Goal: Task Accomplishment & Management: Manage account settings

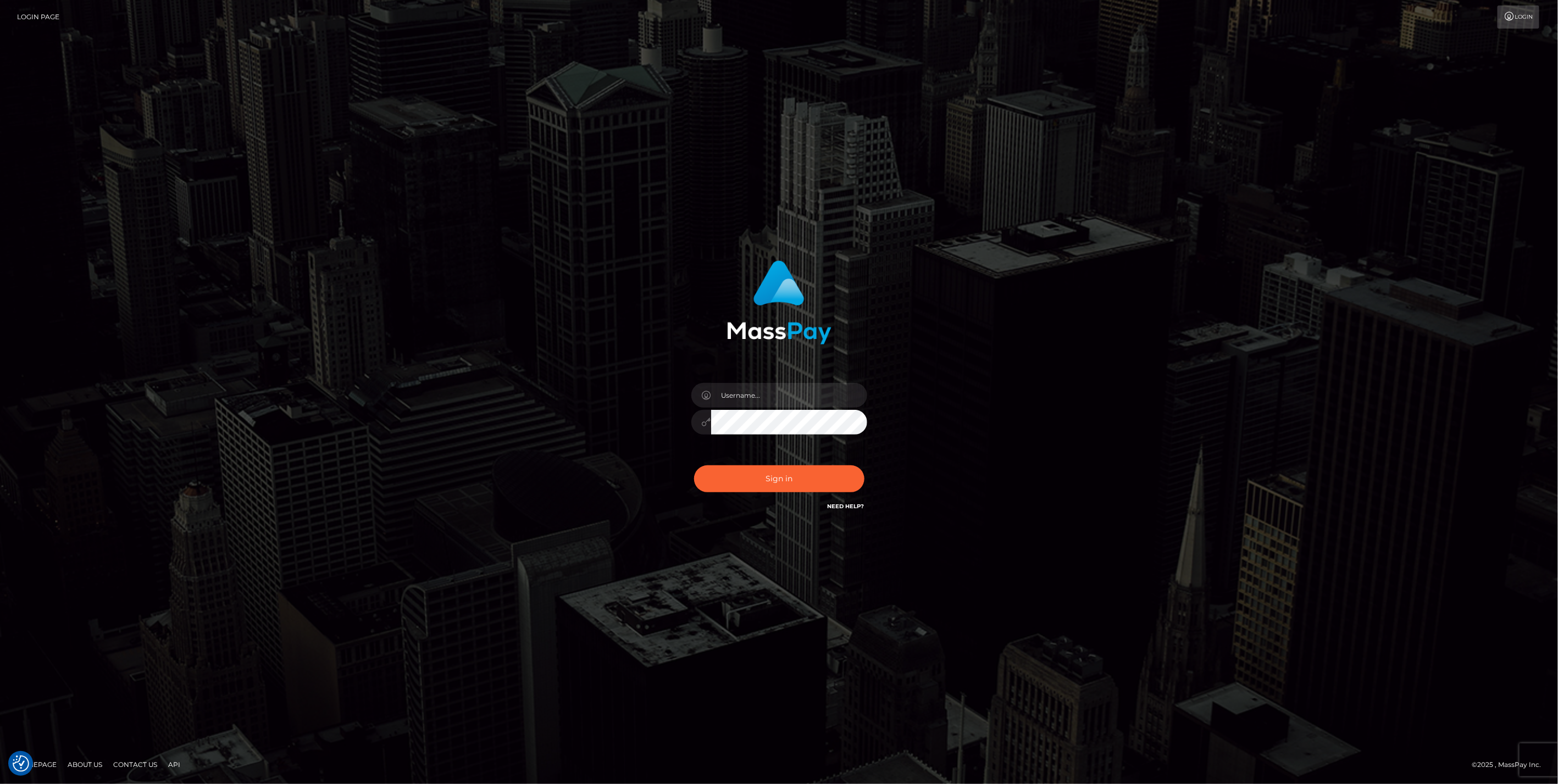
type input "bengreen"
click at [755, 484] on button "Sign in" at bounding box center [779, 479] width 171 height 27
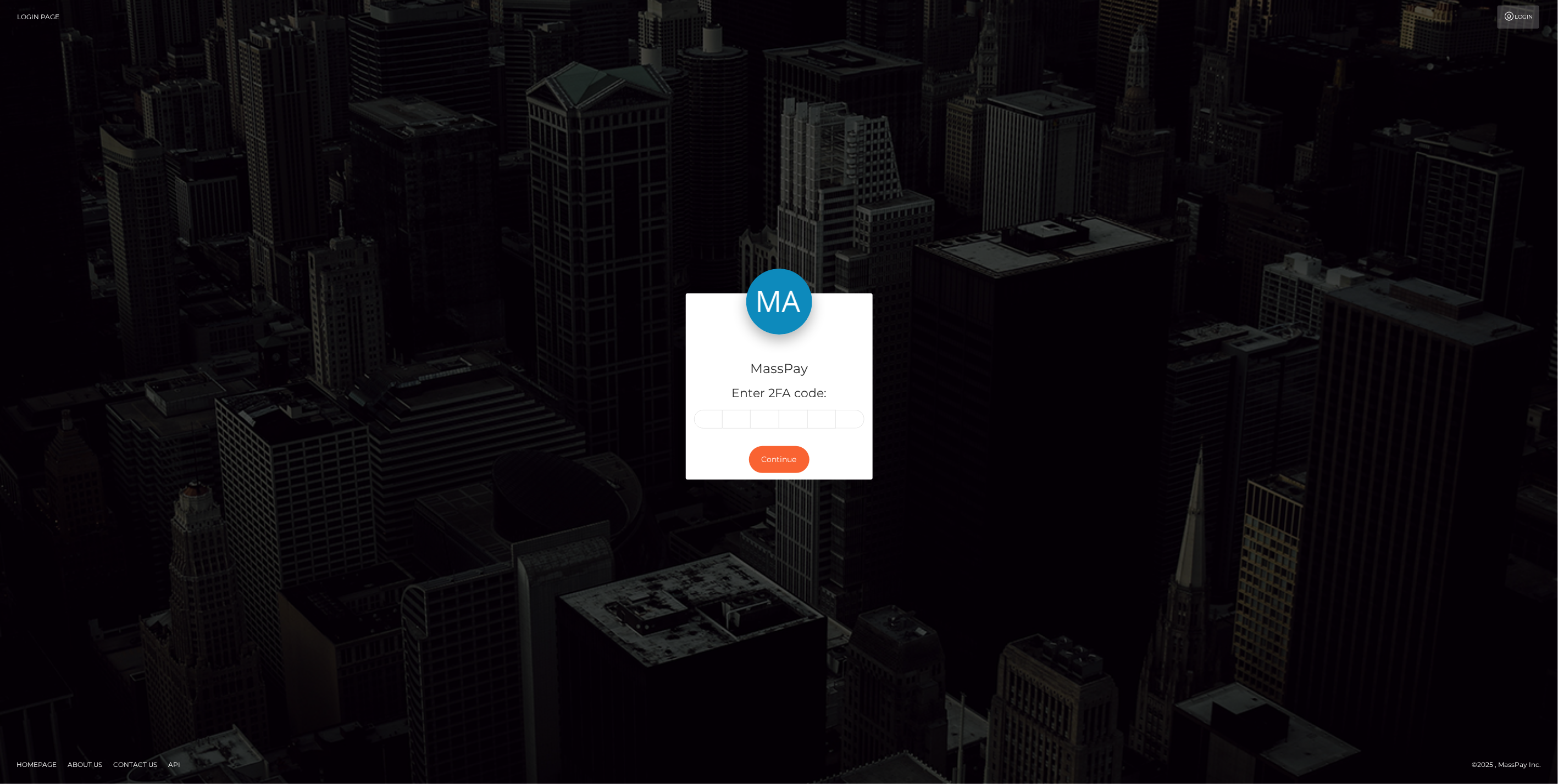
type input "7"
type input "8"
type input "7"
type input "1"
type input "2"
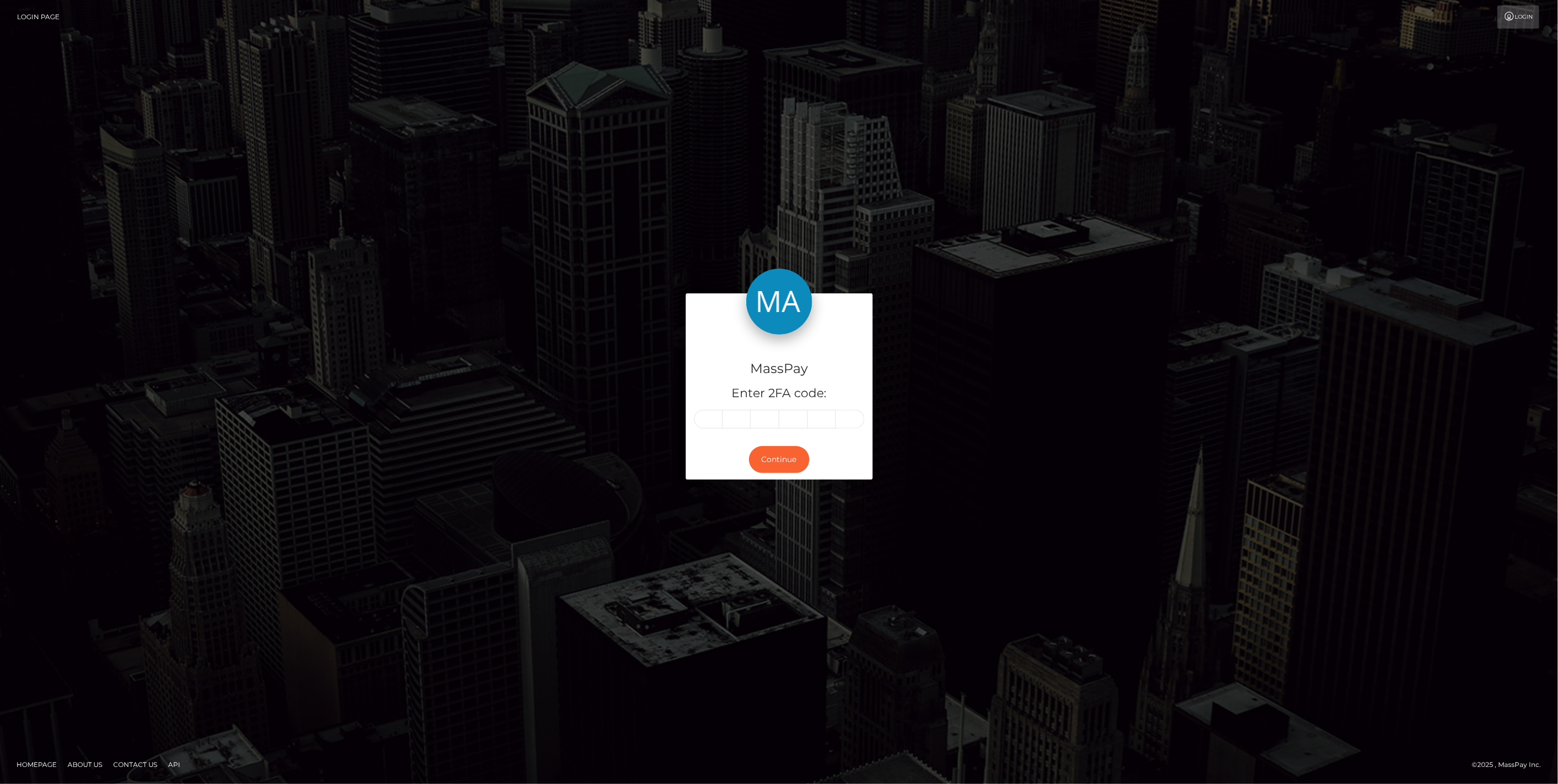
type input "0"
click at [767, 456] on button "Continue" at bounding box center [779, 459] width 60 height 27
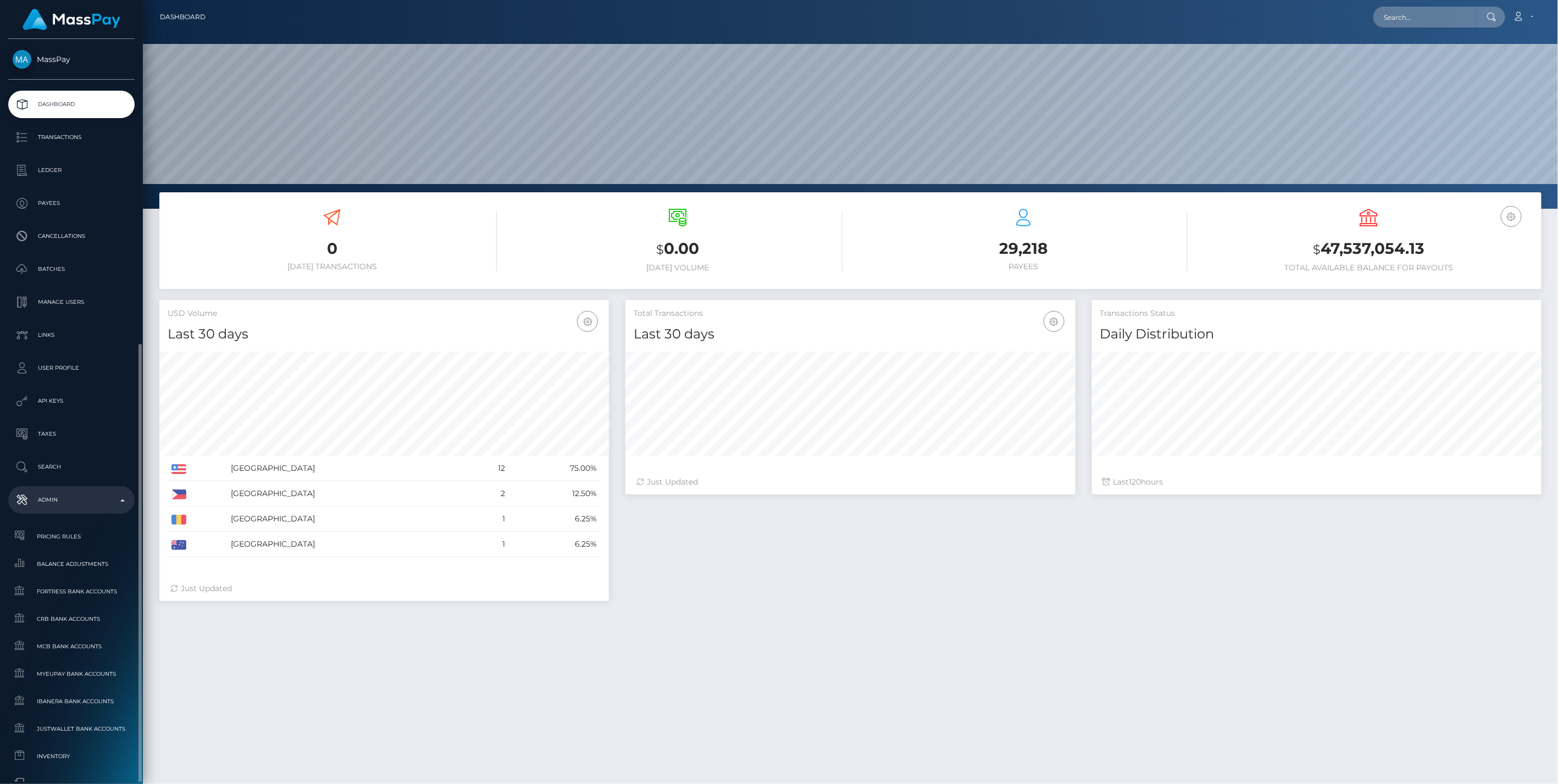
scroll to position [195, 450]
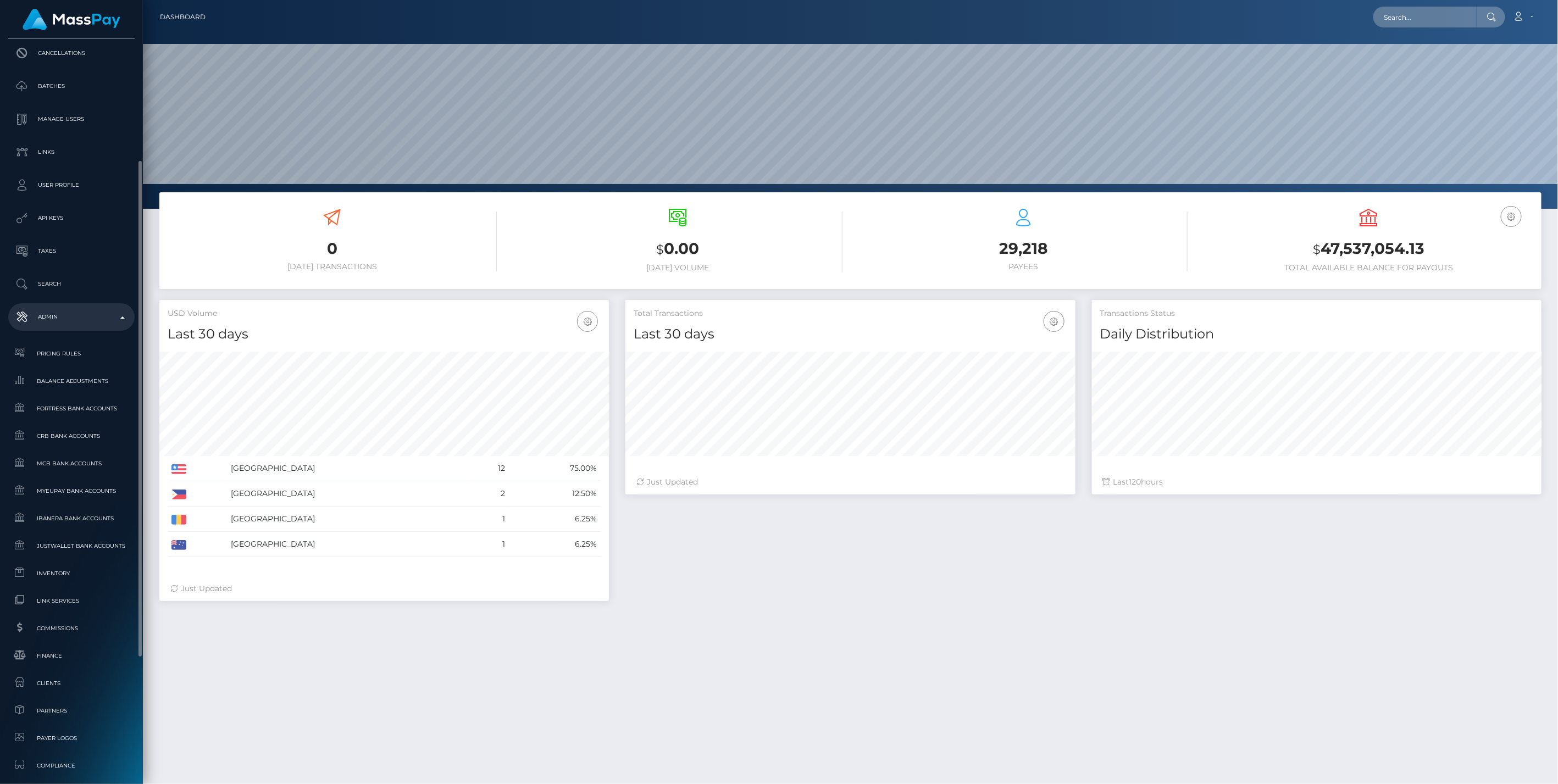
drag, startPoint x: 63, startPoint y: 641, endPoint x: 68, endPoint y: 648, distance: 8.6
click at [63, 642] on ul "Pricing Rules Balance Adjustments Fortress Bank Accounts CRB Bank Accounts" at bounding box center [71, 643] width 143 height 603
click at [68, 649] on span "Finance" at bounding box center [71, 655] width 117 height 13
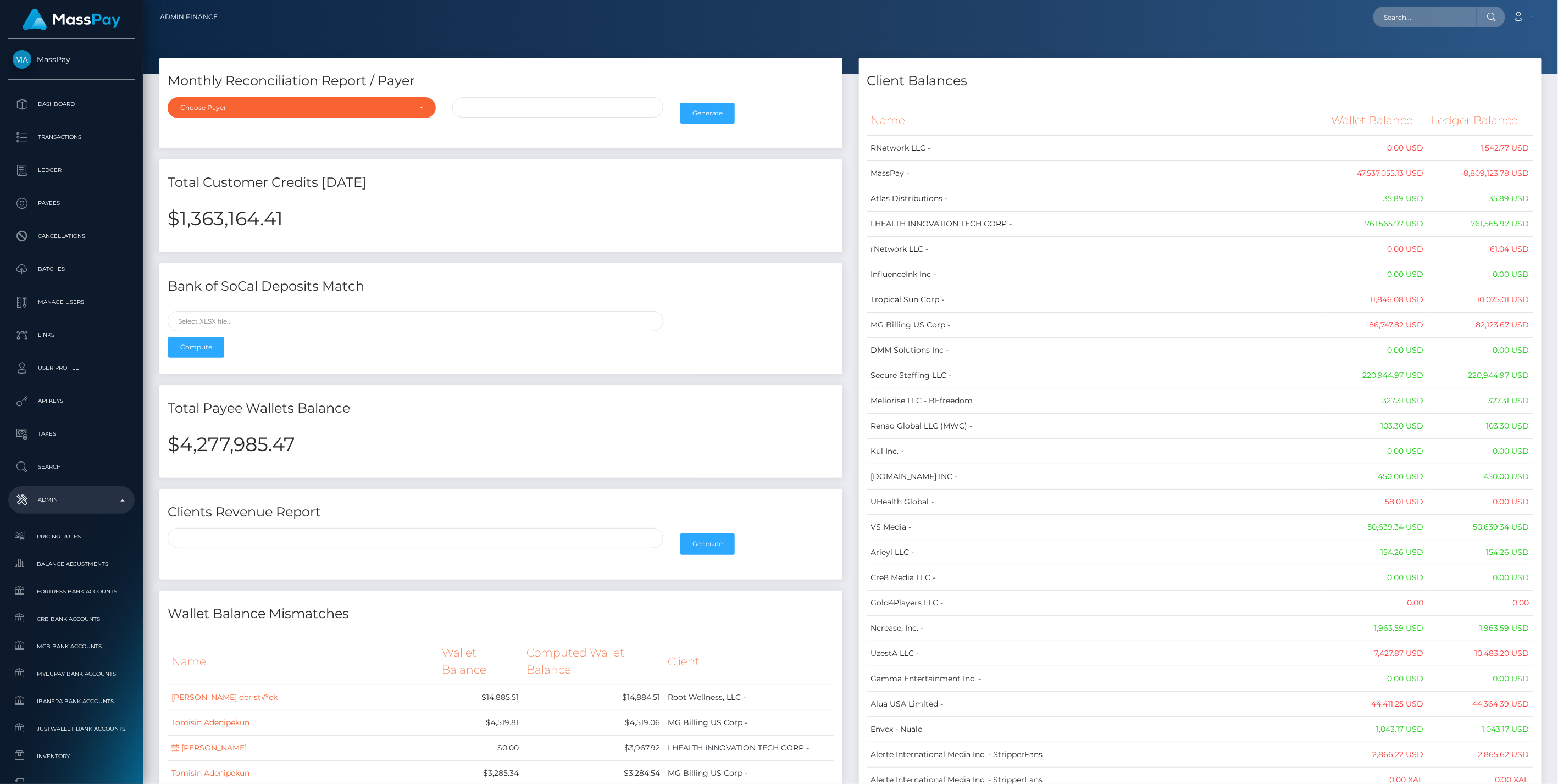
click at [868, 124] on th "Name" at bounding box center [1097, 120] width 461 height 30
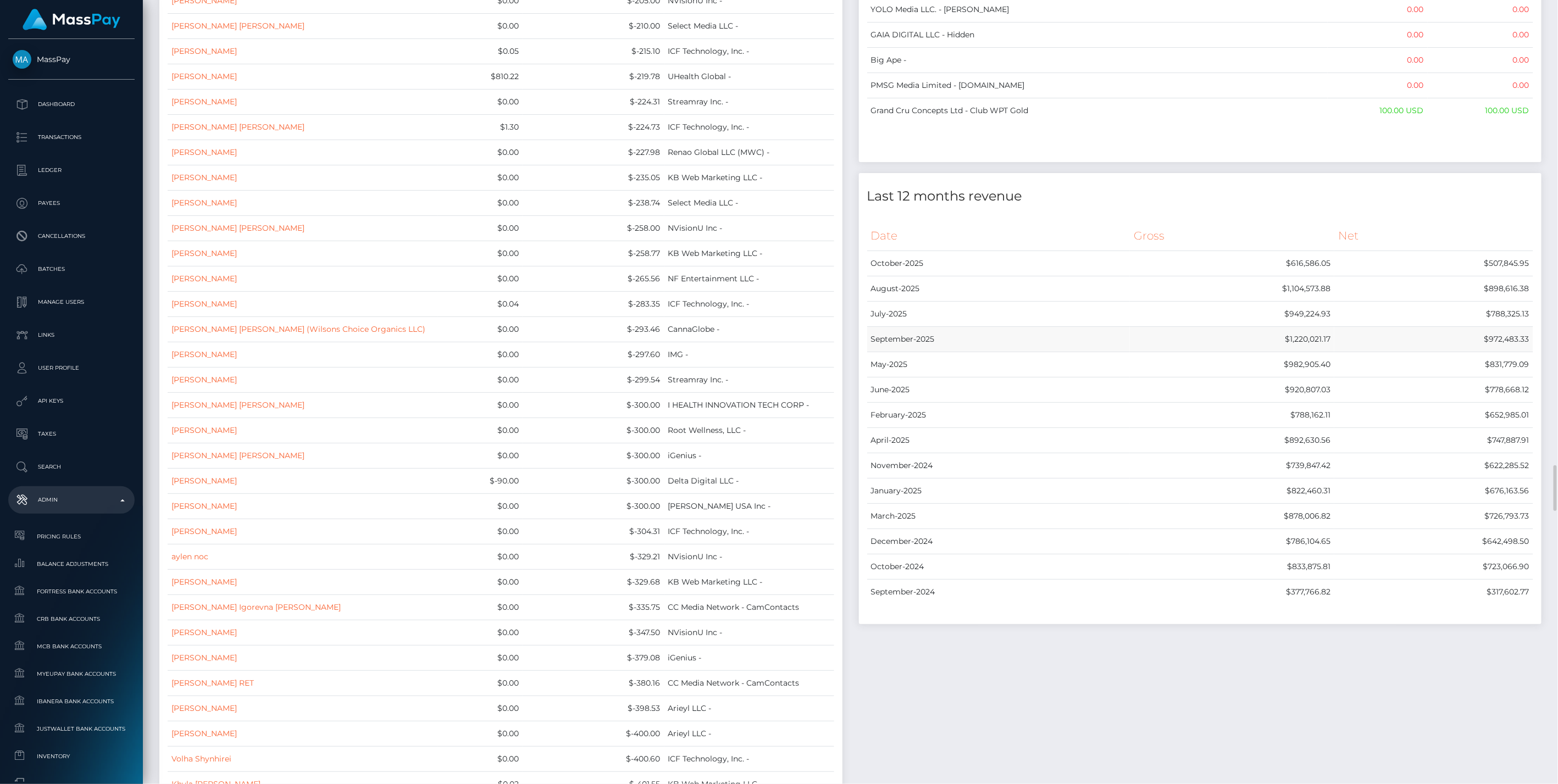
scroll to position [8848, 0]
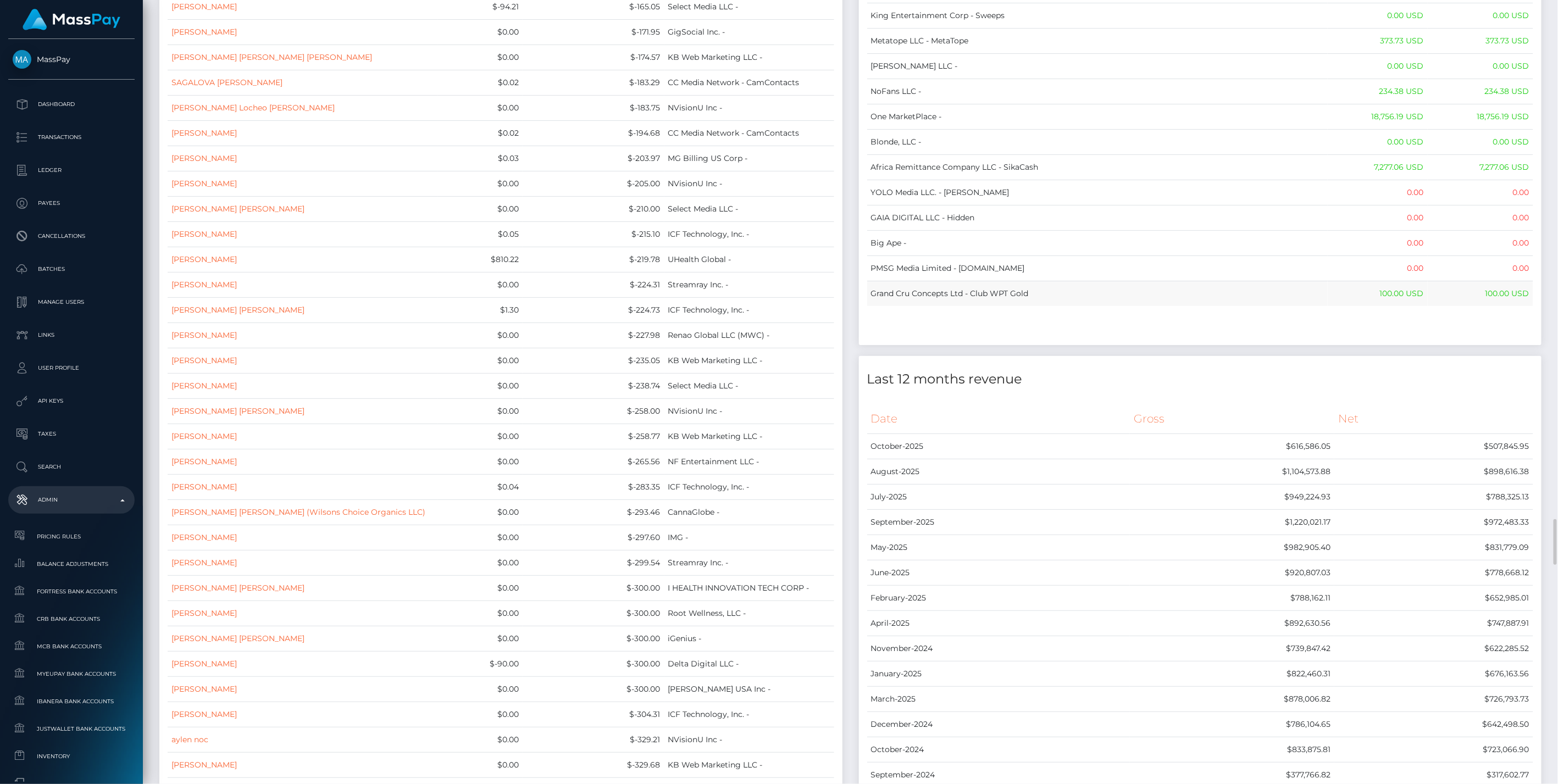
drag, startPoint x: 869, startPoint y: 121, endPoint x: 1522, endPoint y: 237, distance: 663.2
drag, startPoint x: 1522, startPoint y: 237, endPoint x: 1509, endPoint y: 241, distance: 13.6
copy table "Name Wallet Balance Ledger Balance RNetwork LLC - 0.00 USD 1,542.77 USD MassPay…"
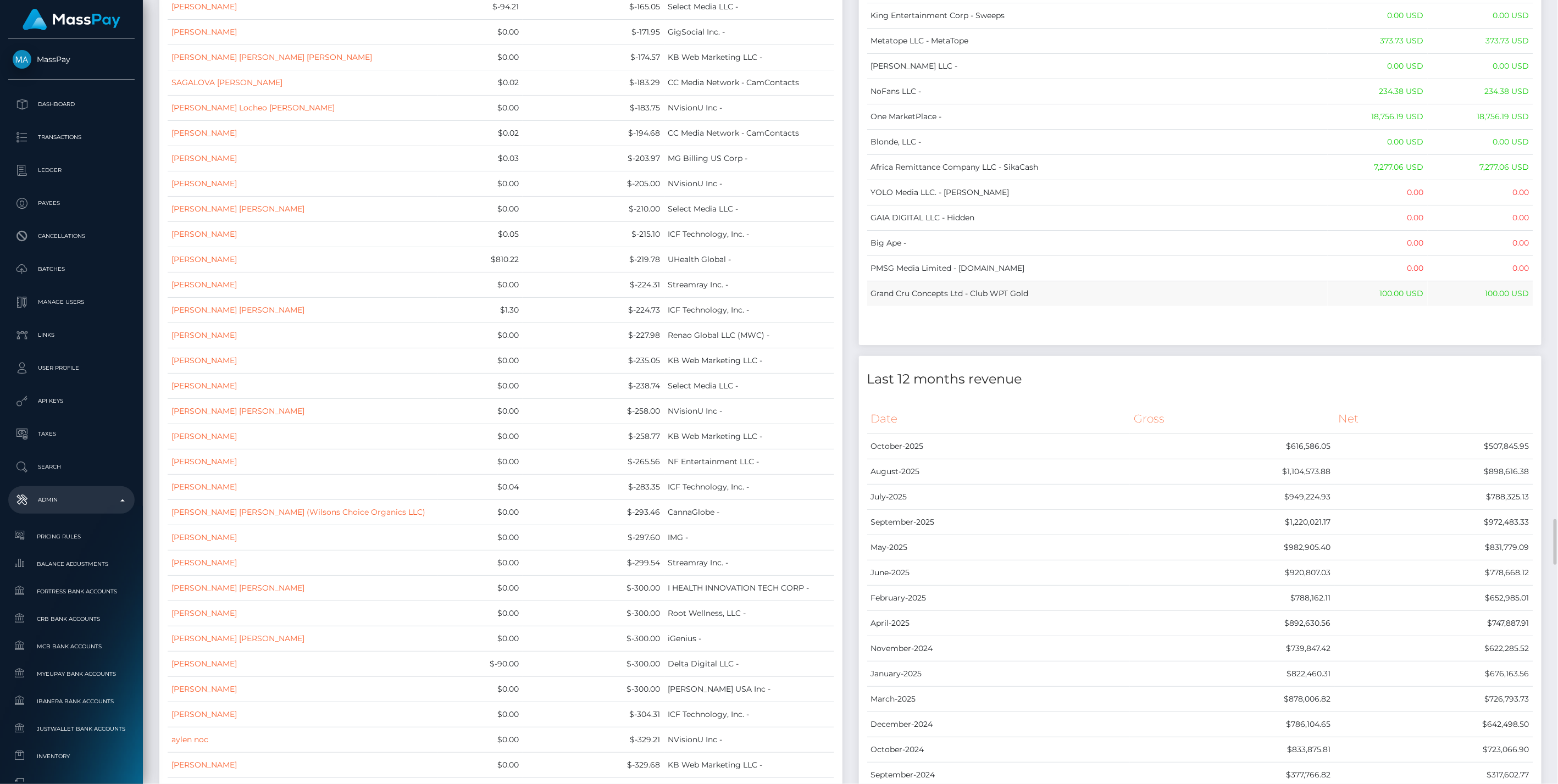
copy table "Name Wallet Balance Ledger Balance RNetwork LLC - 0.00 USD 1,542.77 USD MassPay…"
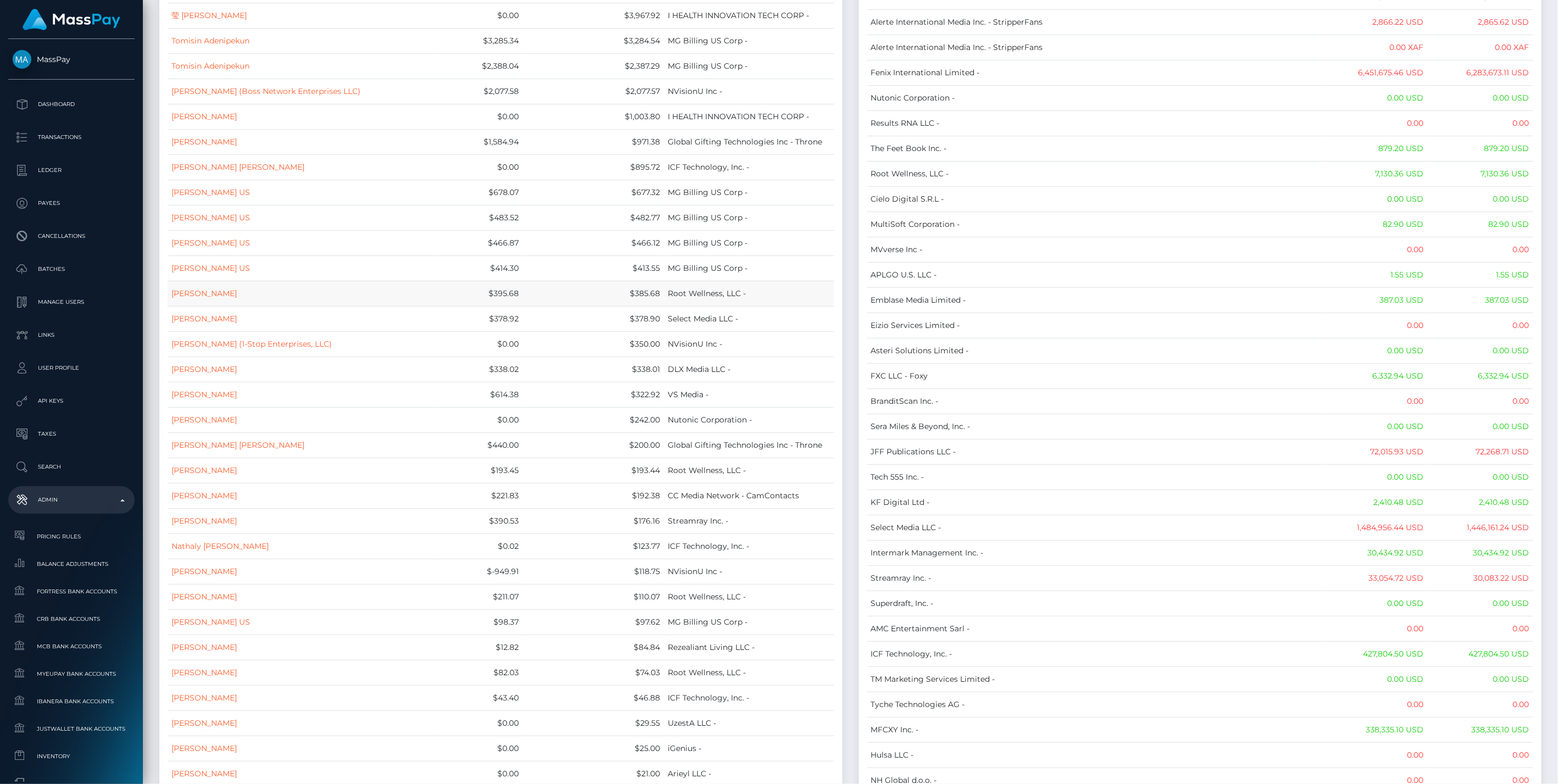
scroll to position [0, 0]
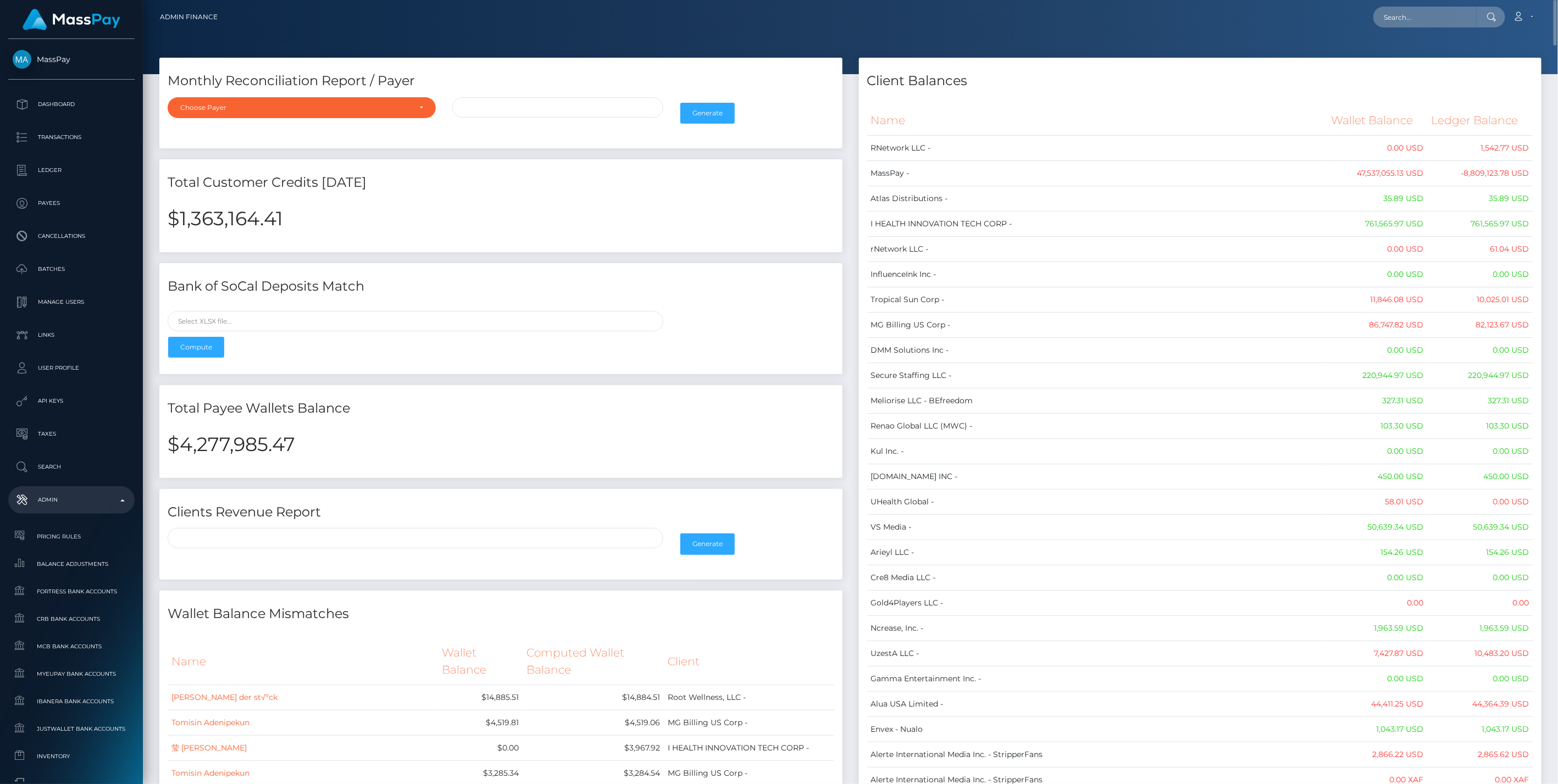
click at [233, 433] on h2 "$4,277,985.47" at bounding box center [500, 445] width 666 height 23
copy h2 "4,277,985.47"
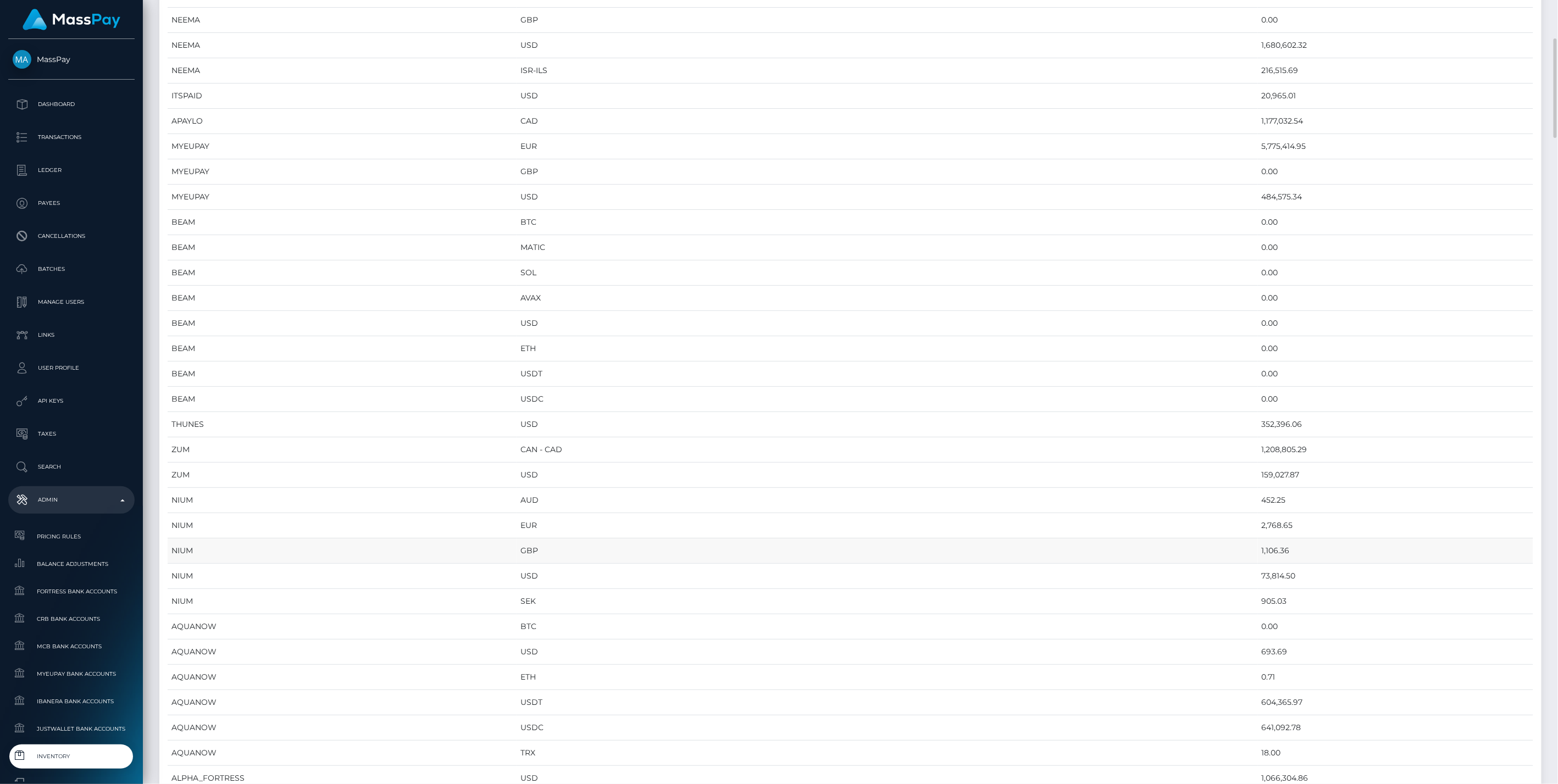
scroll to position [426, 0]
drag, startPoint x: 174, startPoint y: 121, endPoint x: 1021, endPoint y: 429, distance: 901.3
click at [1021, 429] on table "Provider Currency Balance CHECKBOOK Prefund Wallet - USD 2,333,167.90" at bounding box center [850, 716] width 1365 height 2076
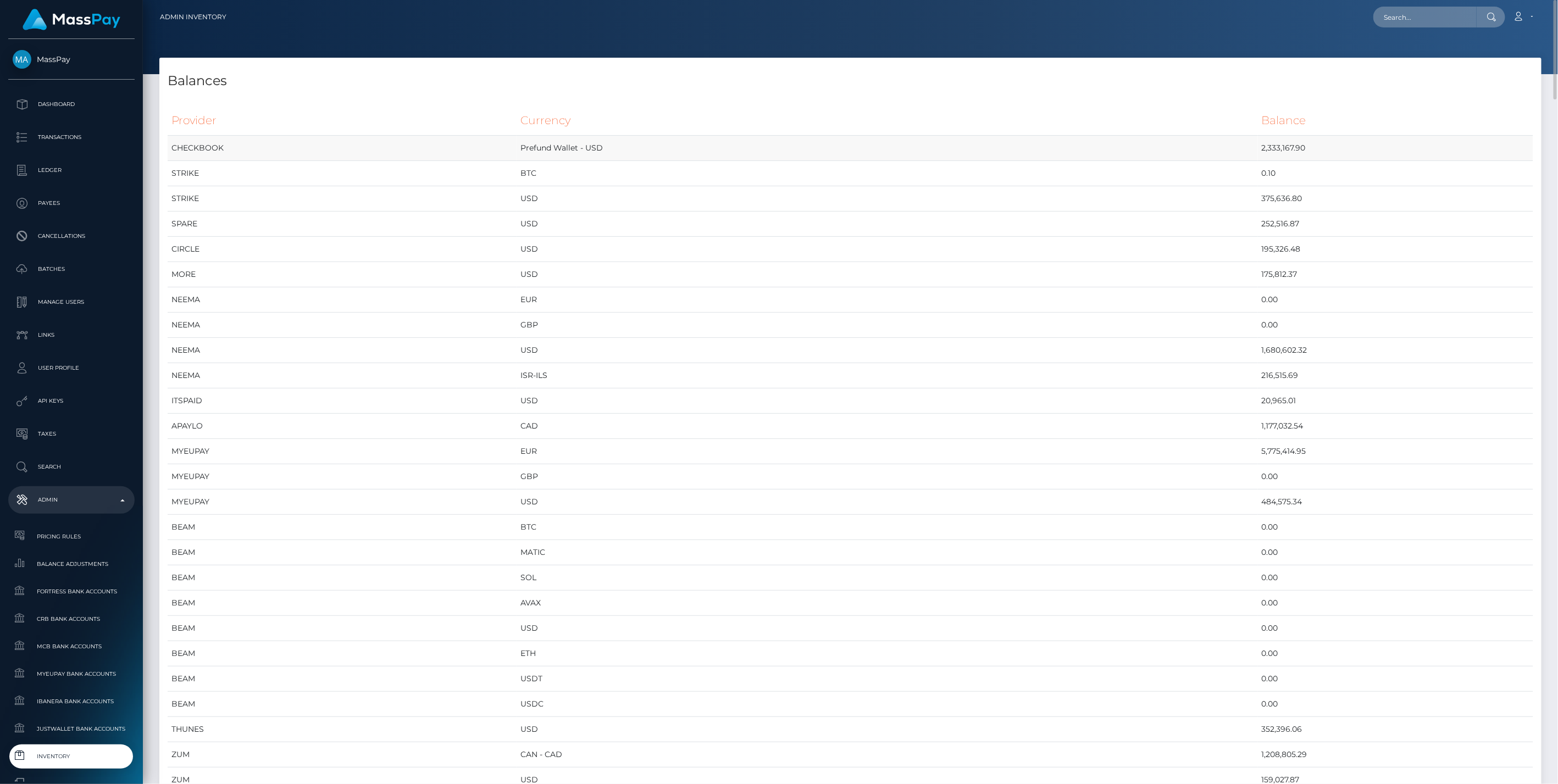
click at [199, 143] on td "CHECKBOOK" at bounding box center [342, 148] width 349 height 25
click at [170, 121] on th "Provider" at bounding box center [342, 120] width 349 height 30
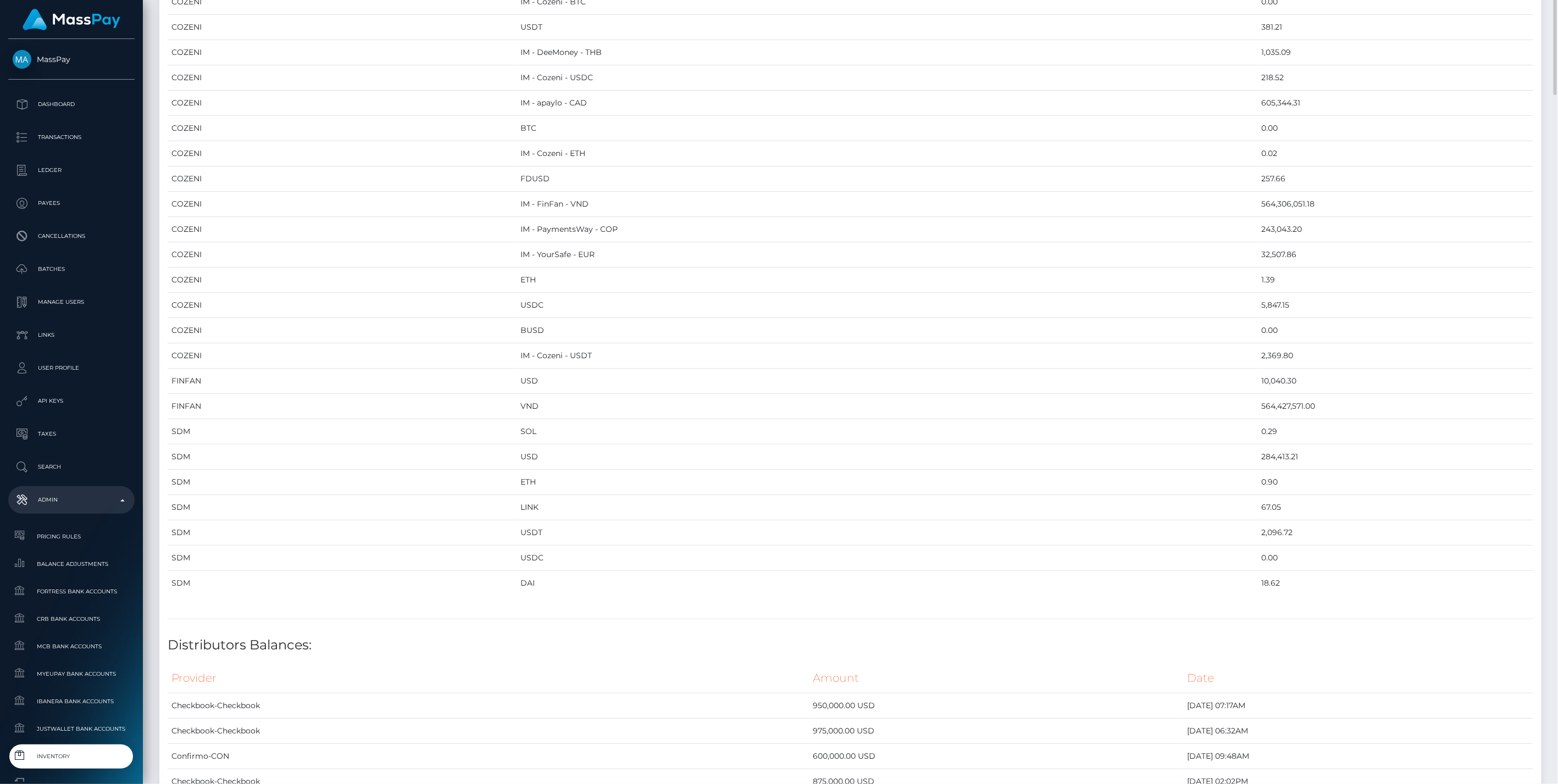
scroll to position [1647, 0]
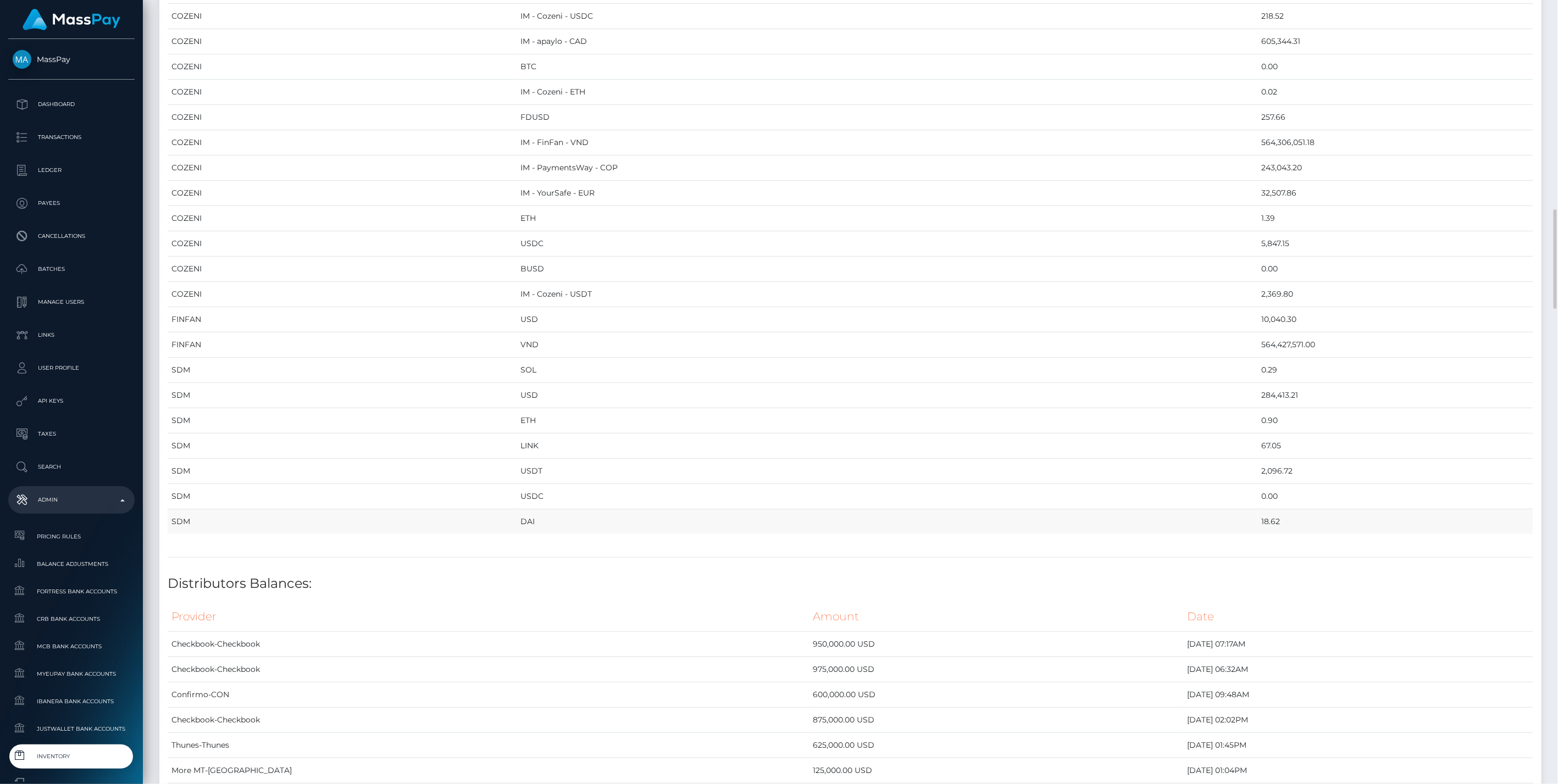
drag, startPoint x: 174, startPoint y: 124, endPoint x: 1218, endPoint y: 512, distance: 1113.8
copy table "Provider Currency Balance CHECKBOOK Prefund Wallet - USD 2,333,167.90 STRIKE BT…"
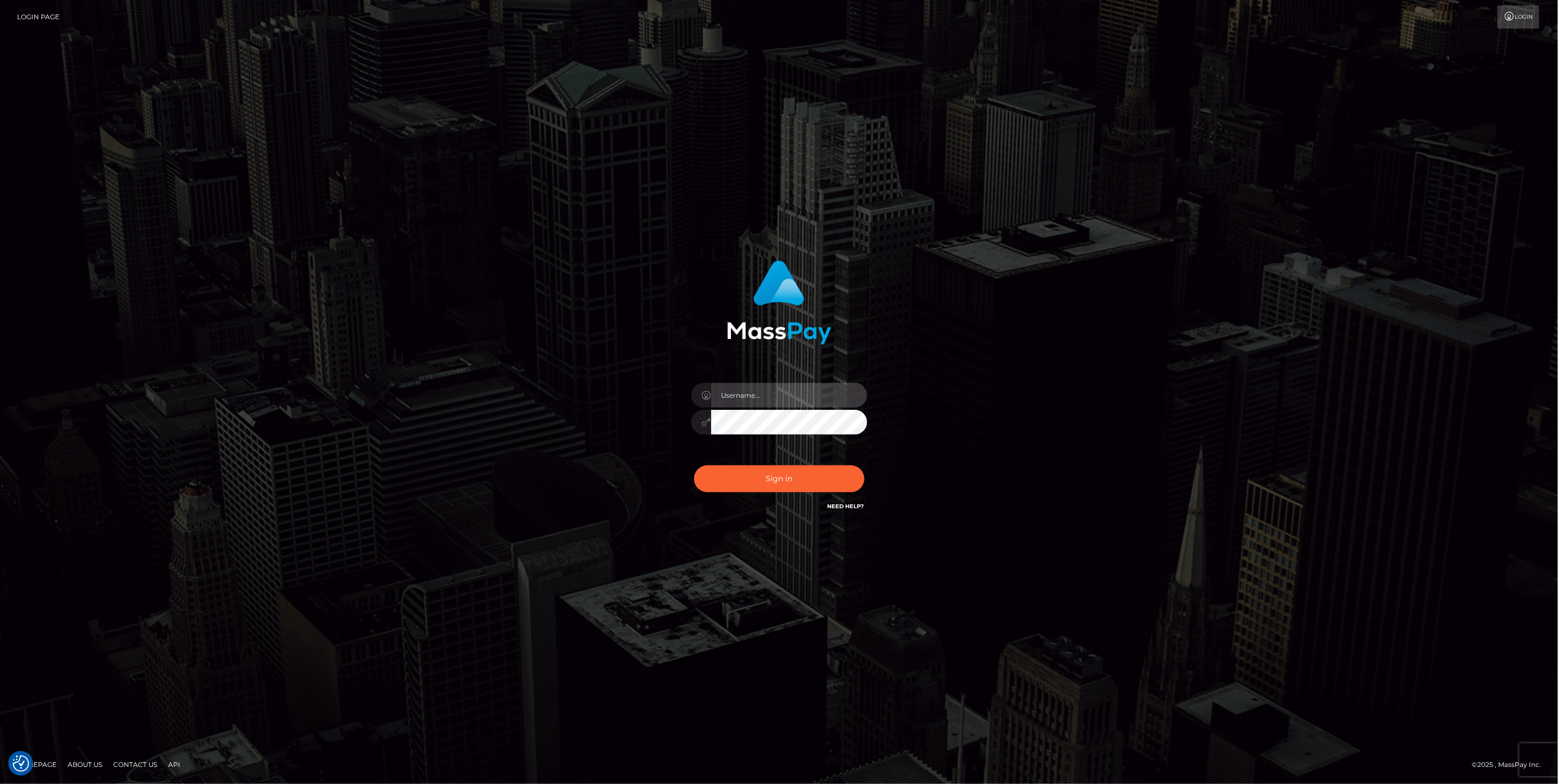
type input "bengreen"
click at [756, 483] on button "Sign in" at bounding box center [779, 479] width 171 height 27
type input "bengreen"
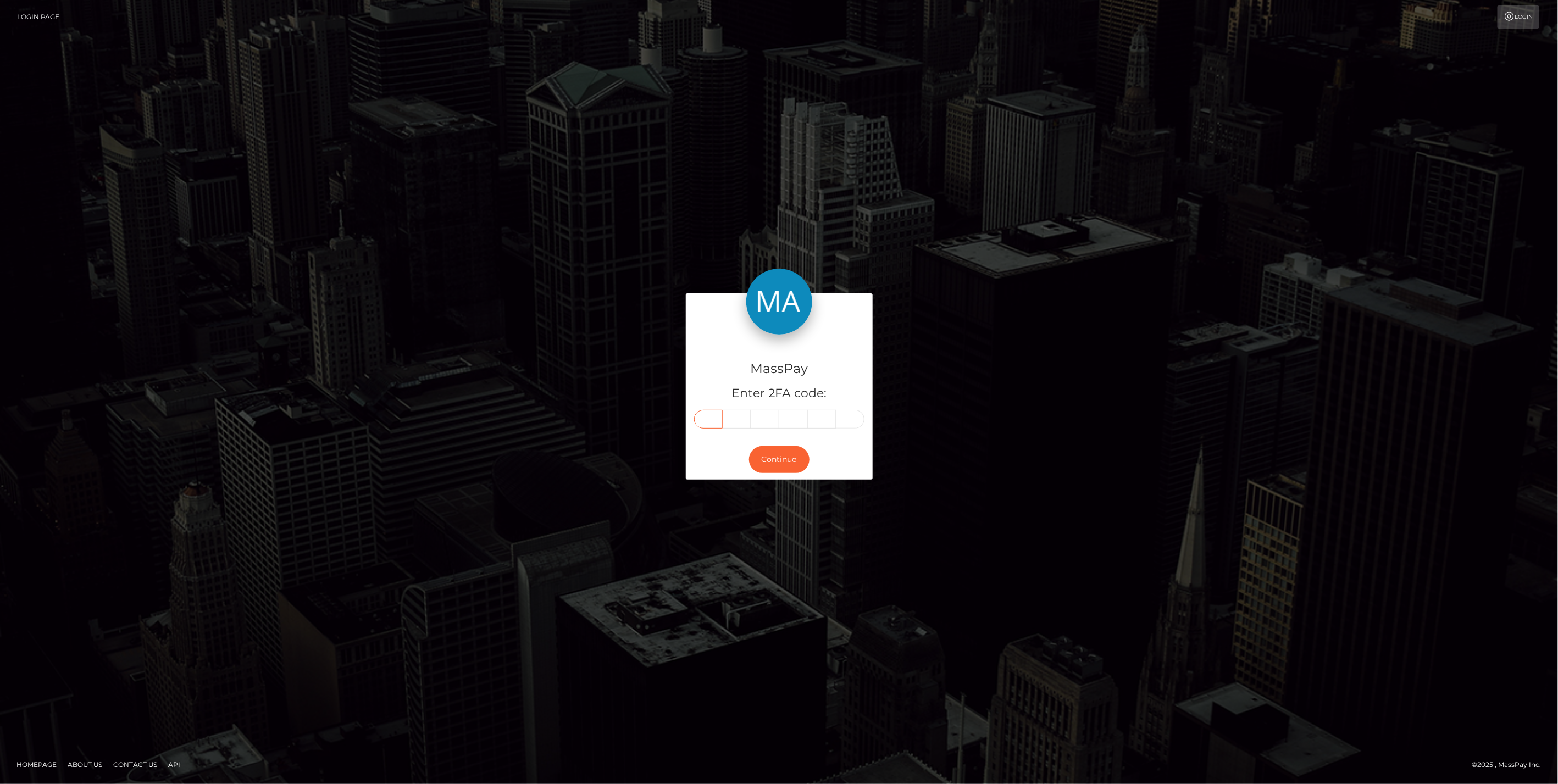
paste input "4"
type input "4"
type input "5"
type input "7"
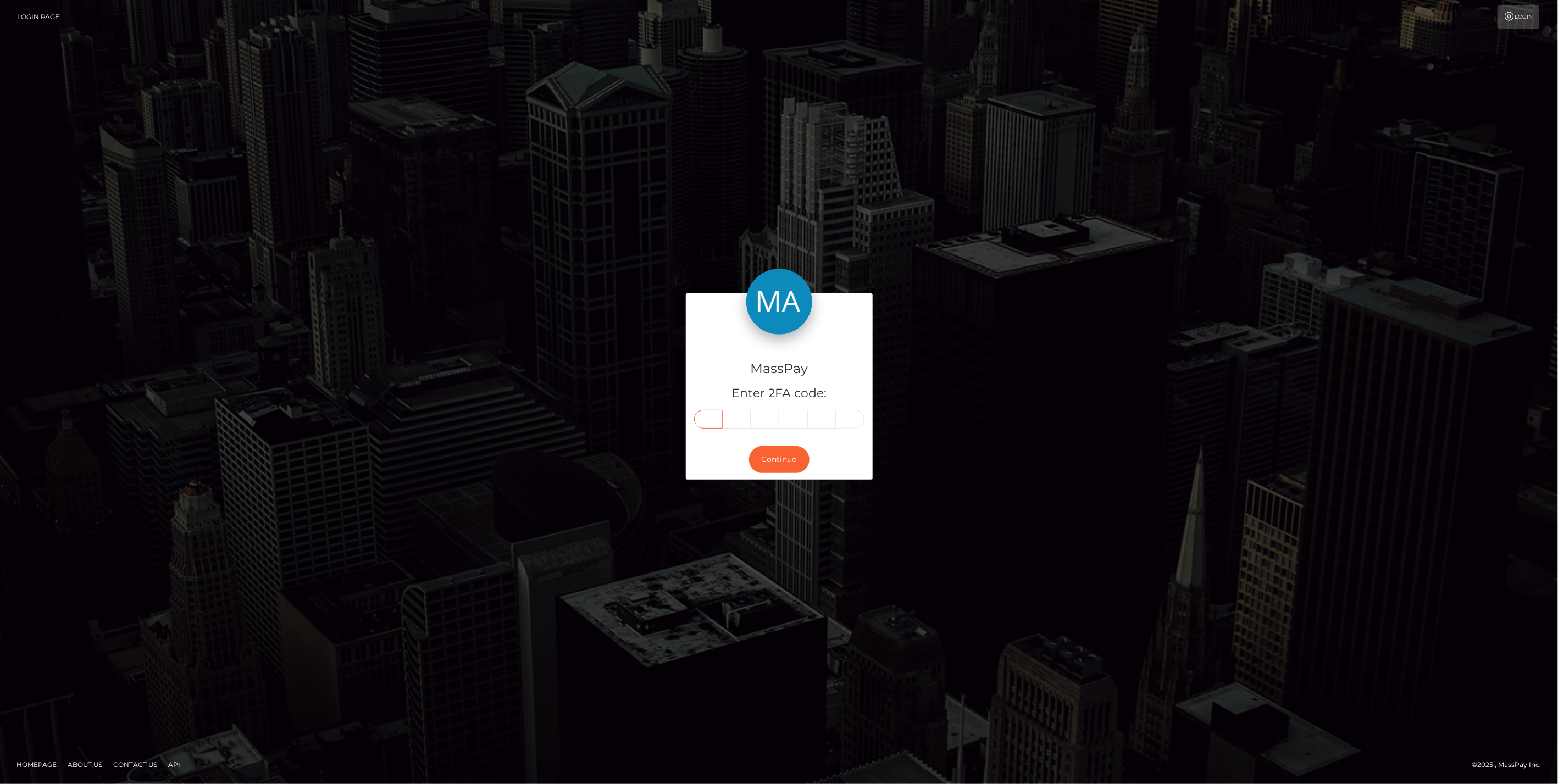
type input "5"
type input "1"
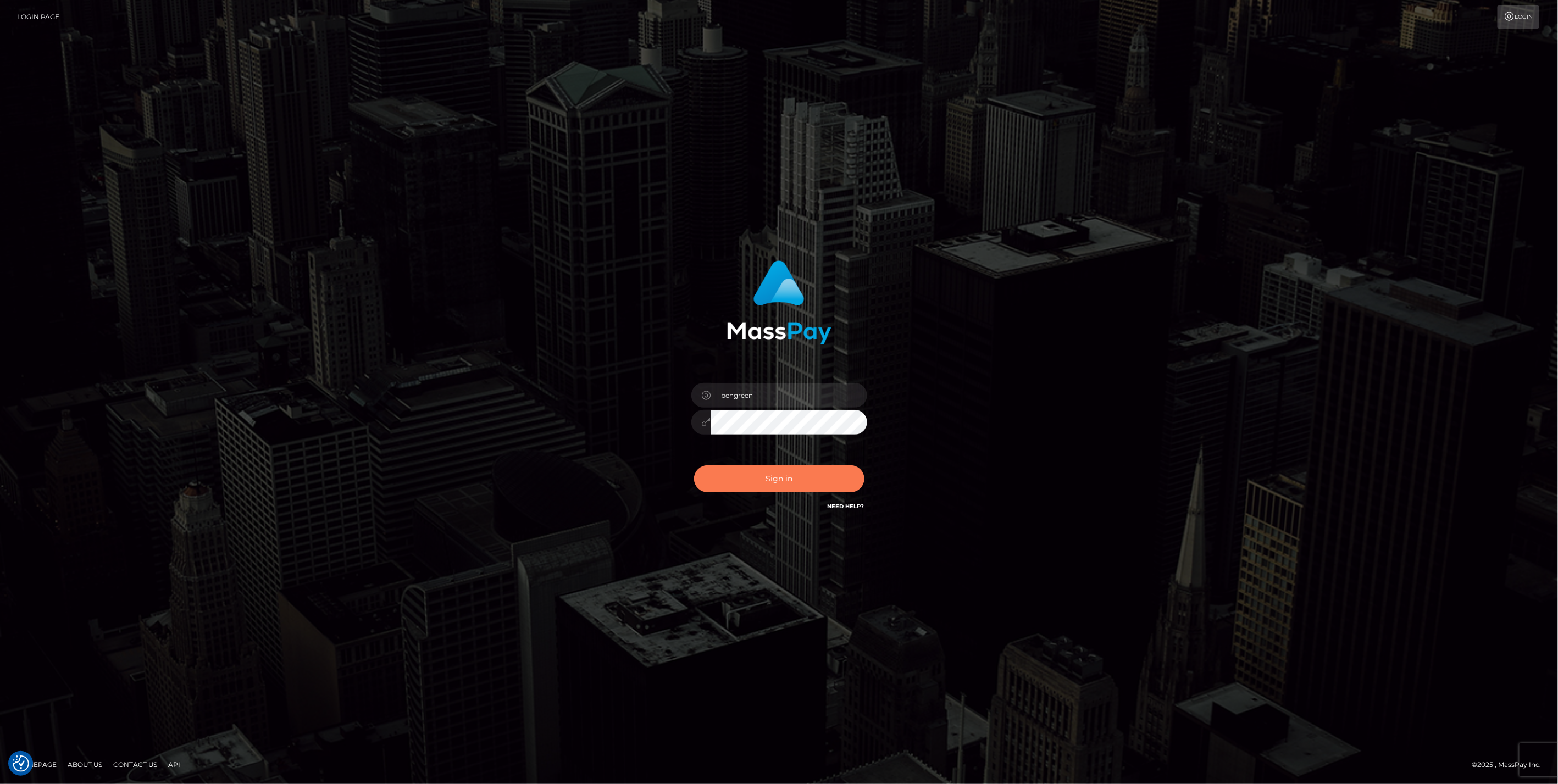
drag, startPoint x: 741, startPoint y: 483, endPoint x: 621, endPoint y: 503, distance: 121.7
click at [741, 482] on button "Sign in" at bounding box center [779, 479] width 171 height 27
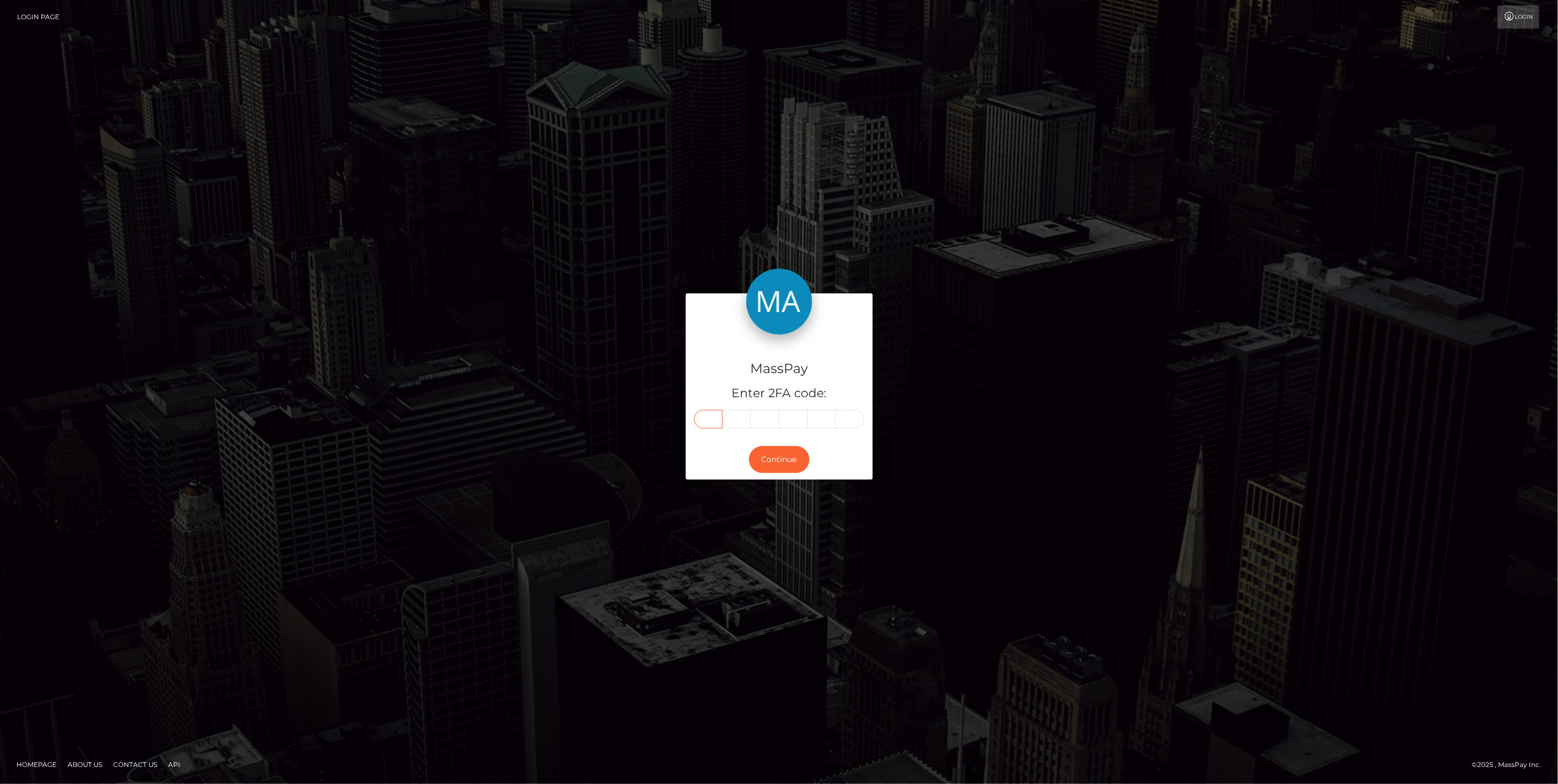
paste input "4"
type input "4"
type input "5"
type input "7"
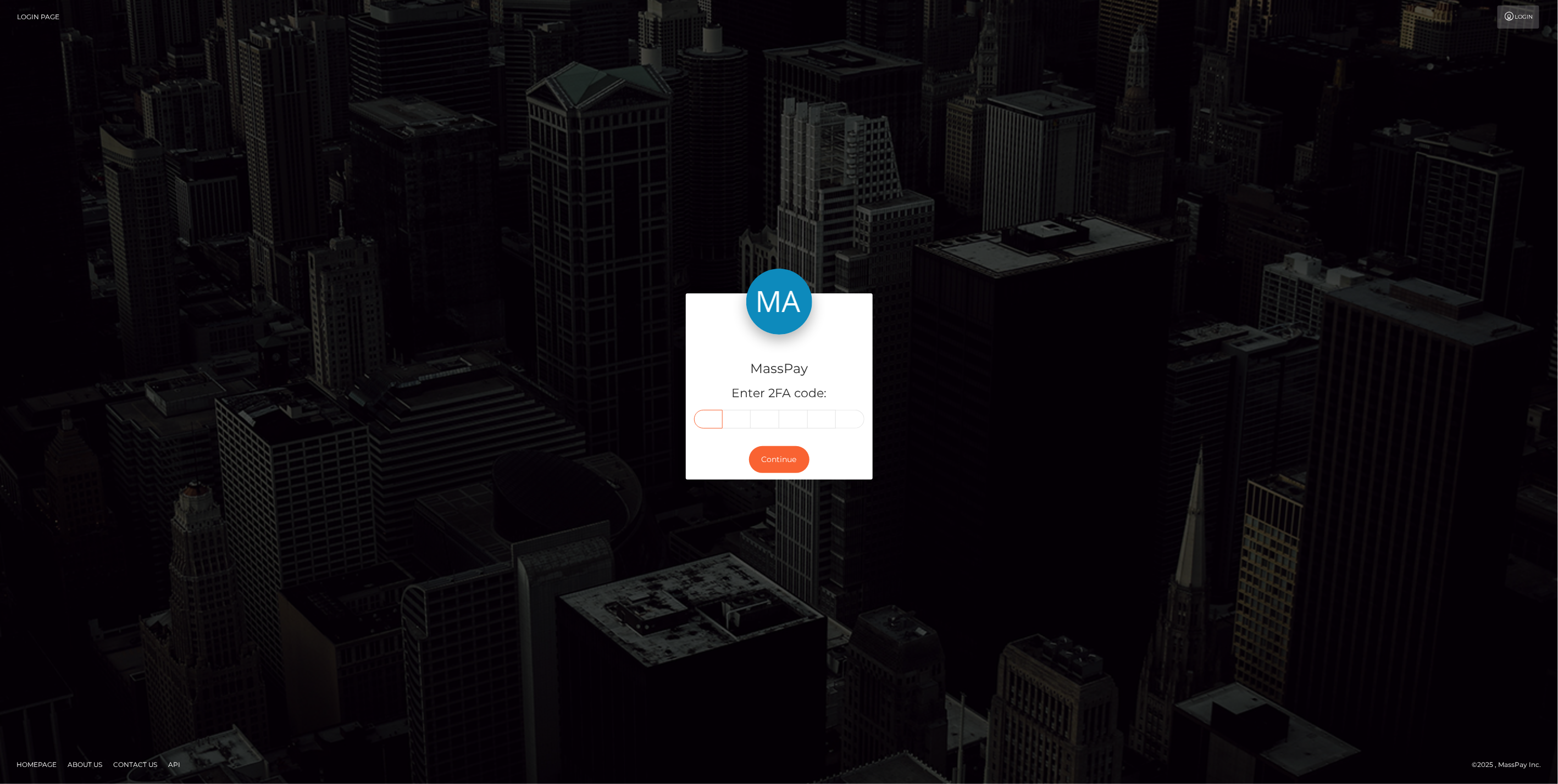
type input "5"
type input "1"
click at [761, 451] on button "Continue" at bounding box center [779, 459] width 60 height 27
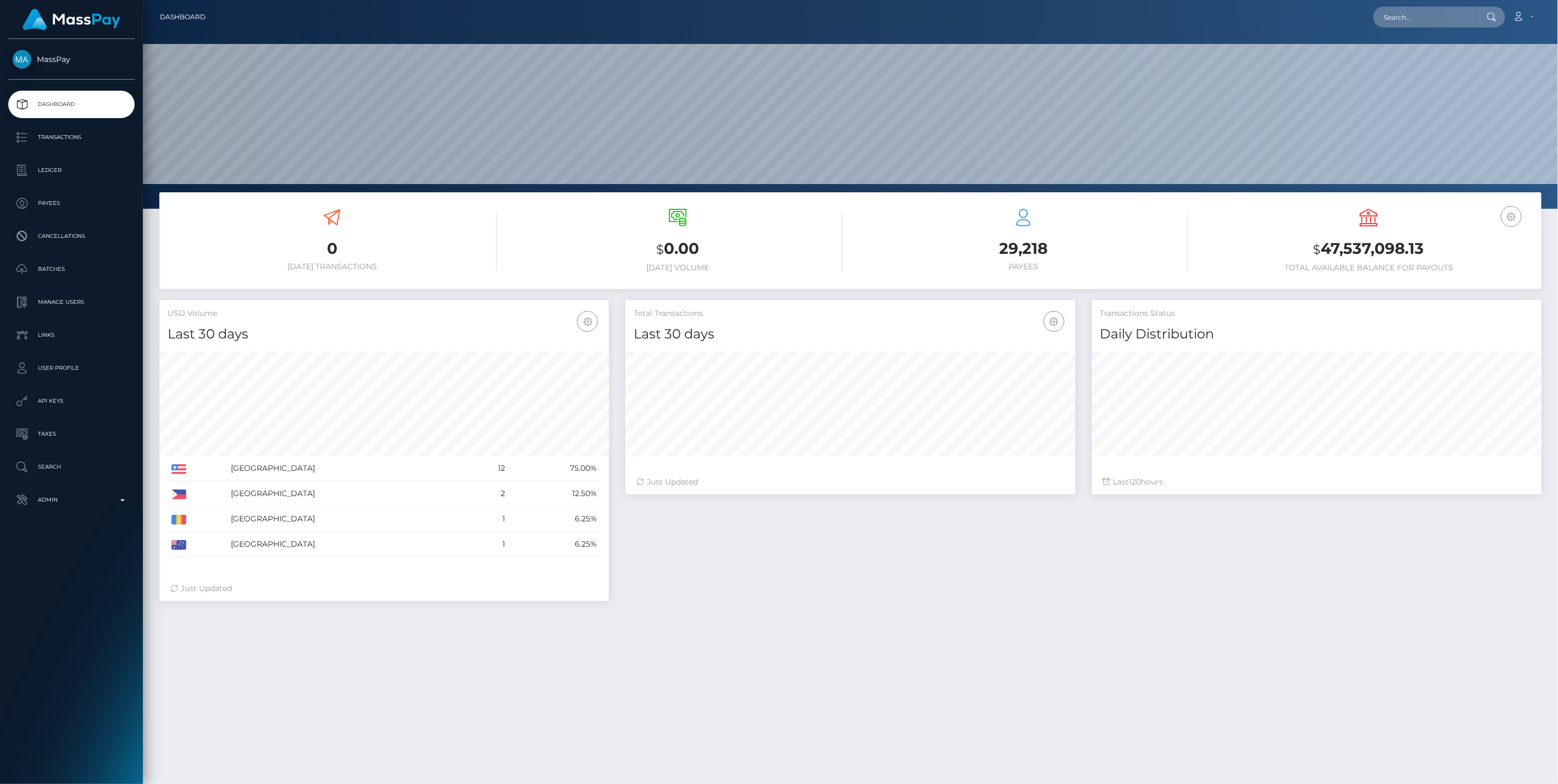
scroll to position [195, 450]
click at [71, 499] on p "Admin" at bounding box center [71, 499] width 117 height 16
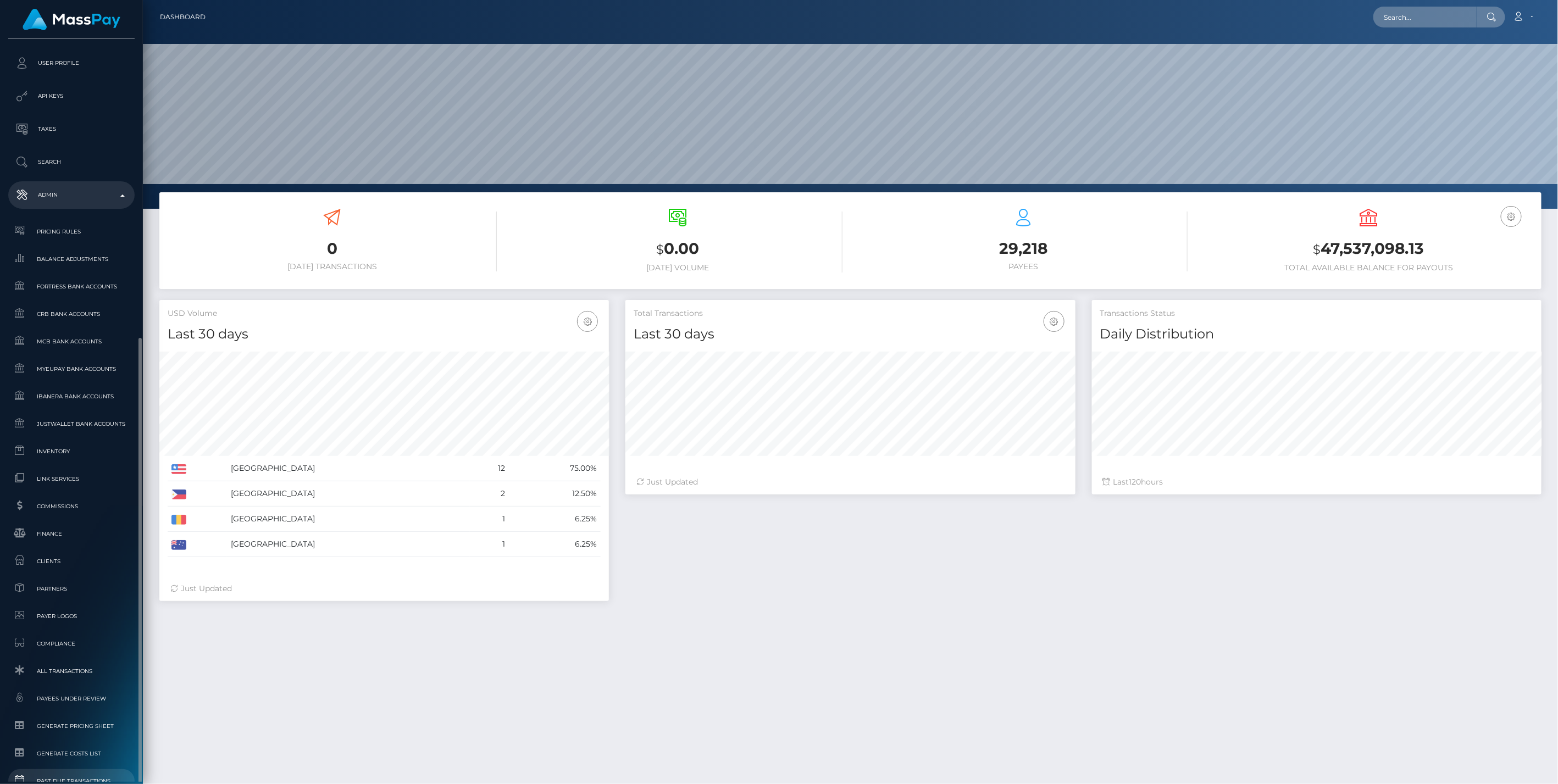
scroll to position [365, 0]
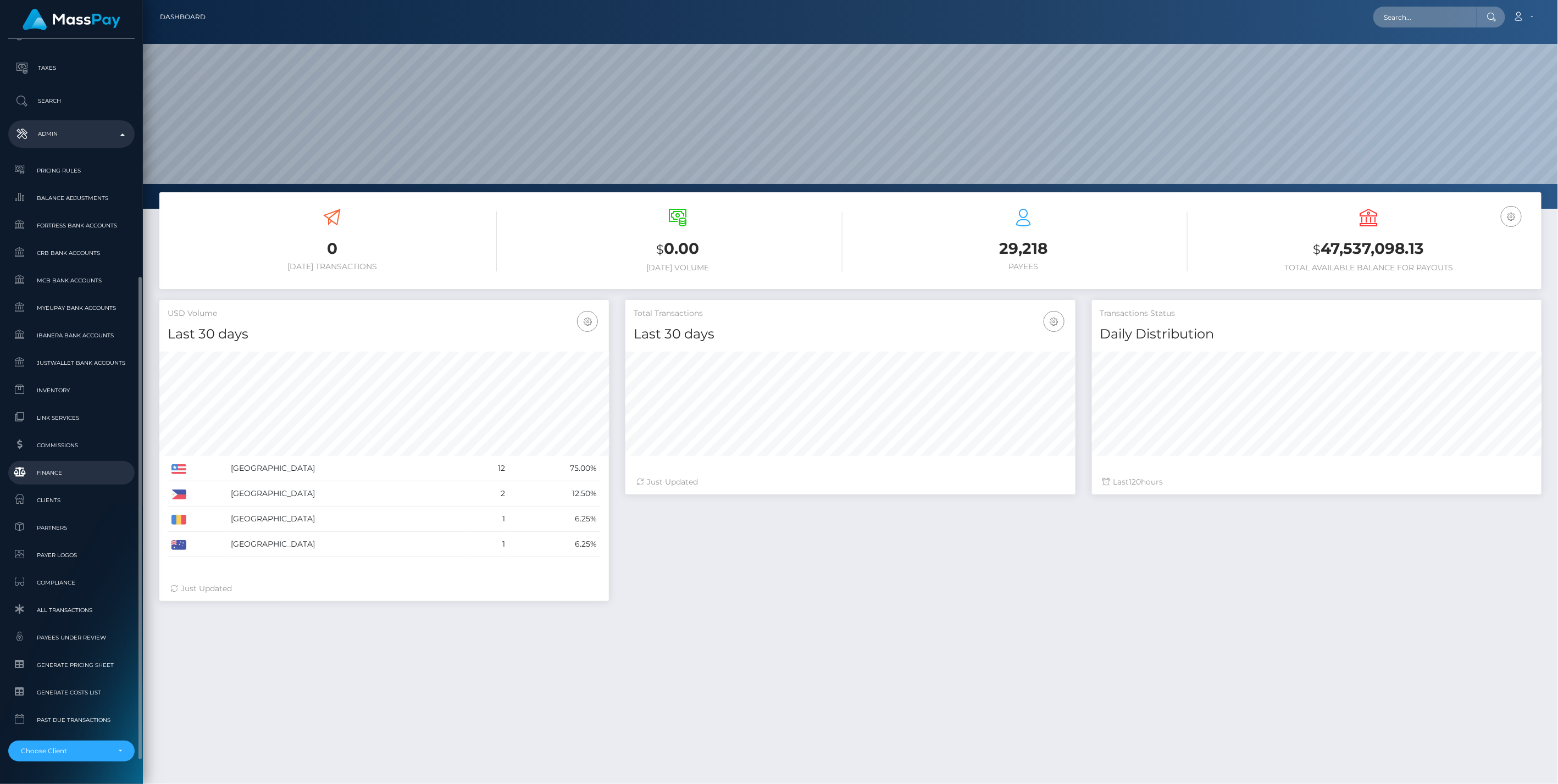
click at [98, 476] on span "Finance" at bounding box center [71, 472] width 117 height 13
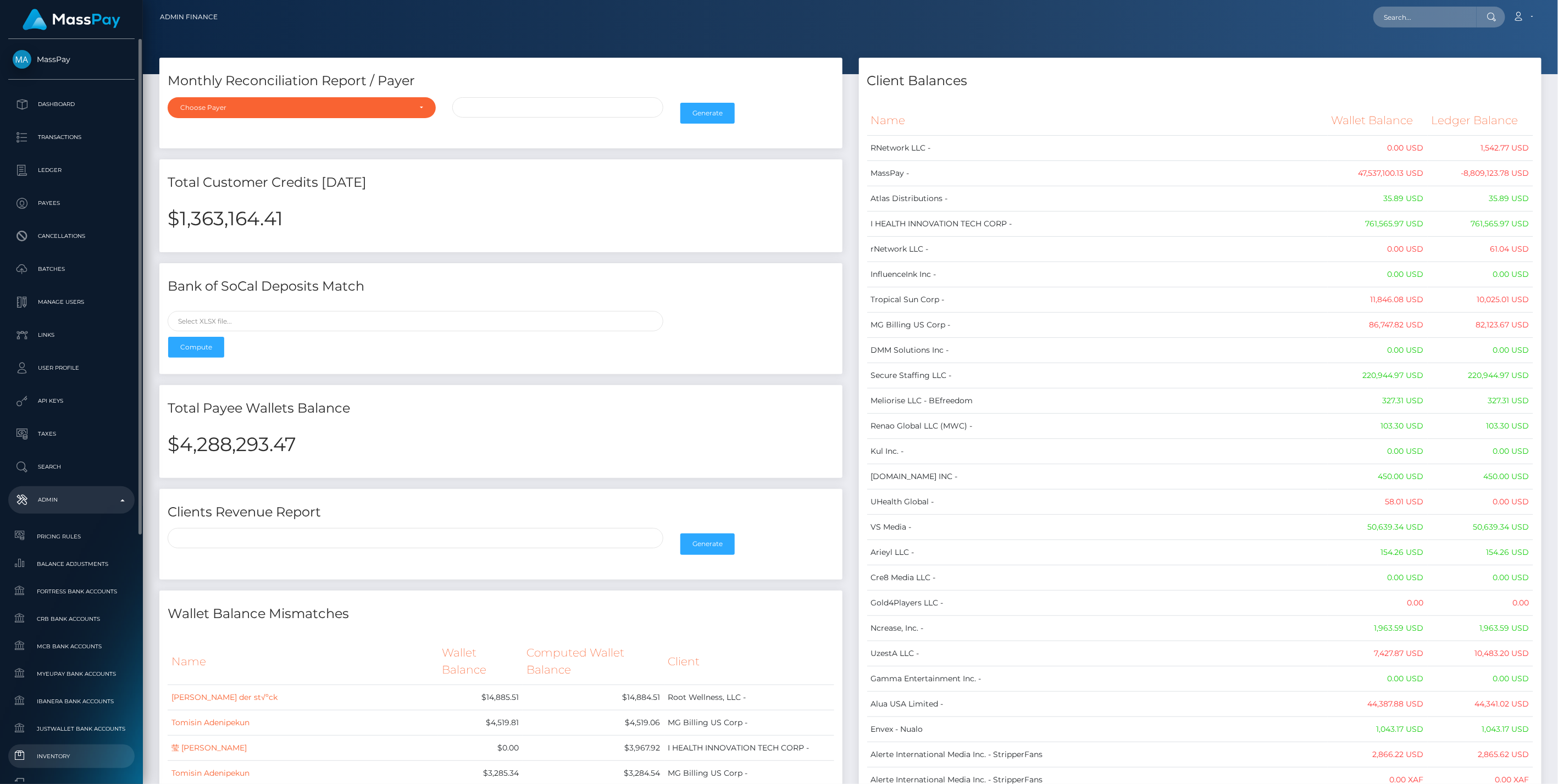
click at [65, 750] on span "Inventory" at bounding box center [71, 756] width 117 height 13
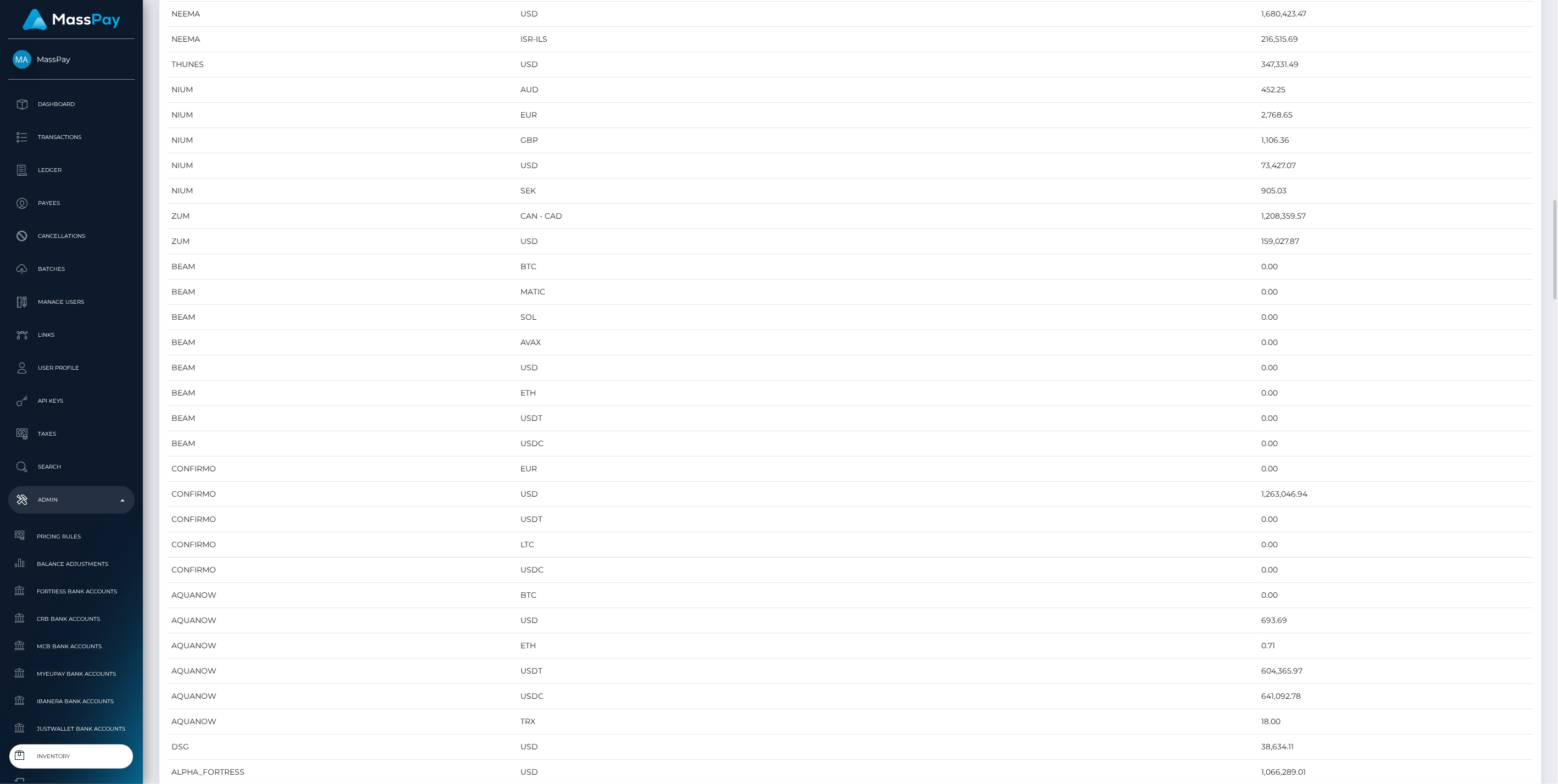
scroll to position [671, 0]
click at [86, 759] on span "Inventory" at bounding box center [71, 756] width 117 height 13
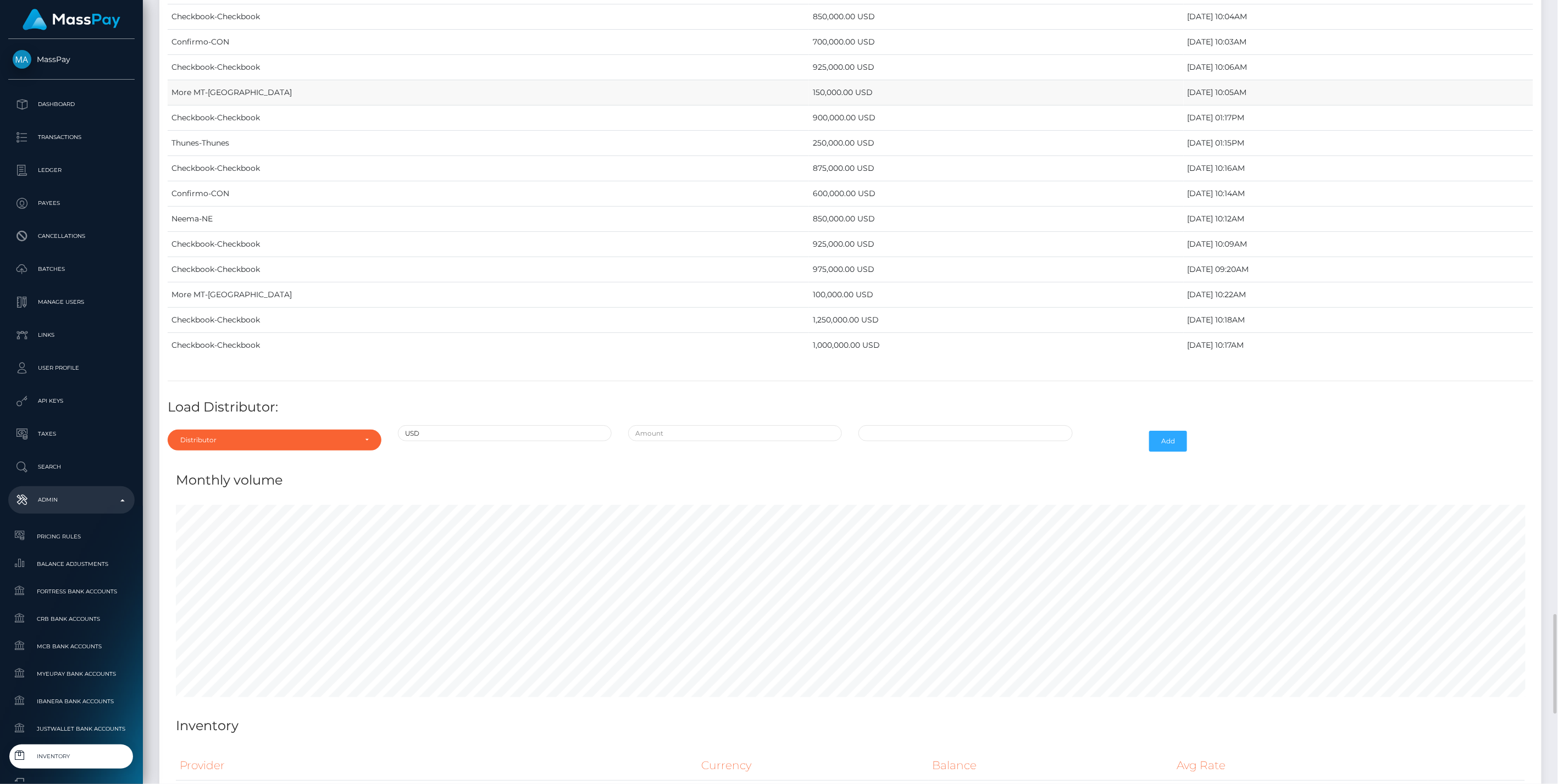
scroll to position [4765, 0]
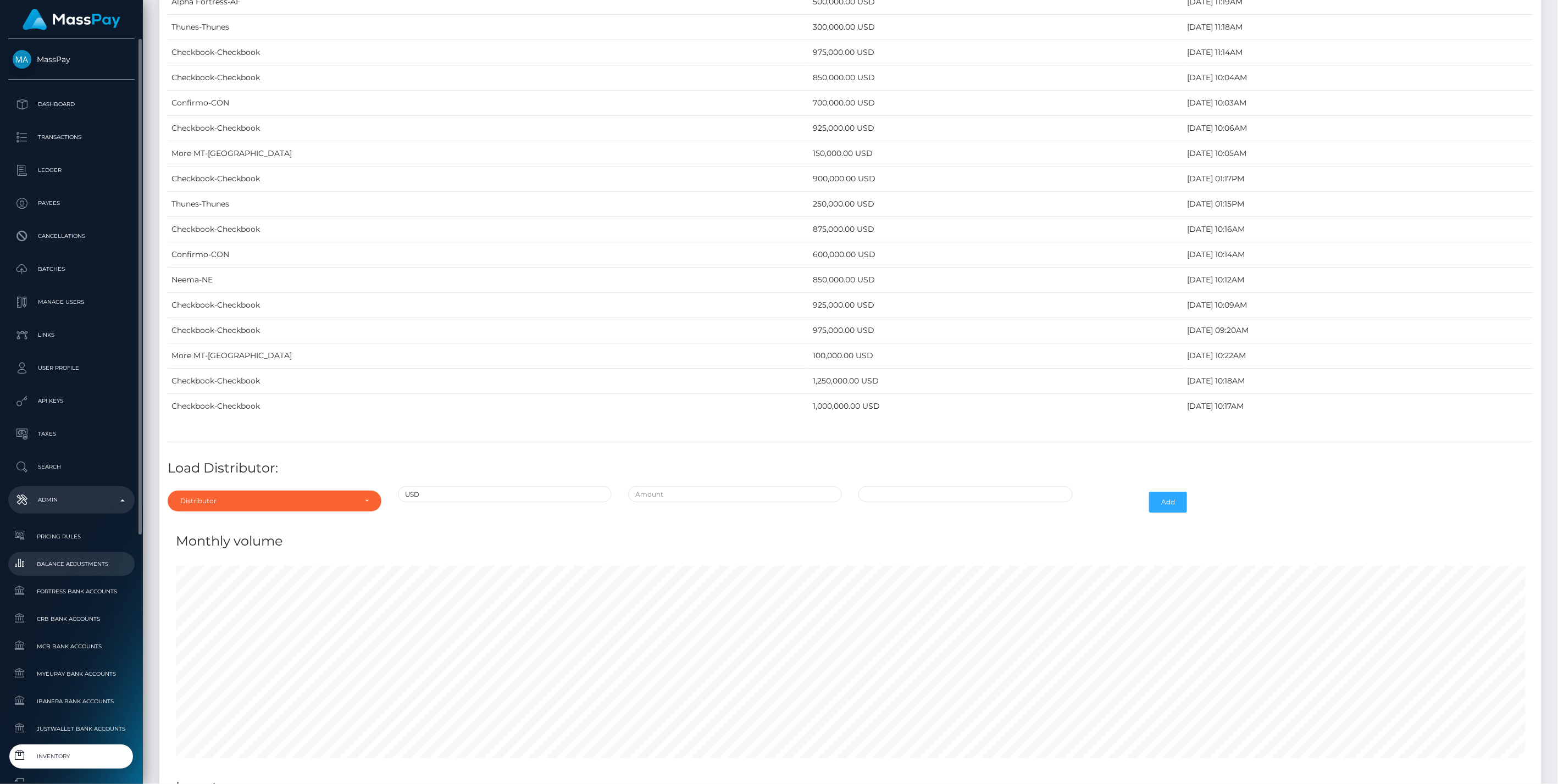
click at [69, 570] on link "Balance Adjustments" at bounding box center [72, 564] width 126 height 23
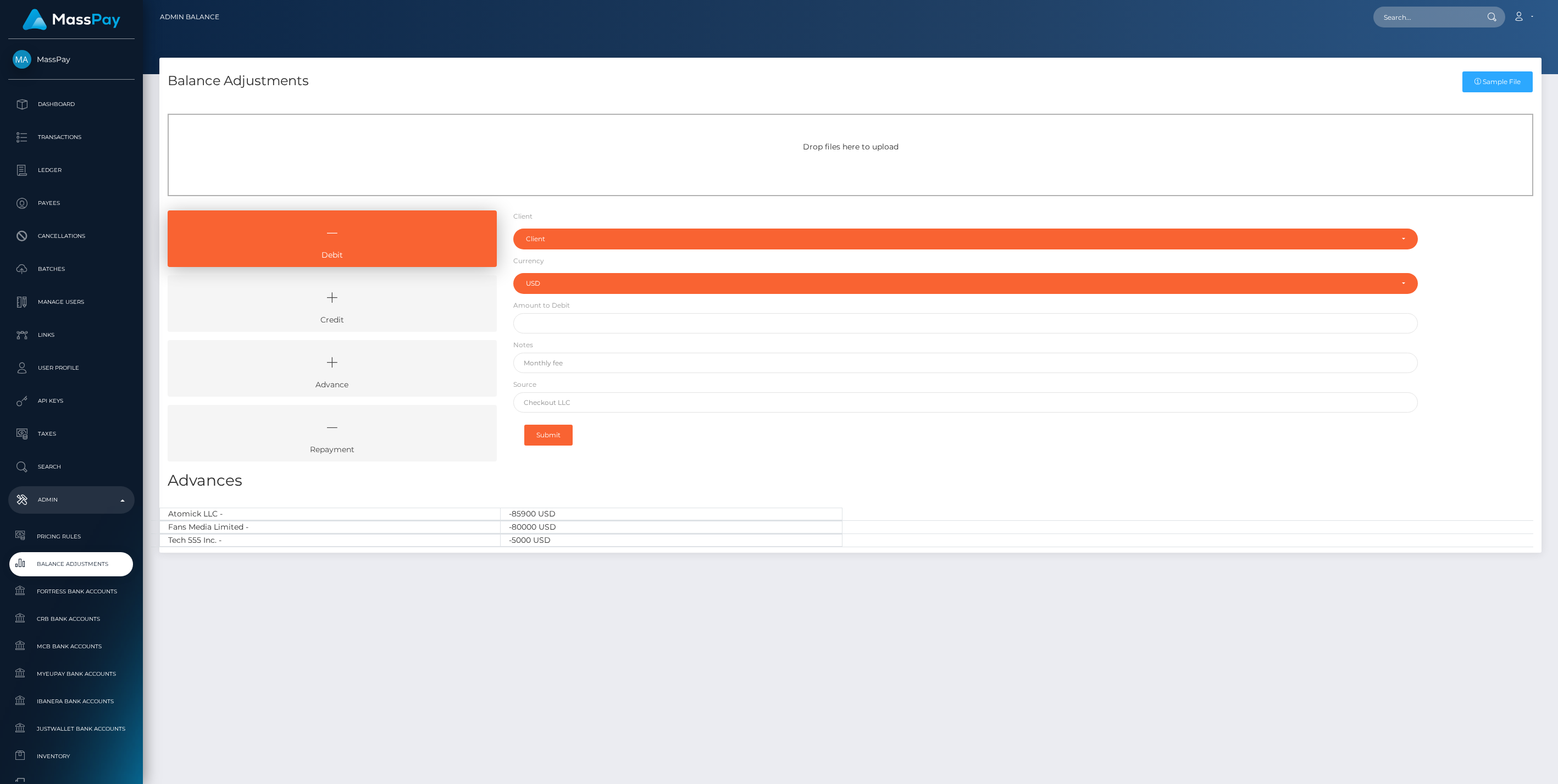
select select "USD"
click at [425, 295] on icon at bounding box center [332, 298] width 303 height 33
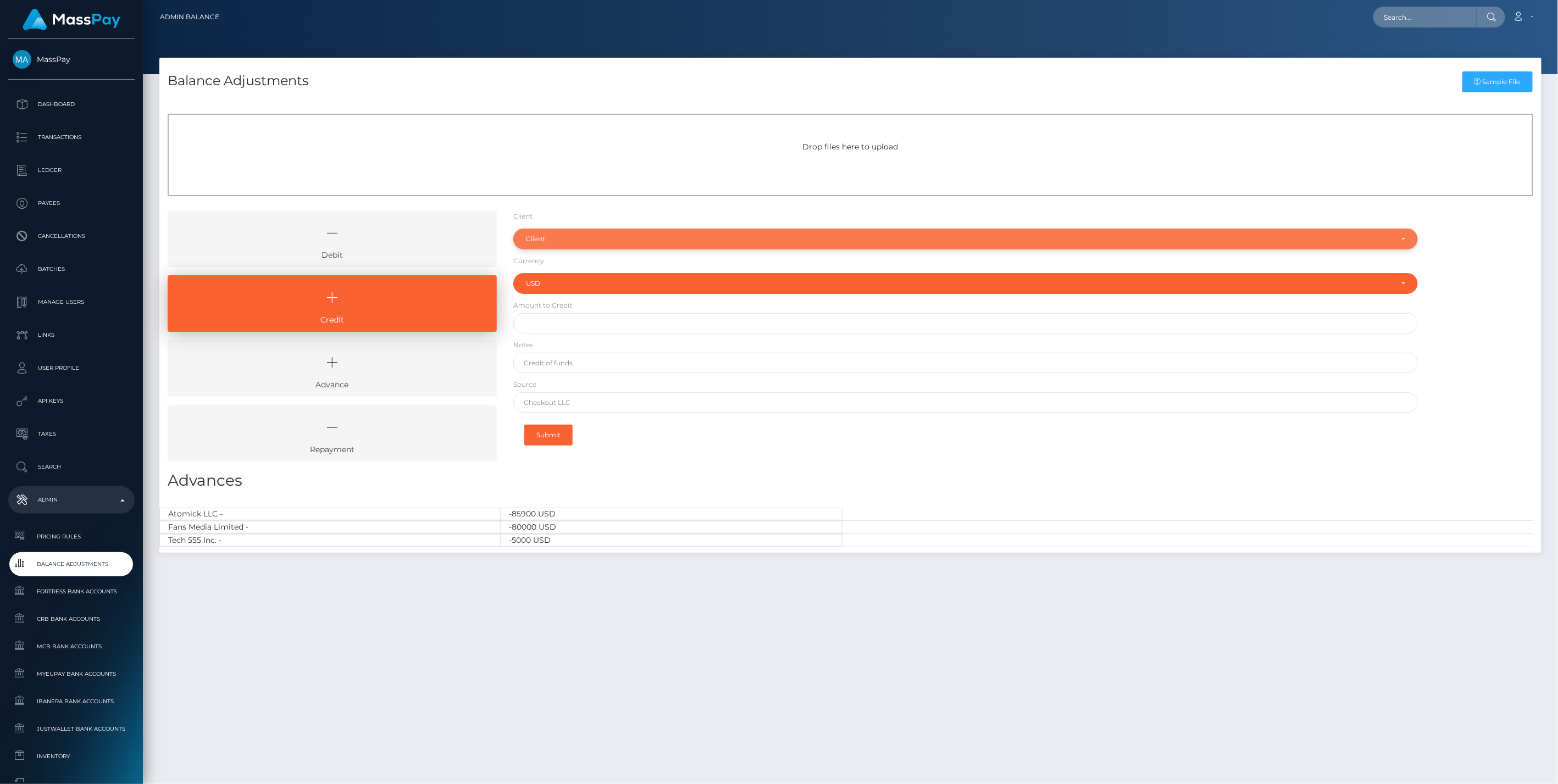
click at [563, 240] on div "Client" at bounding box center [959, 238] width 867 height 9
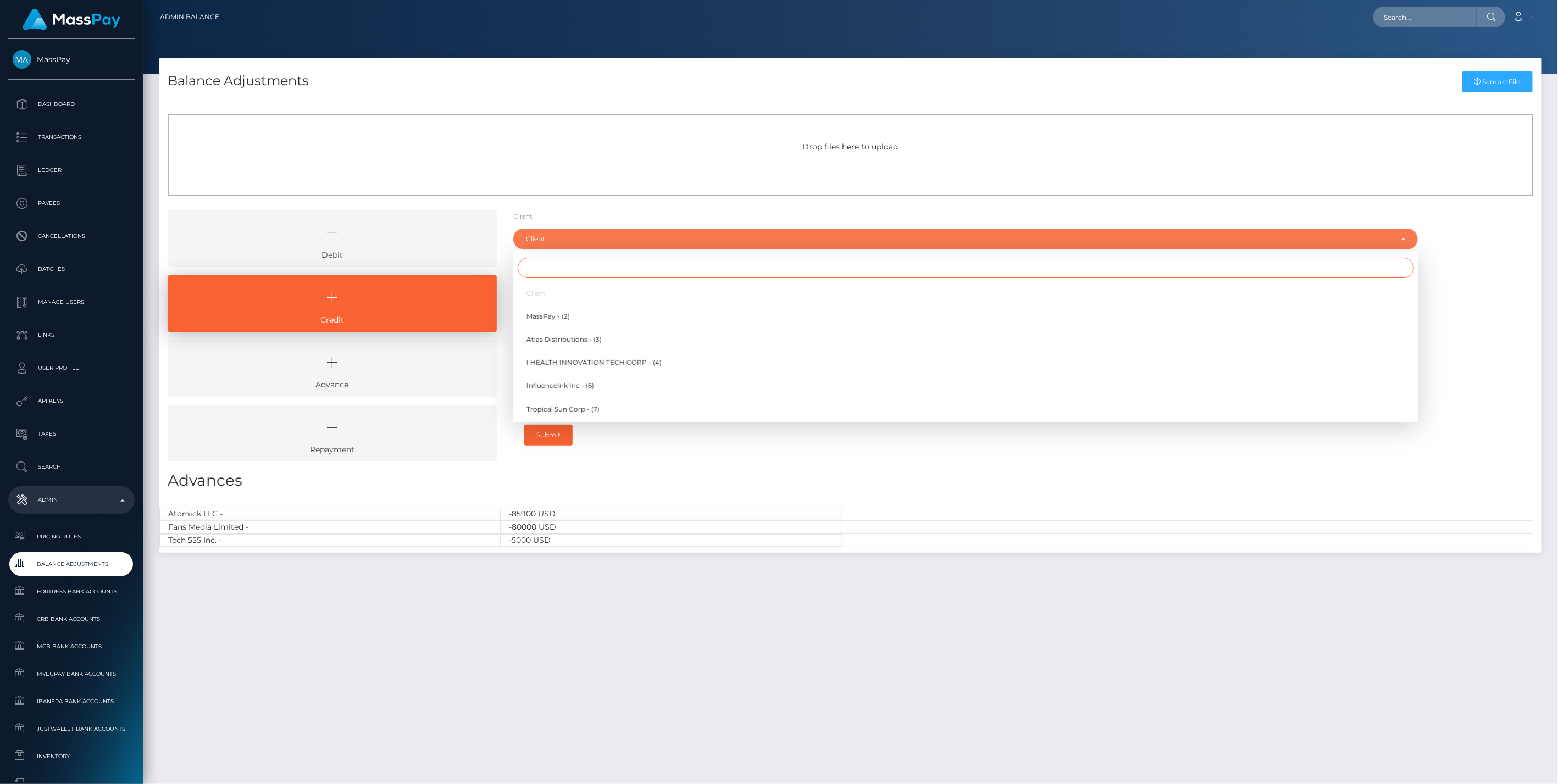
click at [555, 261] on input "Search" at bounding box center [966, 267] width 896 height 20
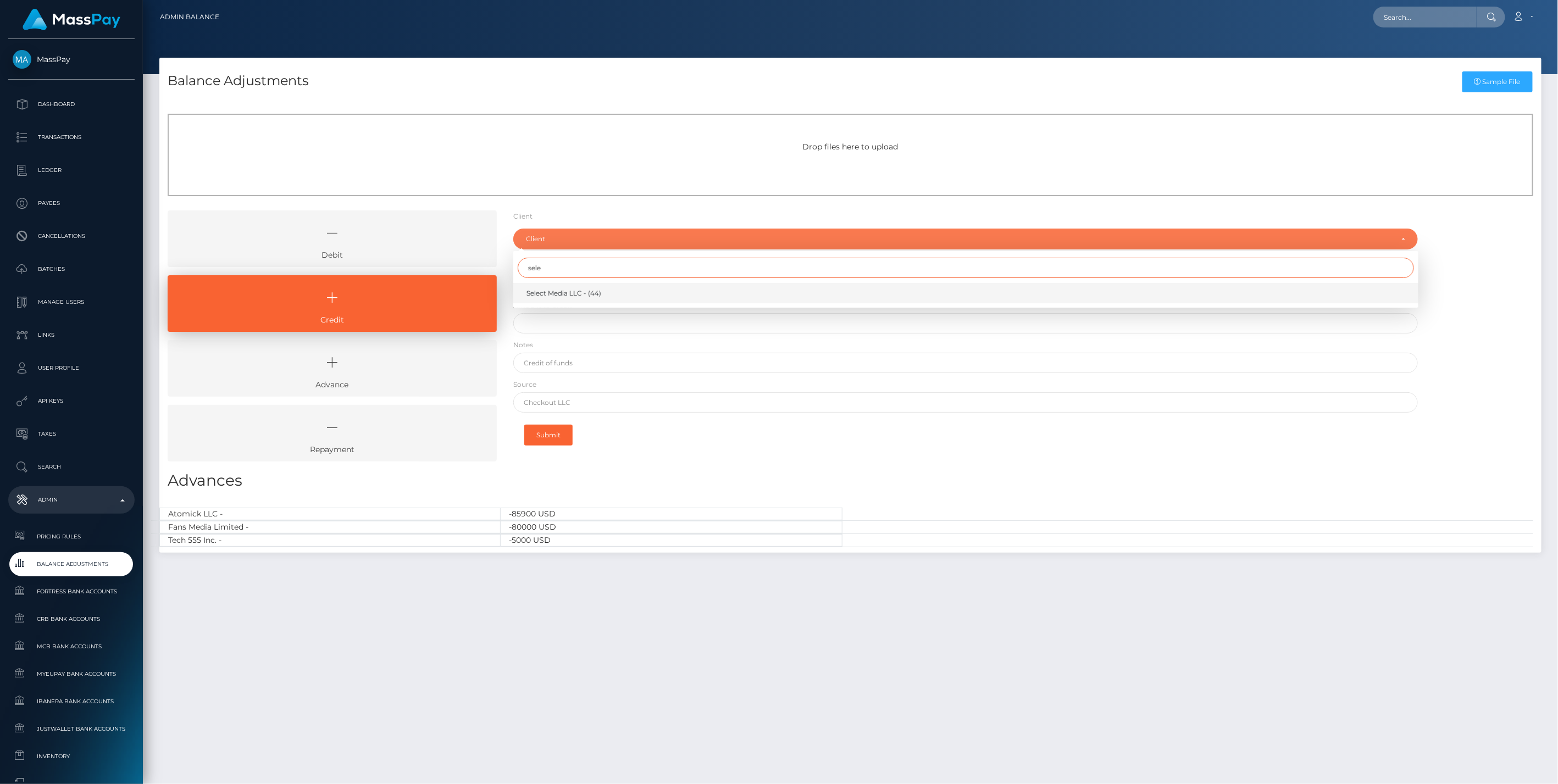
type input "sele"
click at [570, 285] on link "Select Media LLC - (44)" at bounding box center [965, 293] width 905 height 20
select select "44"
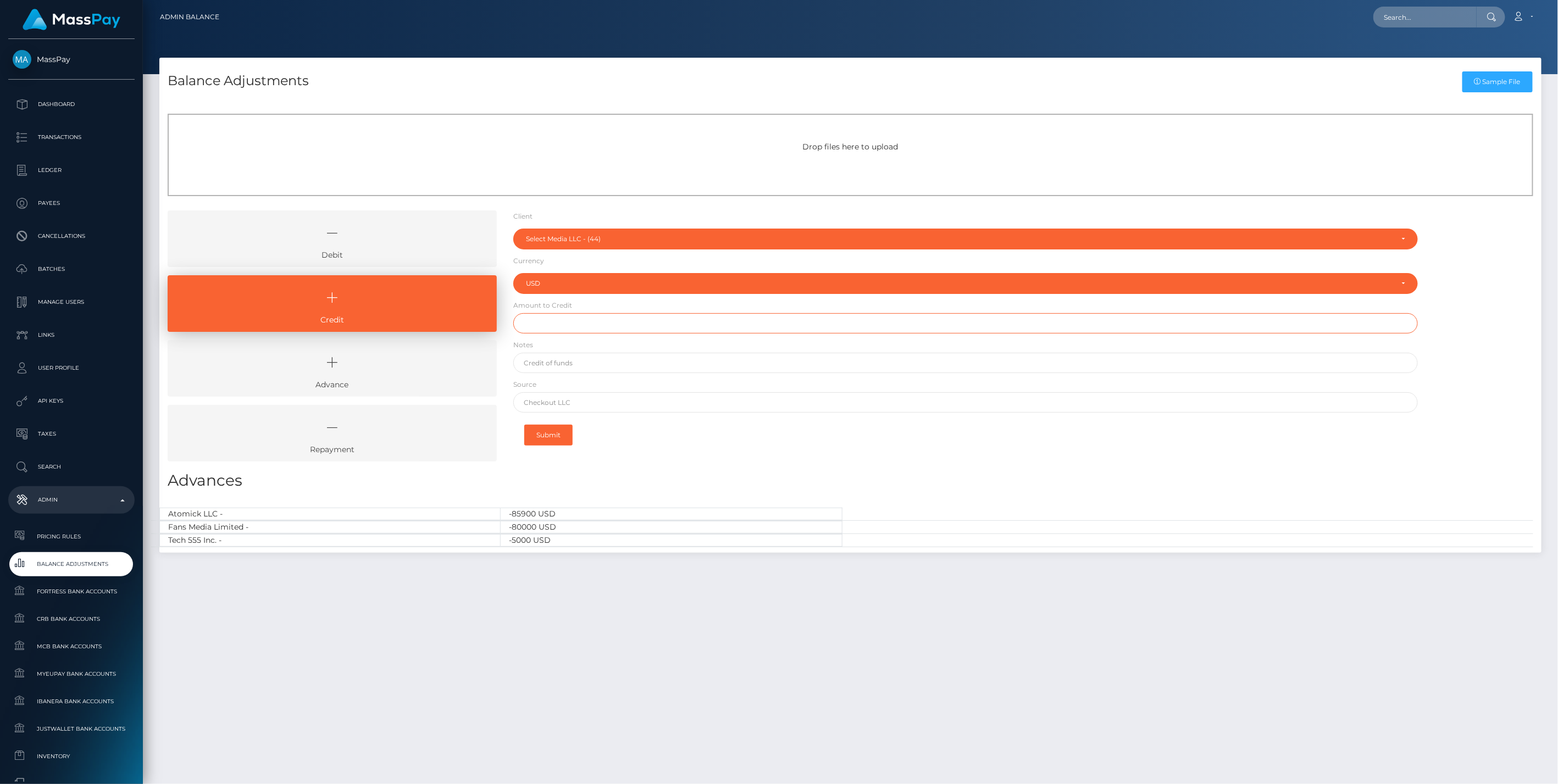
click at [574, 323] on input "text" at bounding box center [965, 323] width 905 height 20
type input "$1,000,000.00"
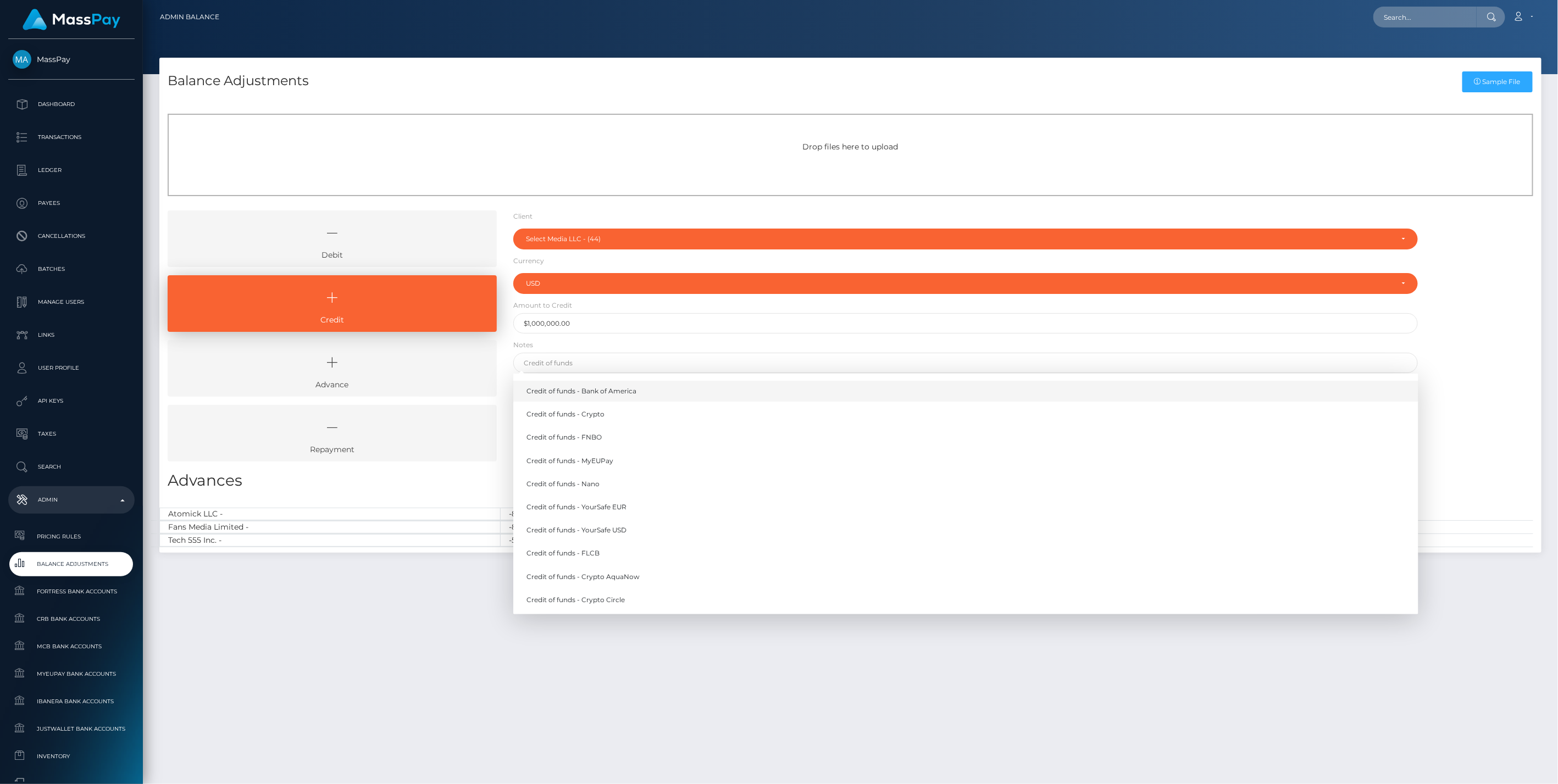
click at [562, 382] on link "Credit of funds - Bank of America" at bounding box center [965, 391] width 905 height 20
type input "Credit of funds - Bank of America"
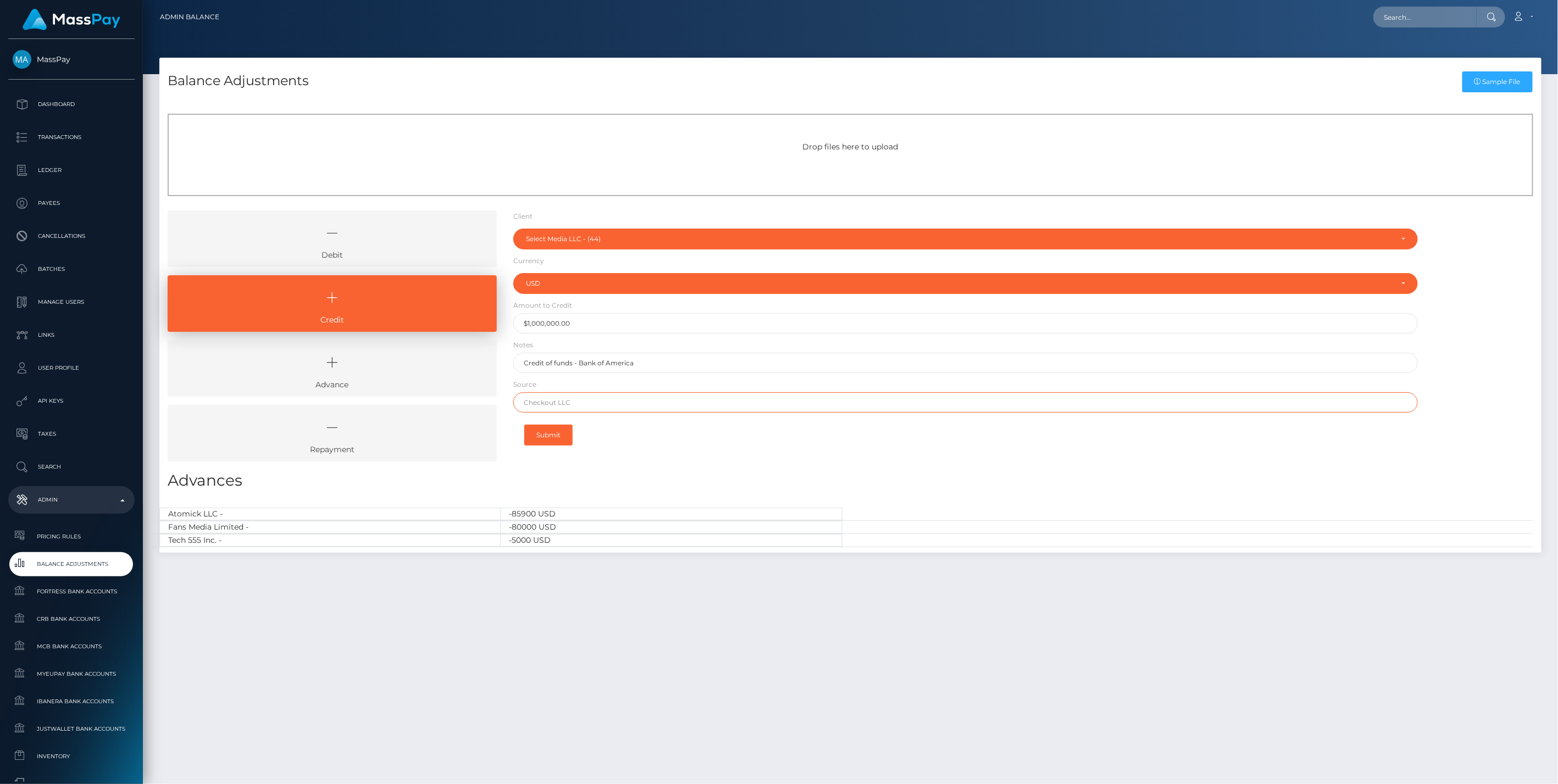
click at [571, 401] on input "text" at bounding box center [965, 402] width 905 height 20
type input "CHASE"
click at [510, 464] on div "Client Client MassPay - (2) Atlas Distributions - (3) Kul Inc. - (13)" at bounding box center [966, 339] width 921 height 259
click at [536, 435] on button "Submit" at bounding box center [549, 435] width 48 height 21
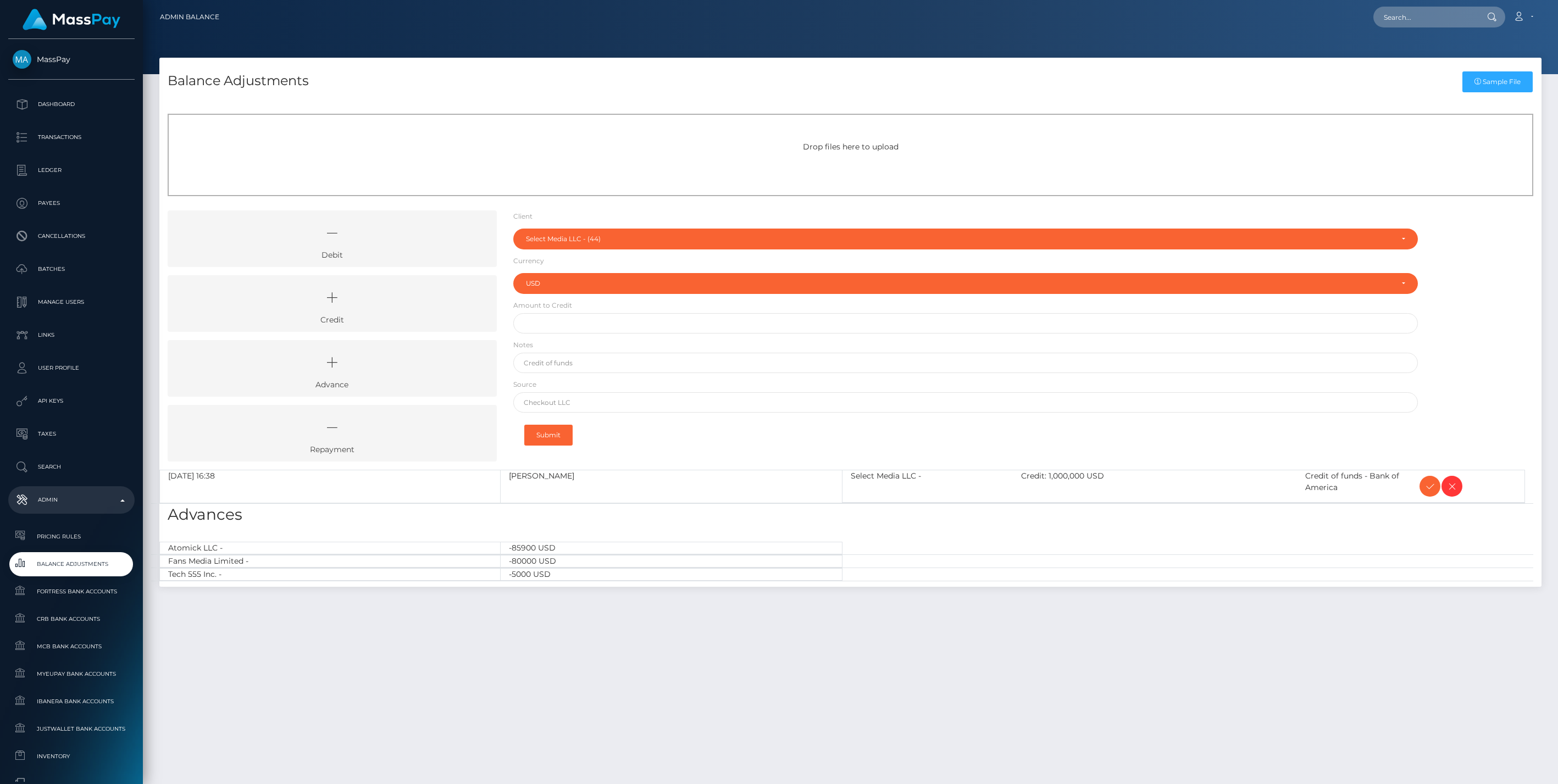
select select "44"
select select "USD"
click at [1431, 485] on icon at bounding box center [1430, 486] width 14 height 14
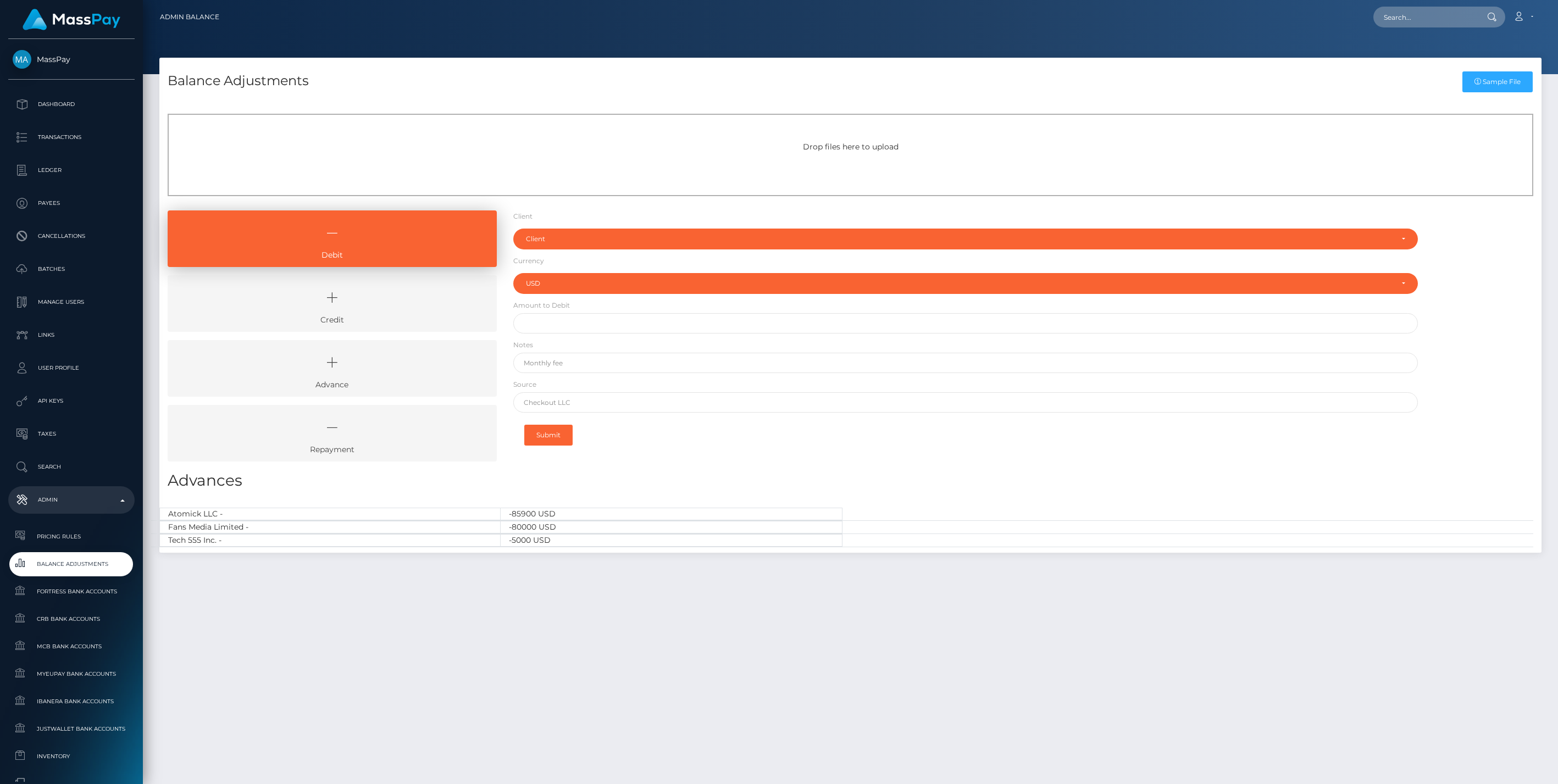
select select "USD"
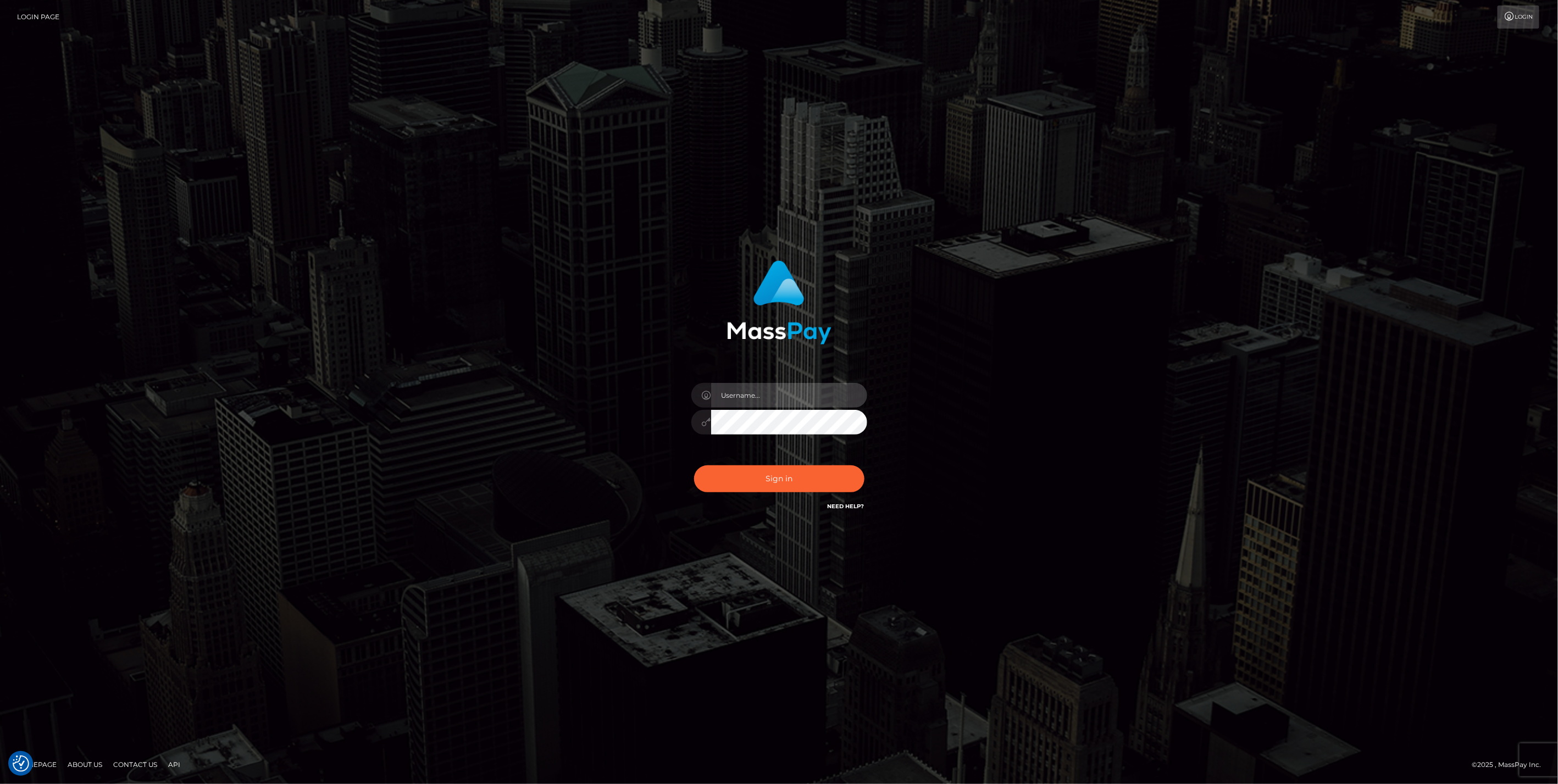
type input "bengreen"
click at [809, 512] on div "bengreen Sign in" at bounding box center [779, 386] width 289 height 268
click at [809, 490] on button "Sign in" at bounding box center [779, 479] width 171 height 27
type input "bengreen"
click at [780, 479] on button "Sign in" at bounding box center [779, 479] width 171 height 27
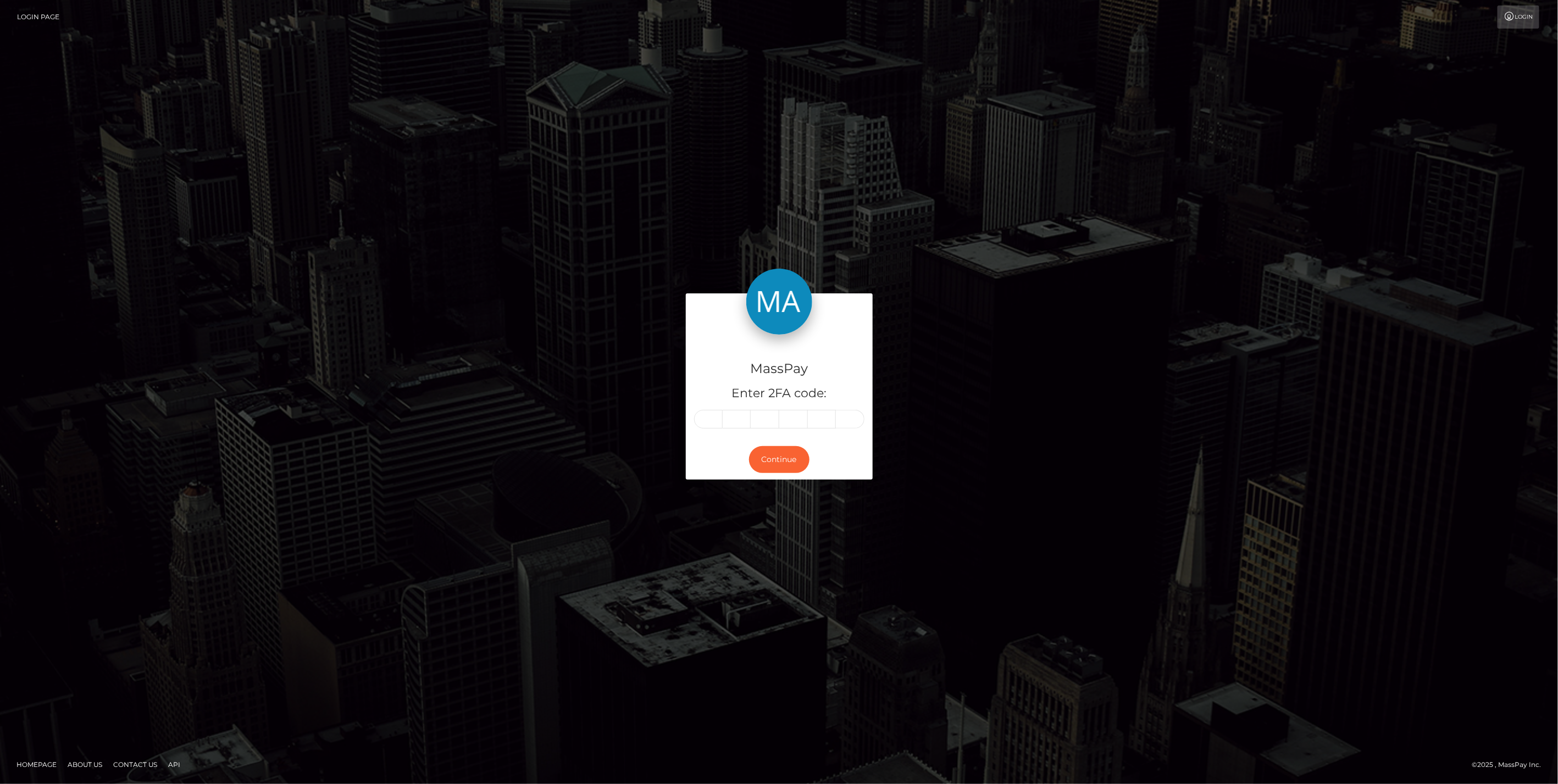
type input "2"
type input "9"
type input "8"
type input "3"
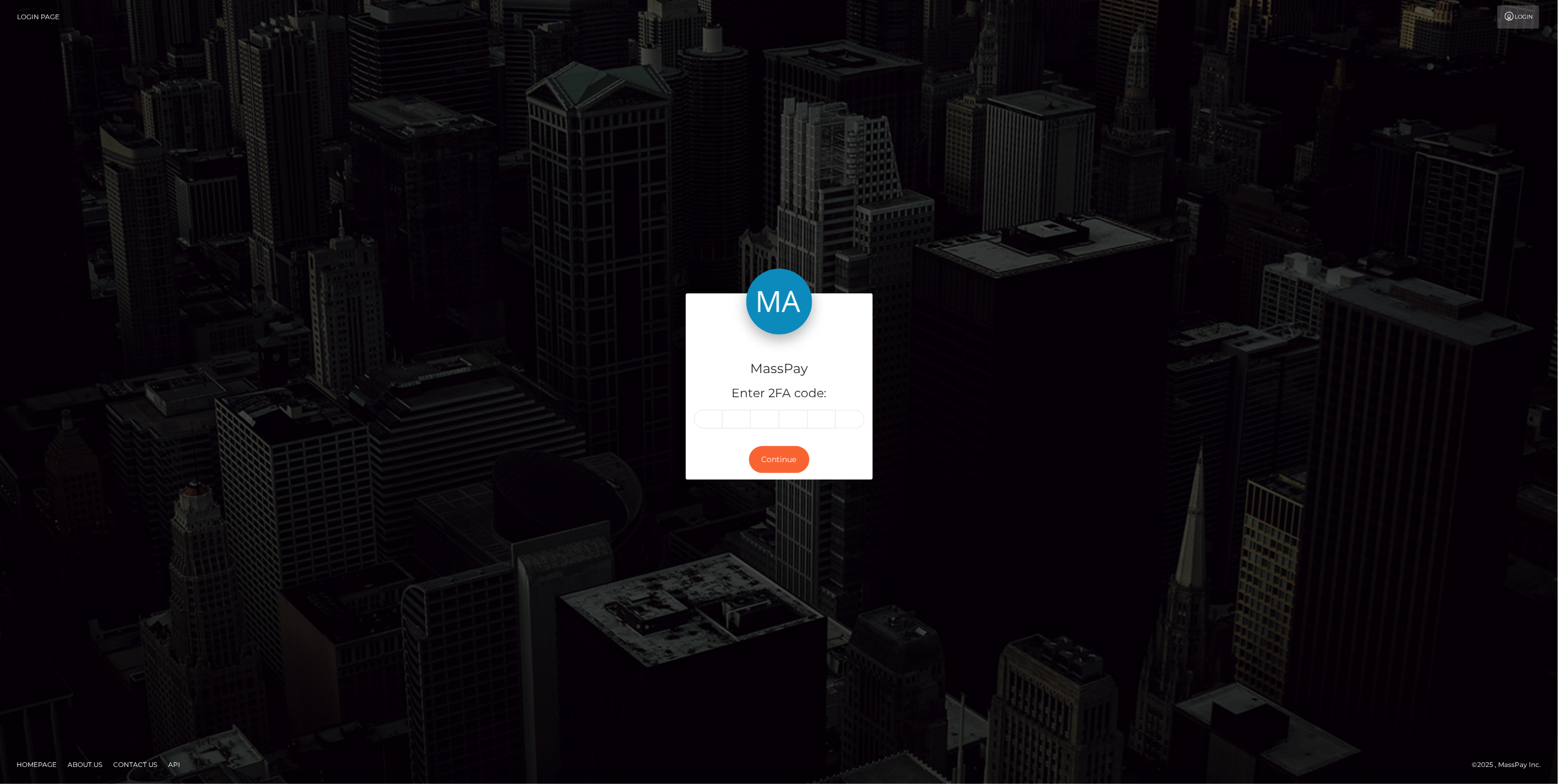
type input "6"
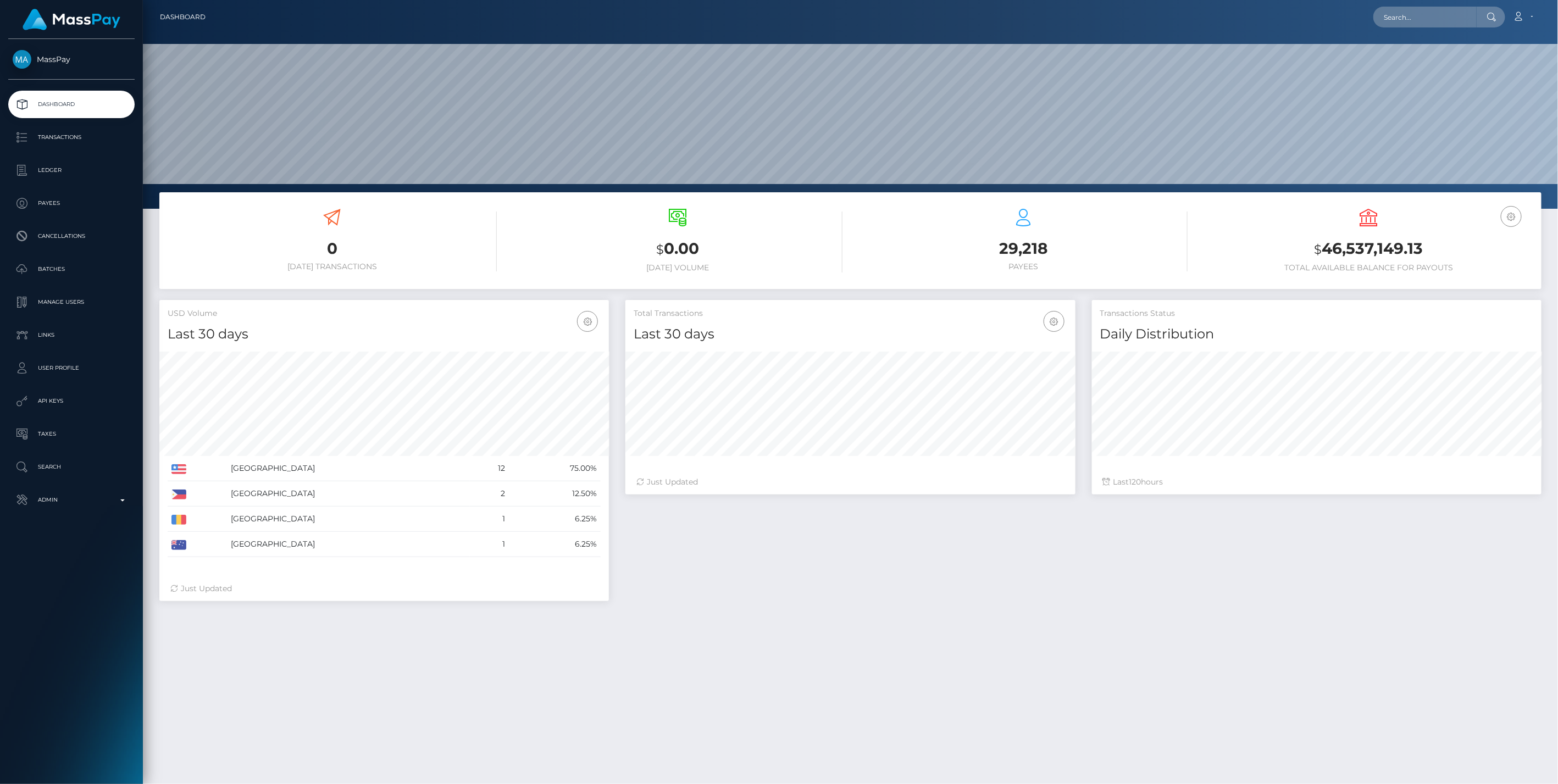
scroll to position [195, 450]
click at [71, 508] on link "Admin" at bounding box center [72, 500] width 126 height 27
click at [71, 560] on span "Balance Adjustments" at bounding box center [71, 563] width 117 height 13
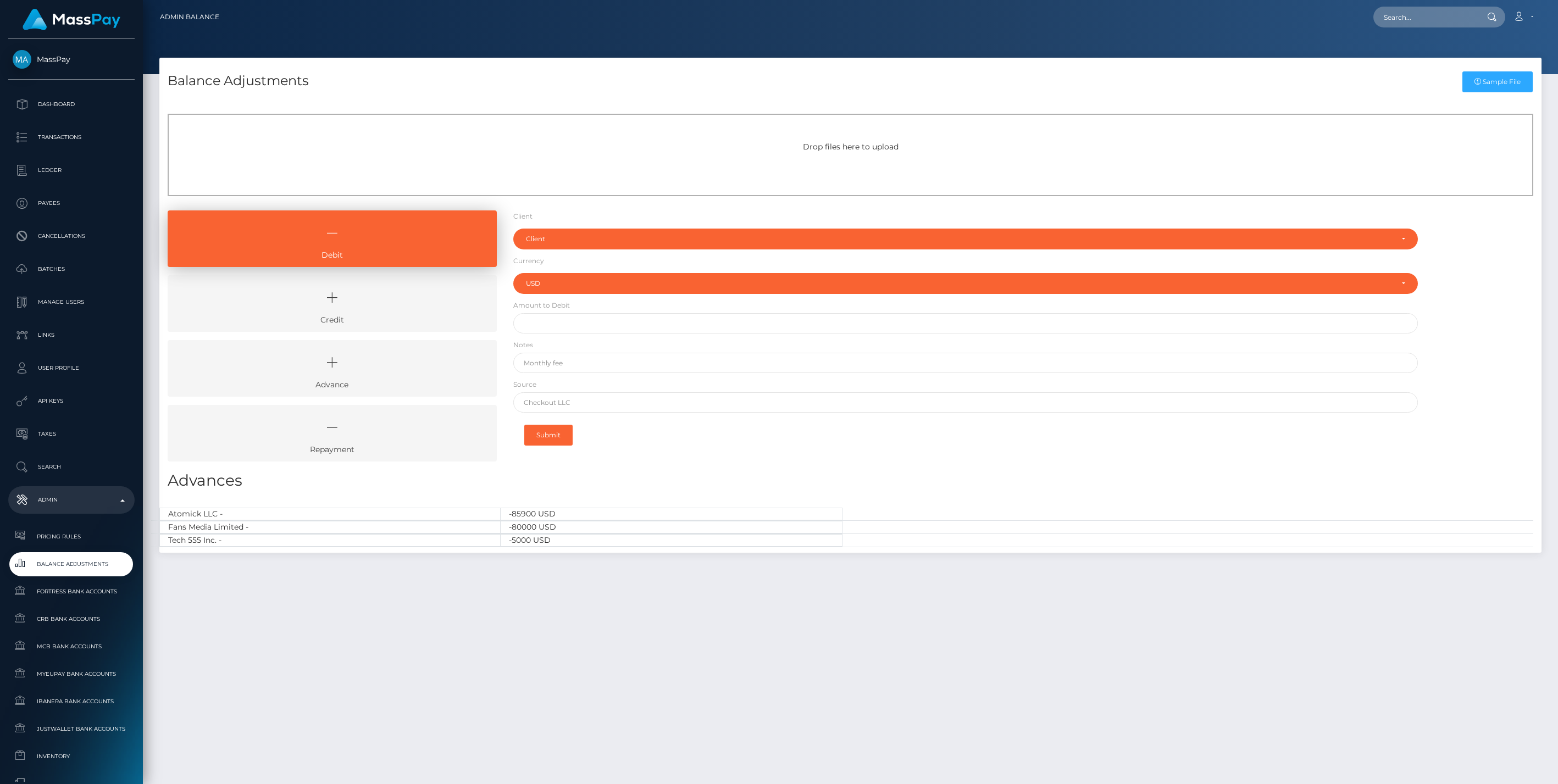
select select "USD"
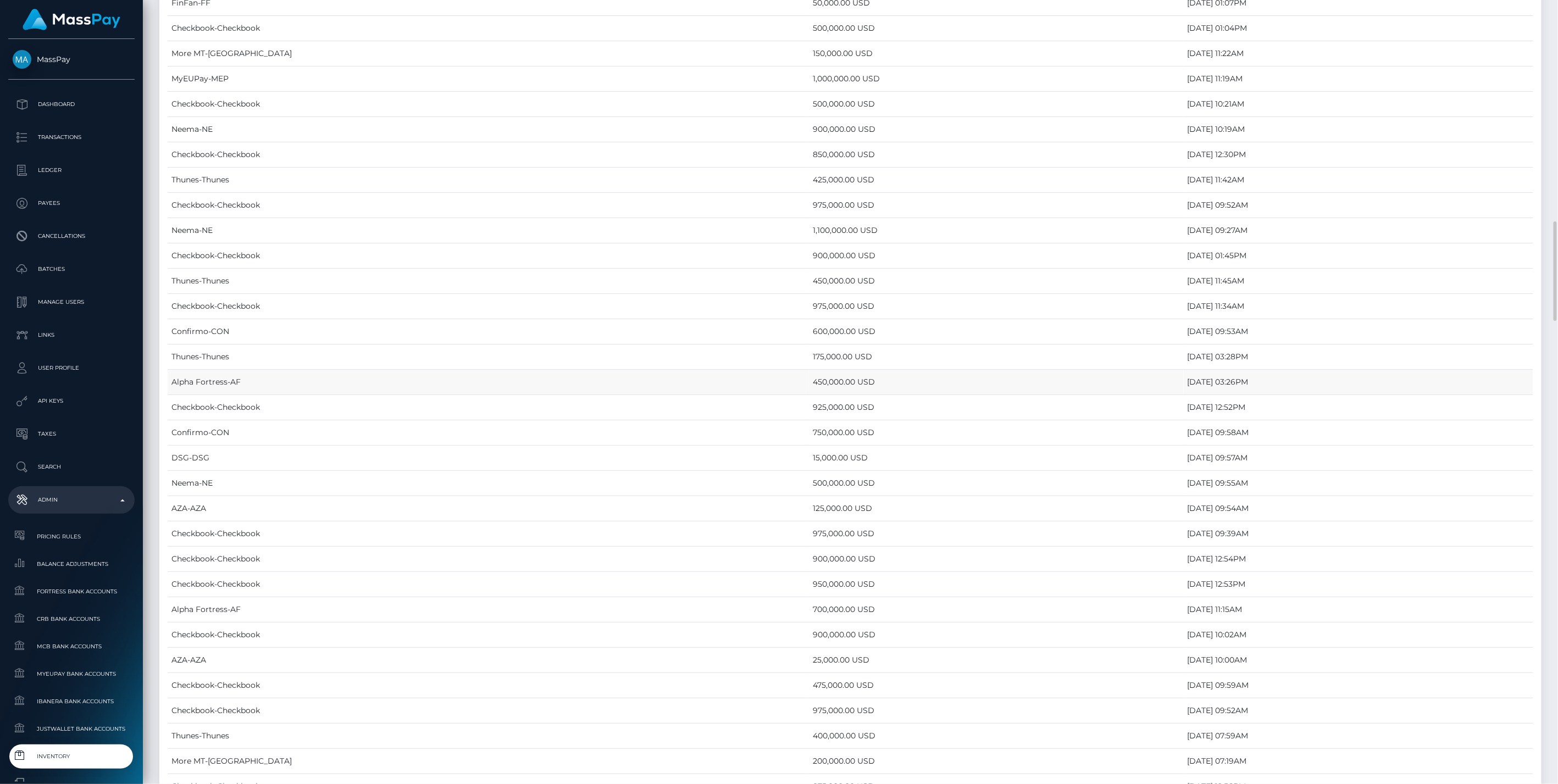
scroll to position [3660, 0]
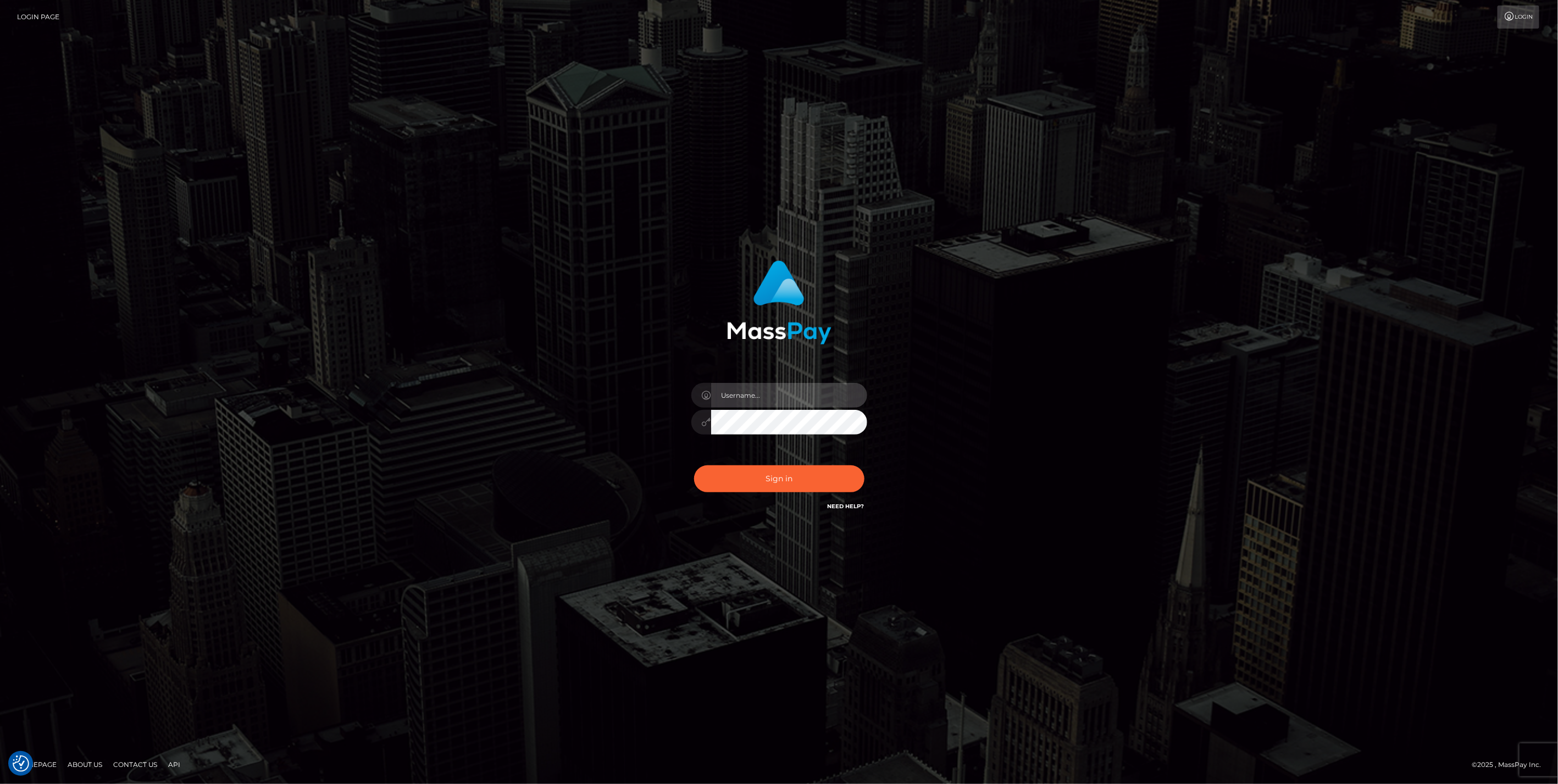
type input "bengreen"
click at [768, 471] on div "0cAFcWeA4OnRoWVJHVUt2rec083Ech7hPPavw9zk47b2XbC7Vp6MvmBB28lovh6jcwDSjSqLwRDZhDC…" at bounding box center [779, 483] width 192 height 48
type input "bengreen"
click at [858, 492] on div "Sign in Need Help?" at bounding box center [779, 483] width 192 height 48
type input "bengreen"
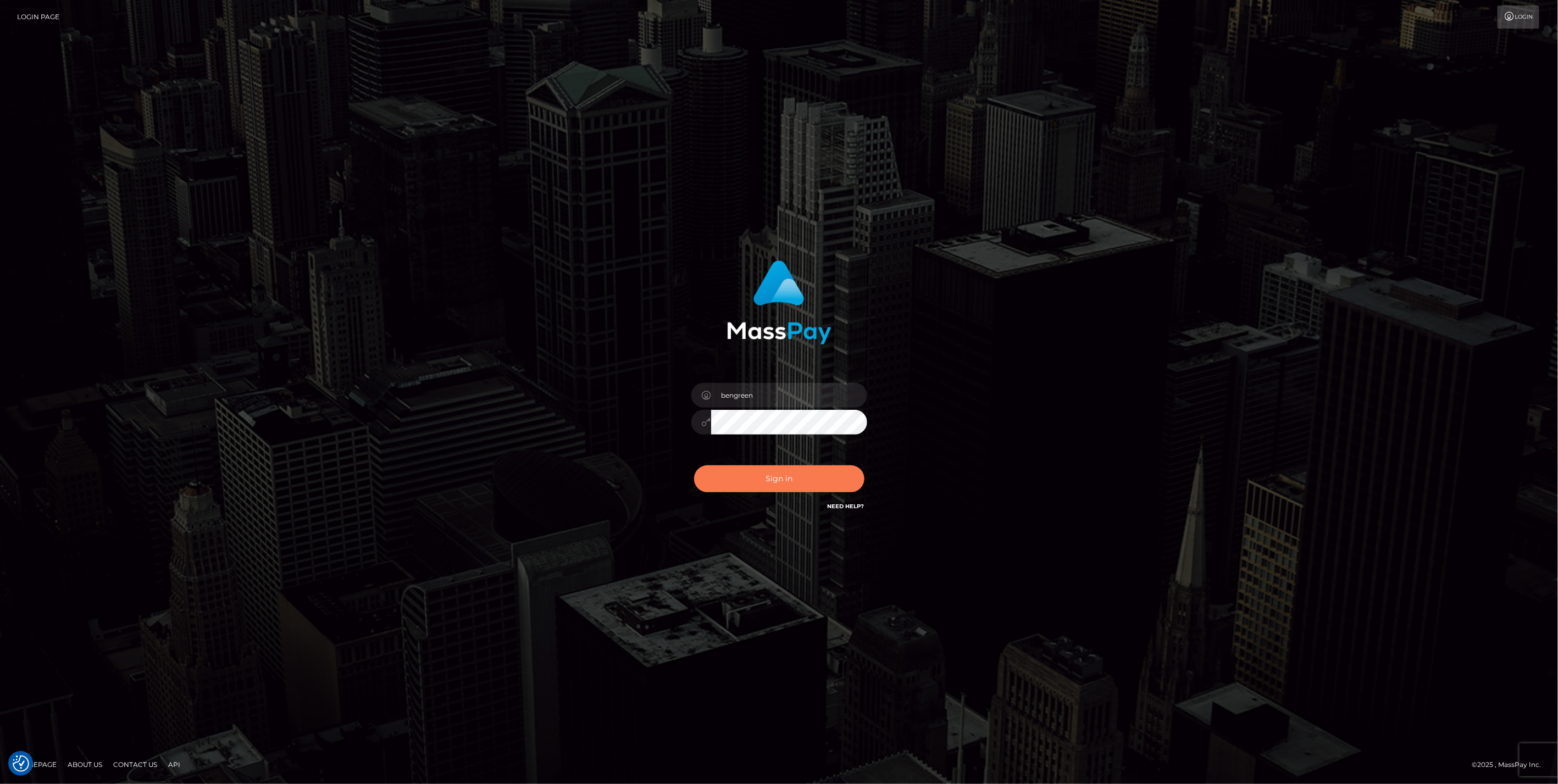
click at [794, 481] on button "Sign in" at bounding box center [779, 479] width 171 height 27
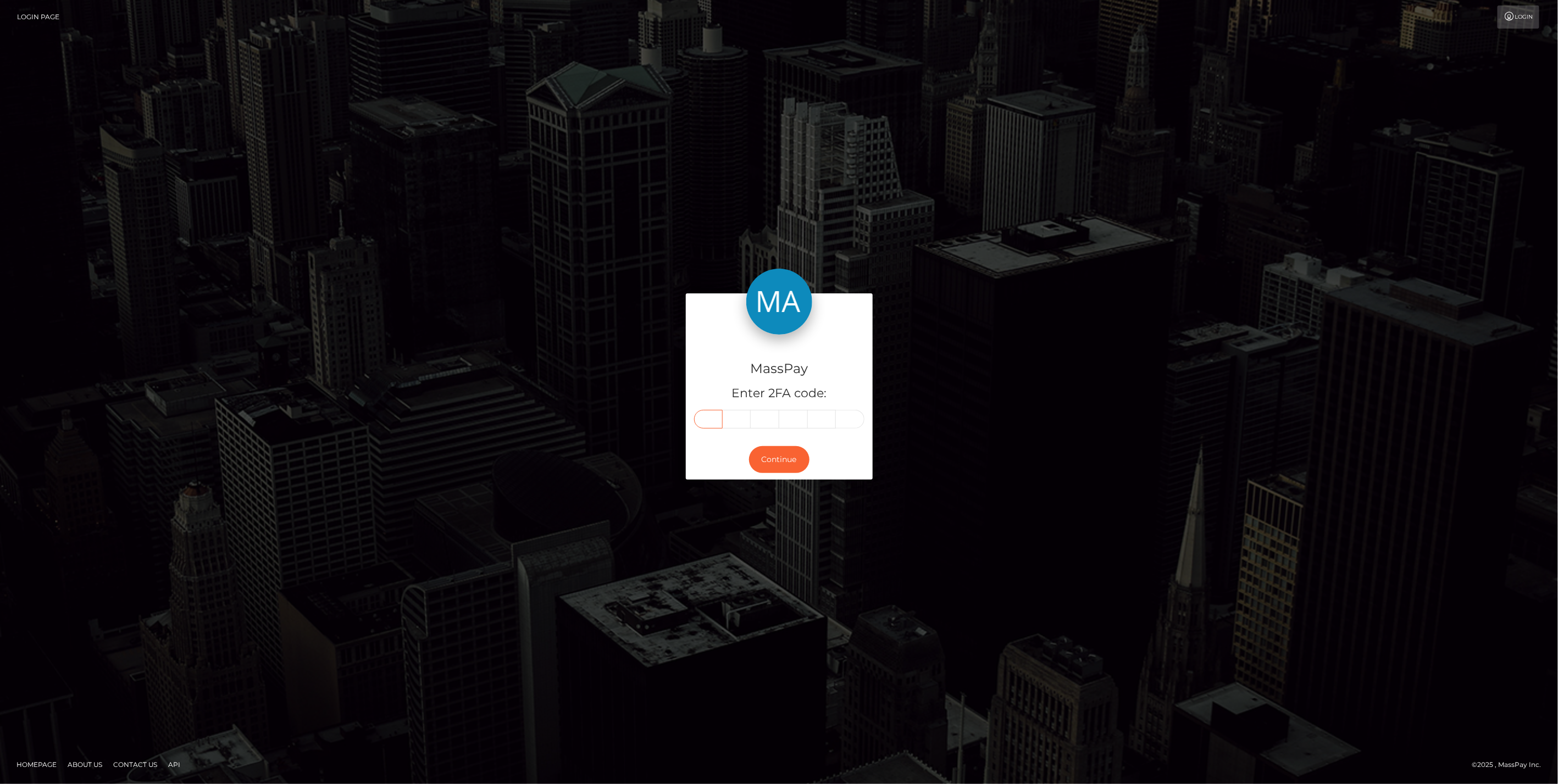
paste input "6"
type input "6"
type input "3"
type input "8"
type input "6"
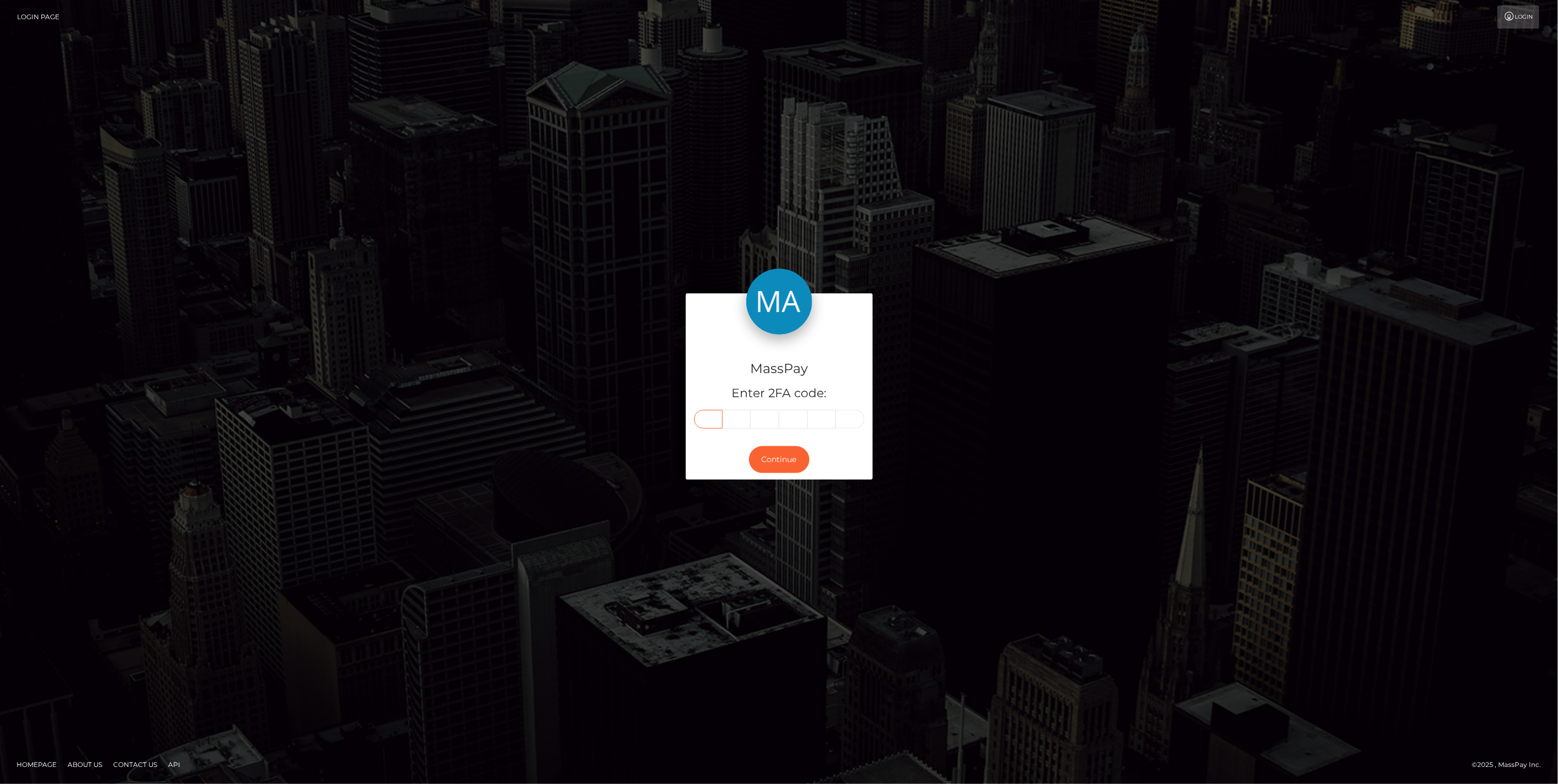
type input "7"
type input "2"
click at [763, 451] on button "Continue" at bounding box center [779, 459] width 60 height 27
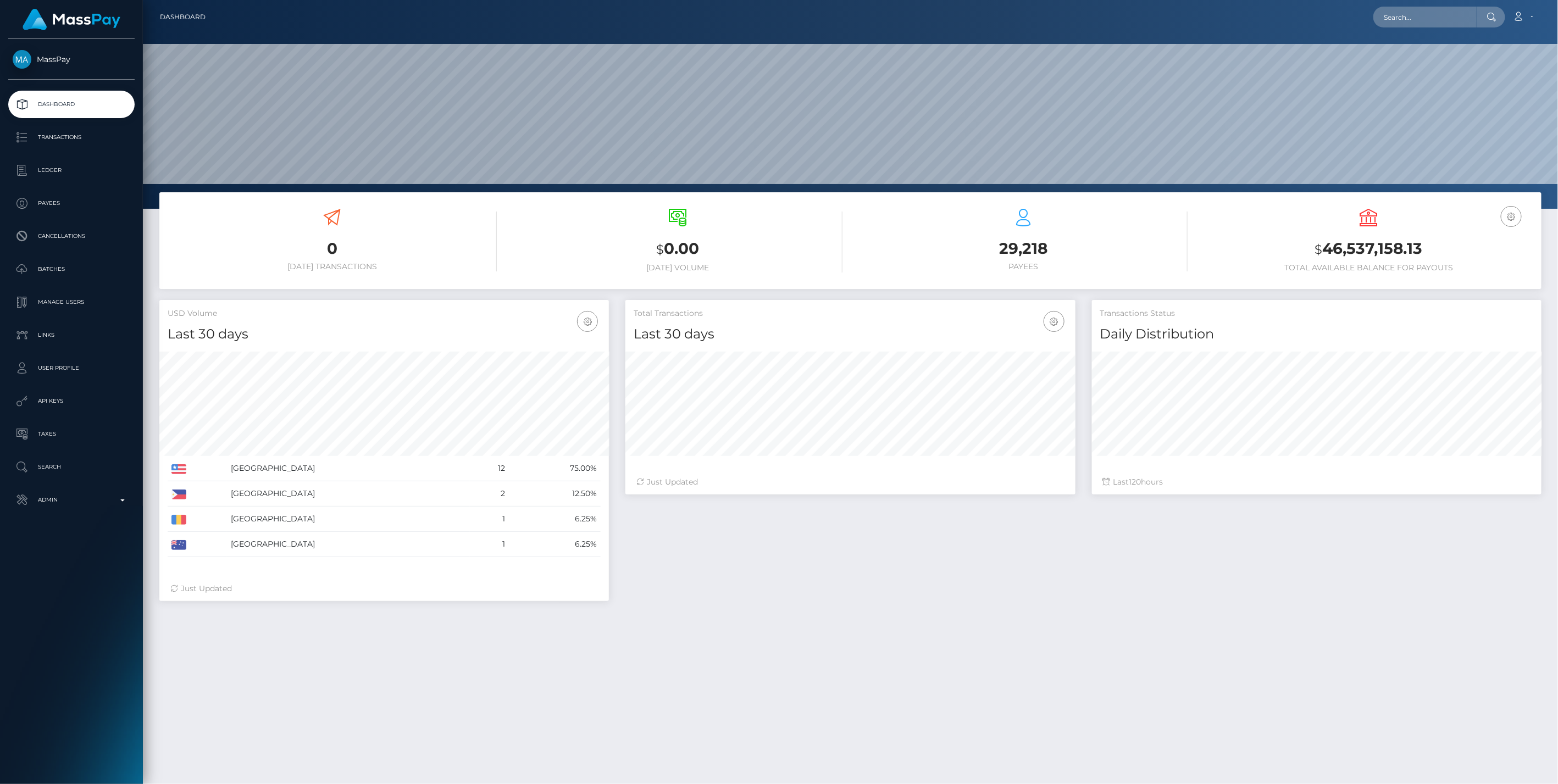
scroll to position [195, 450]
click at [81, 499] on p "Admin" at bounding box center [71, 499] width 117 height 16
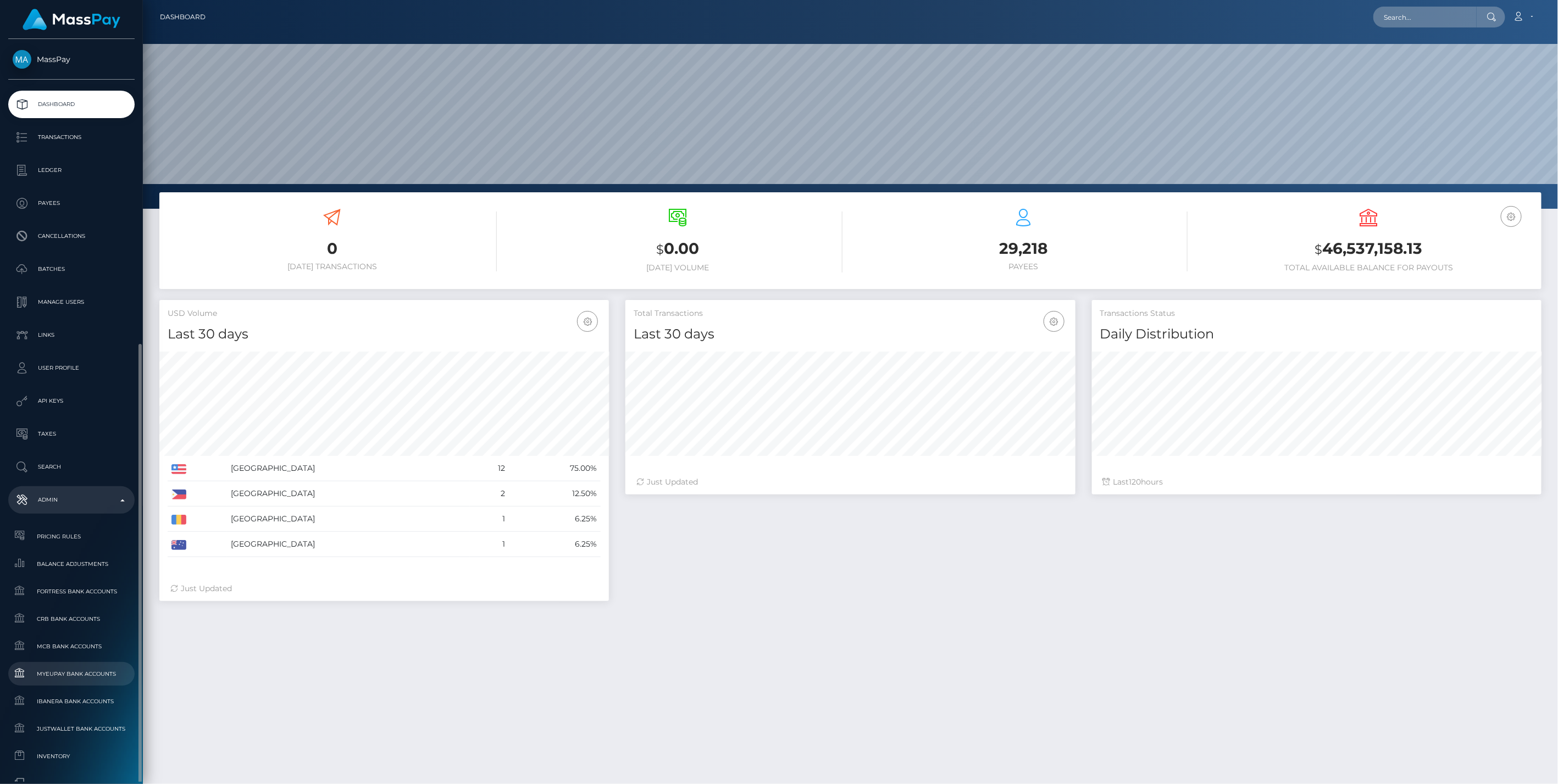
scroll to position [183, 0]
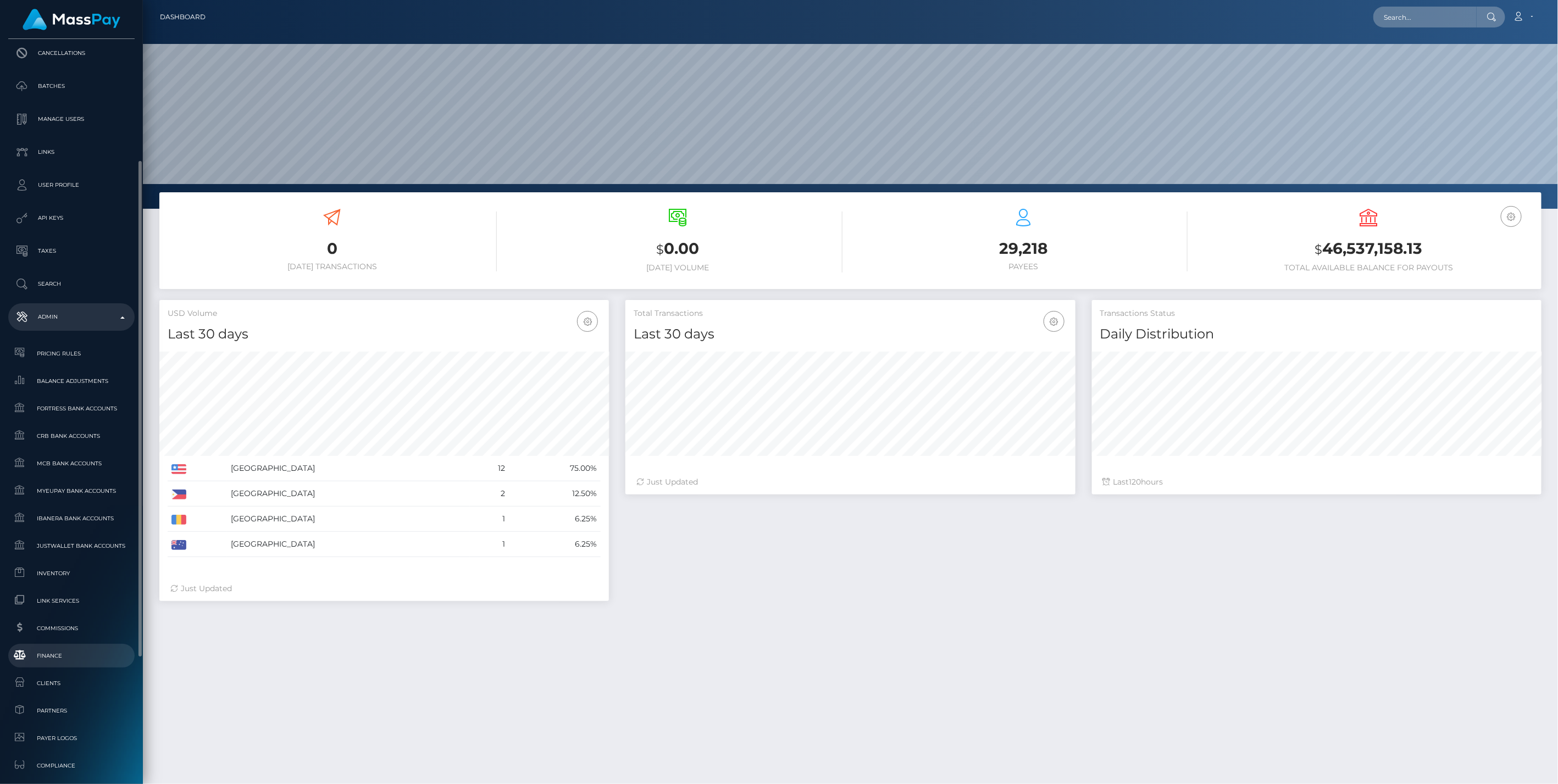
click at [46, 656] on span "Finance" at bounding box center [71, 655] width 117 height 13
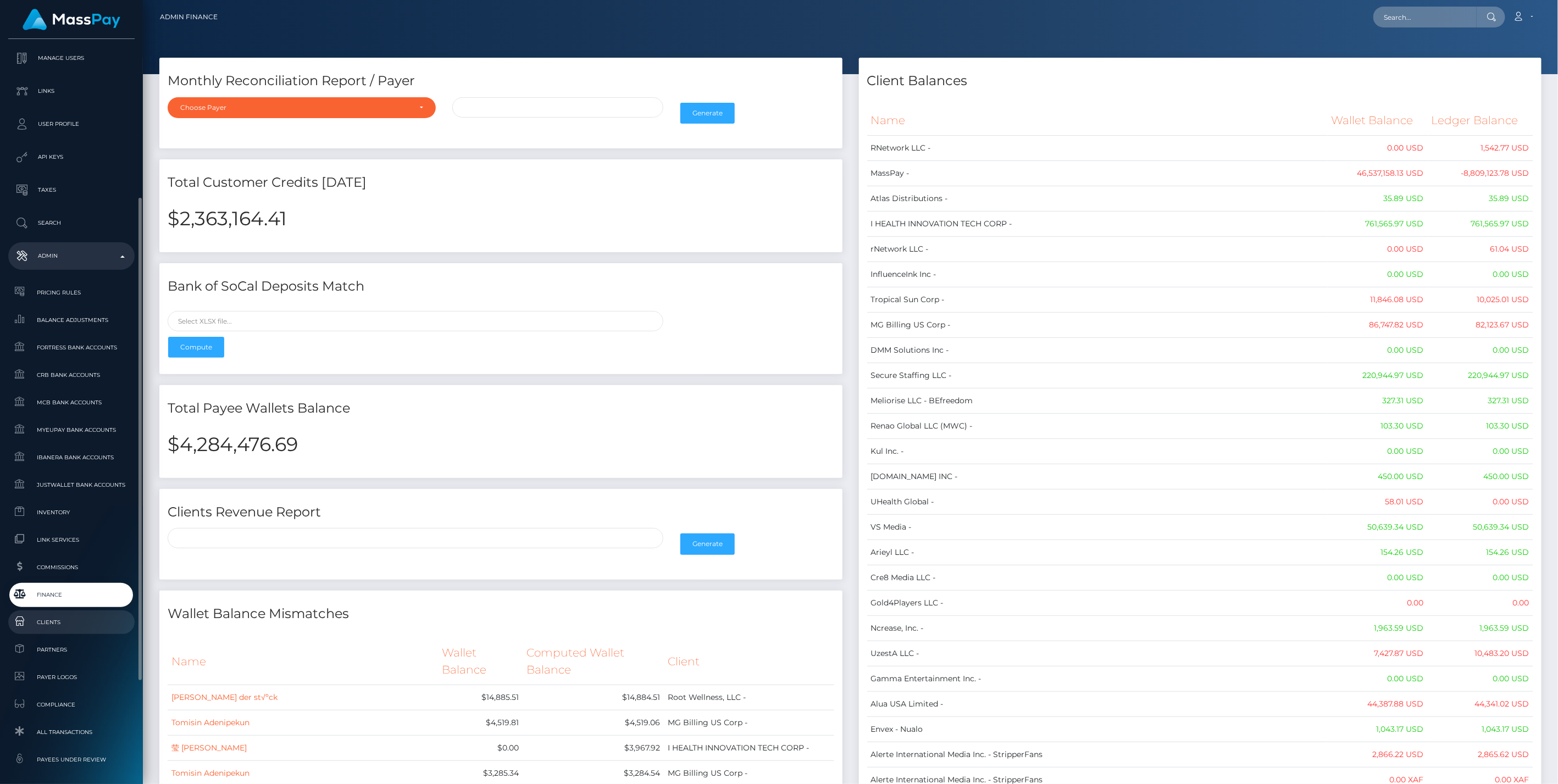
scroll to position [400, 0]
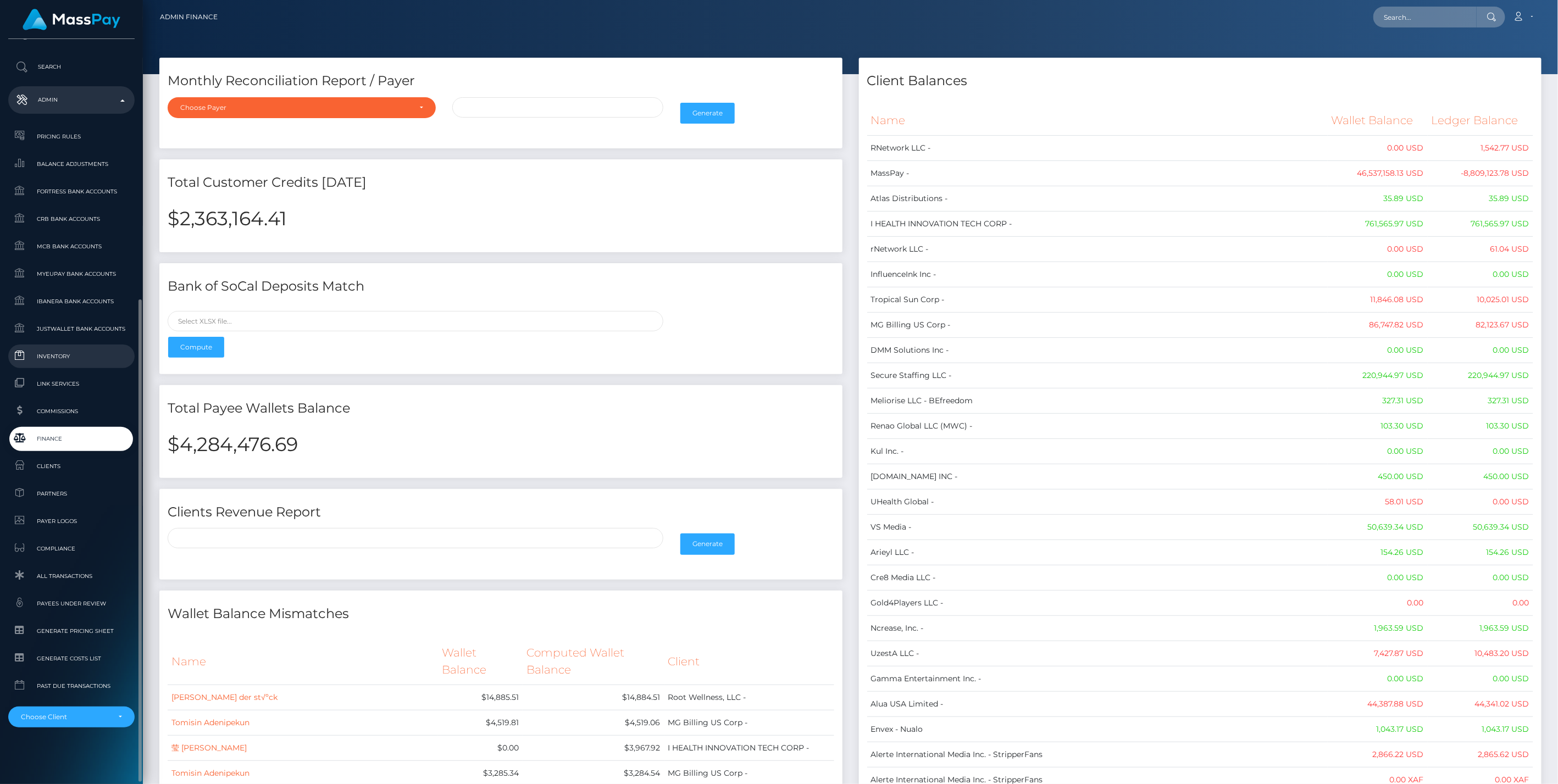
click at [50, 361] on span "Inventory" at bounding box center [71, 356] width 117 height 13
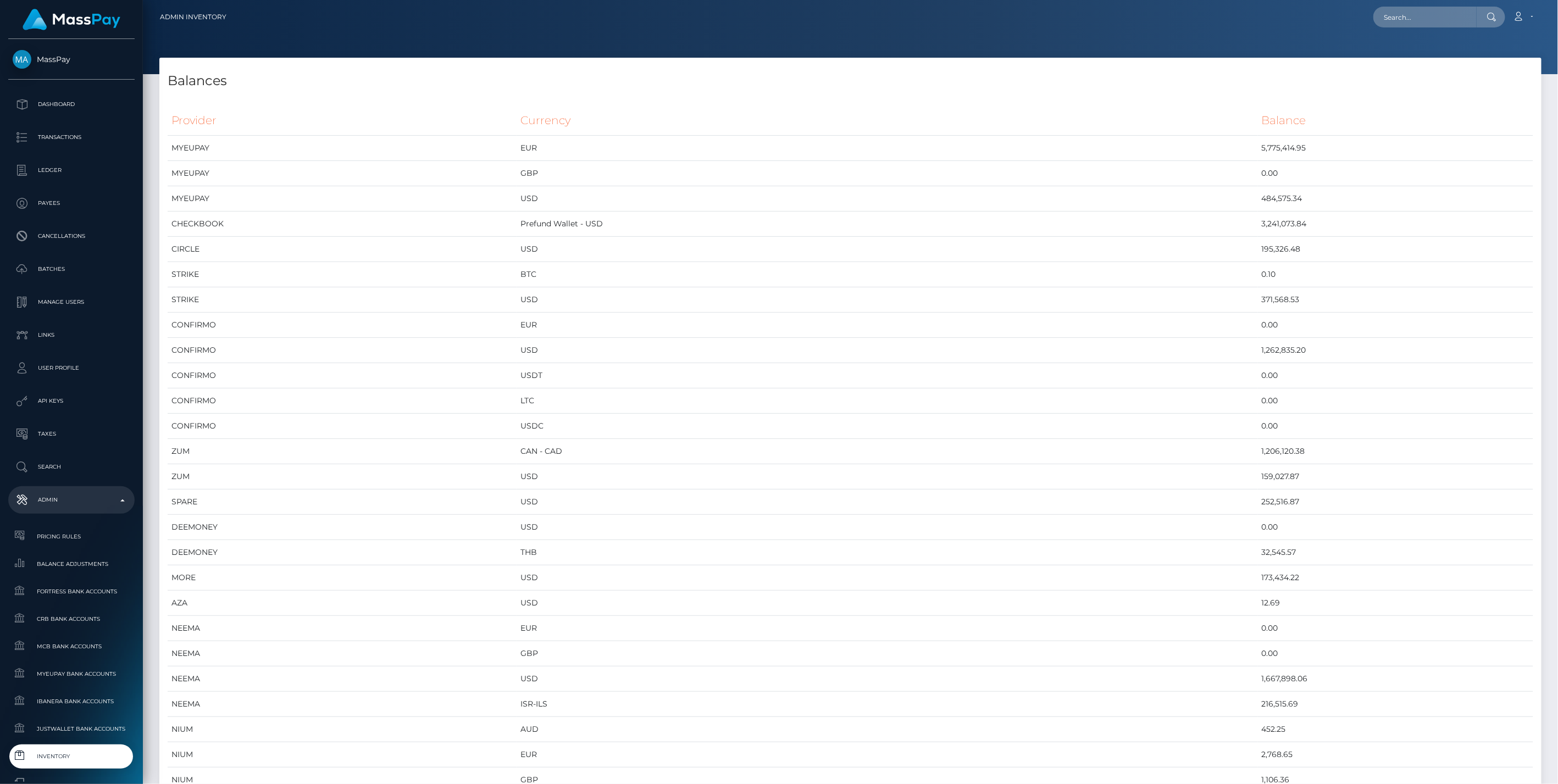
scroll to position [6036, 1382]
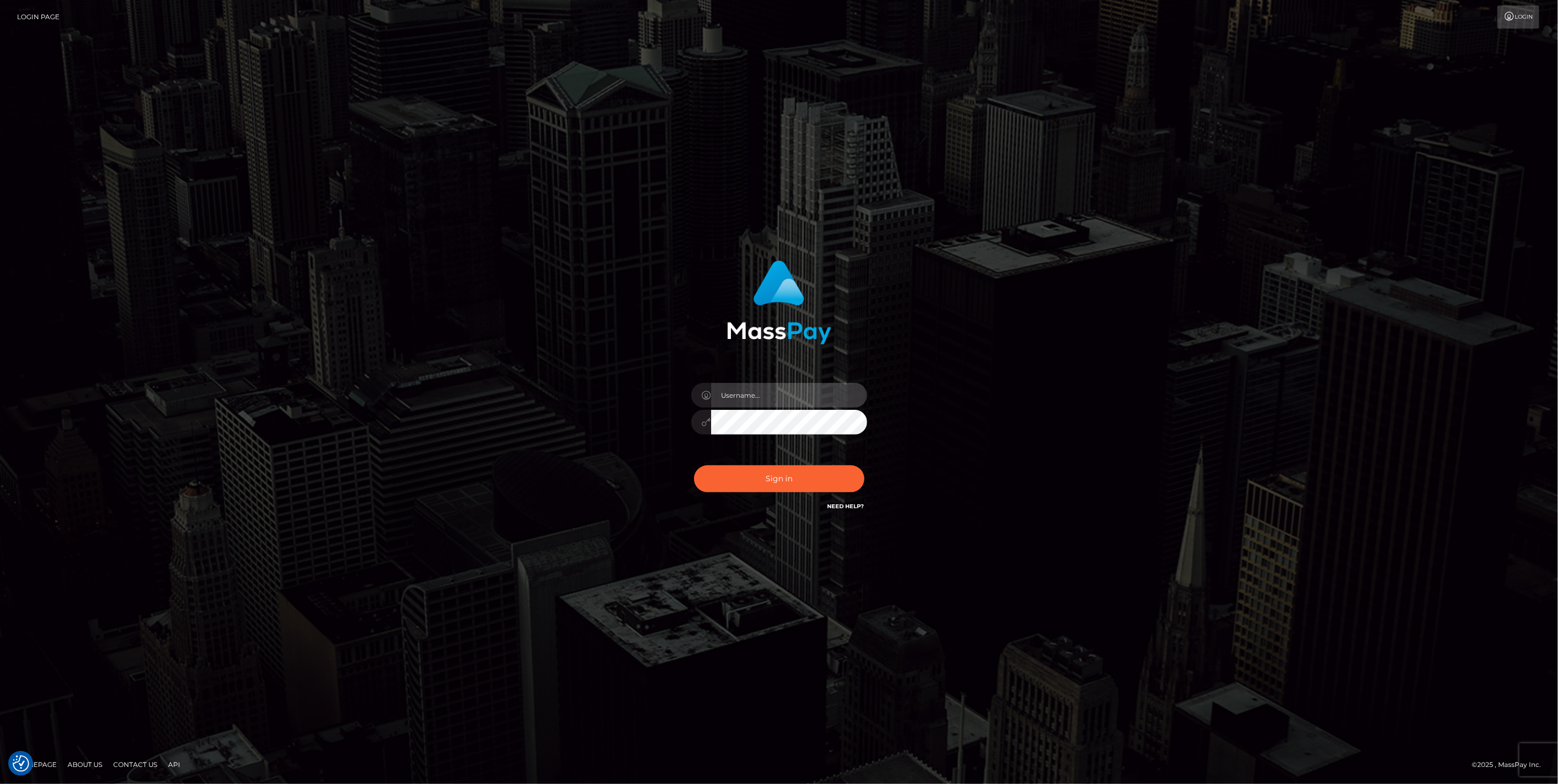
type input "bengreen"
click at [776, 492] on div "Sign in Need Help?" at bounding box center [779, 483] width 192 height 48
type input "bengreen"
click at [739, 452] on div "bengreen" at bounding box center [779, 416] width 192 height 84
click at [741, 472] on button "Sign in" at bounding box center [779, 479] width 171 height 27
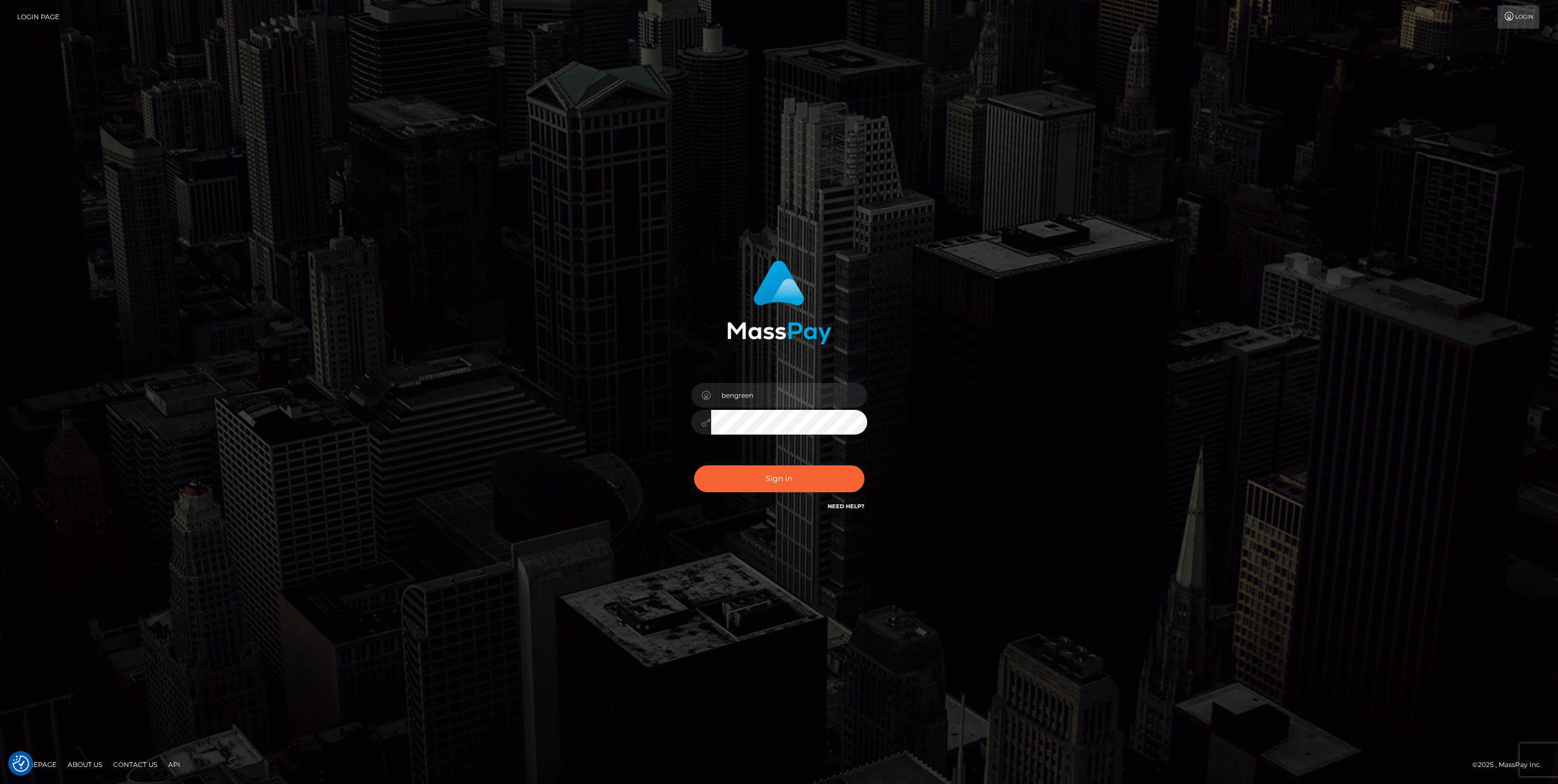
checkbox input "true"
click at [743, 501] on div "Sign in Need Help?" at bounding box center [779, 483] width 192 height 48
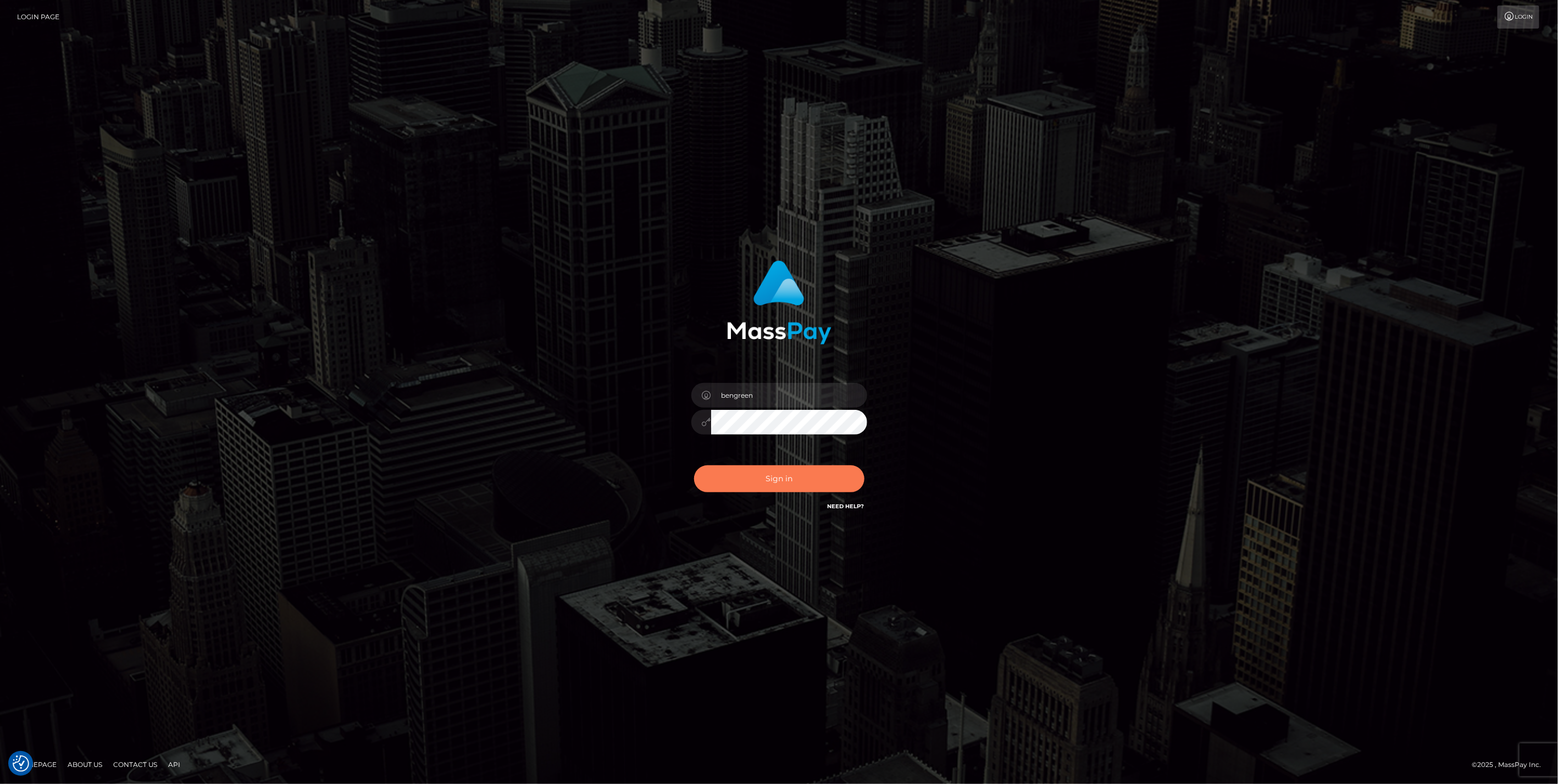
click at [747, 491] on button "Sign in" at bounding box center [779, 479] width 171 height 27
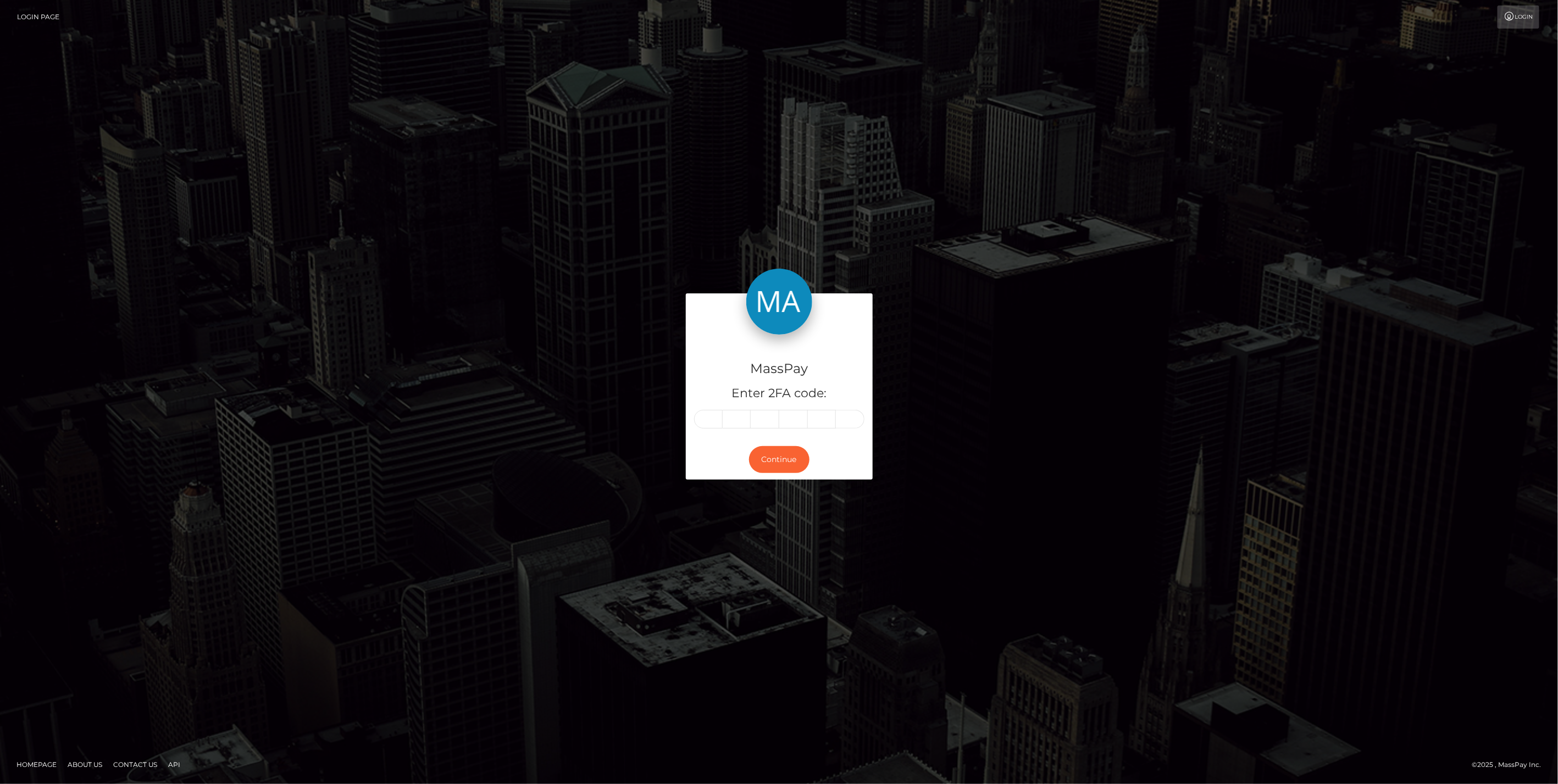
type input "0"
type input "2"
type input "0"
type input "2"
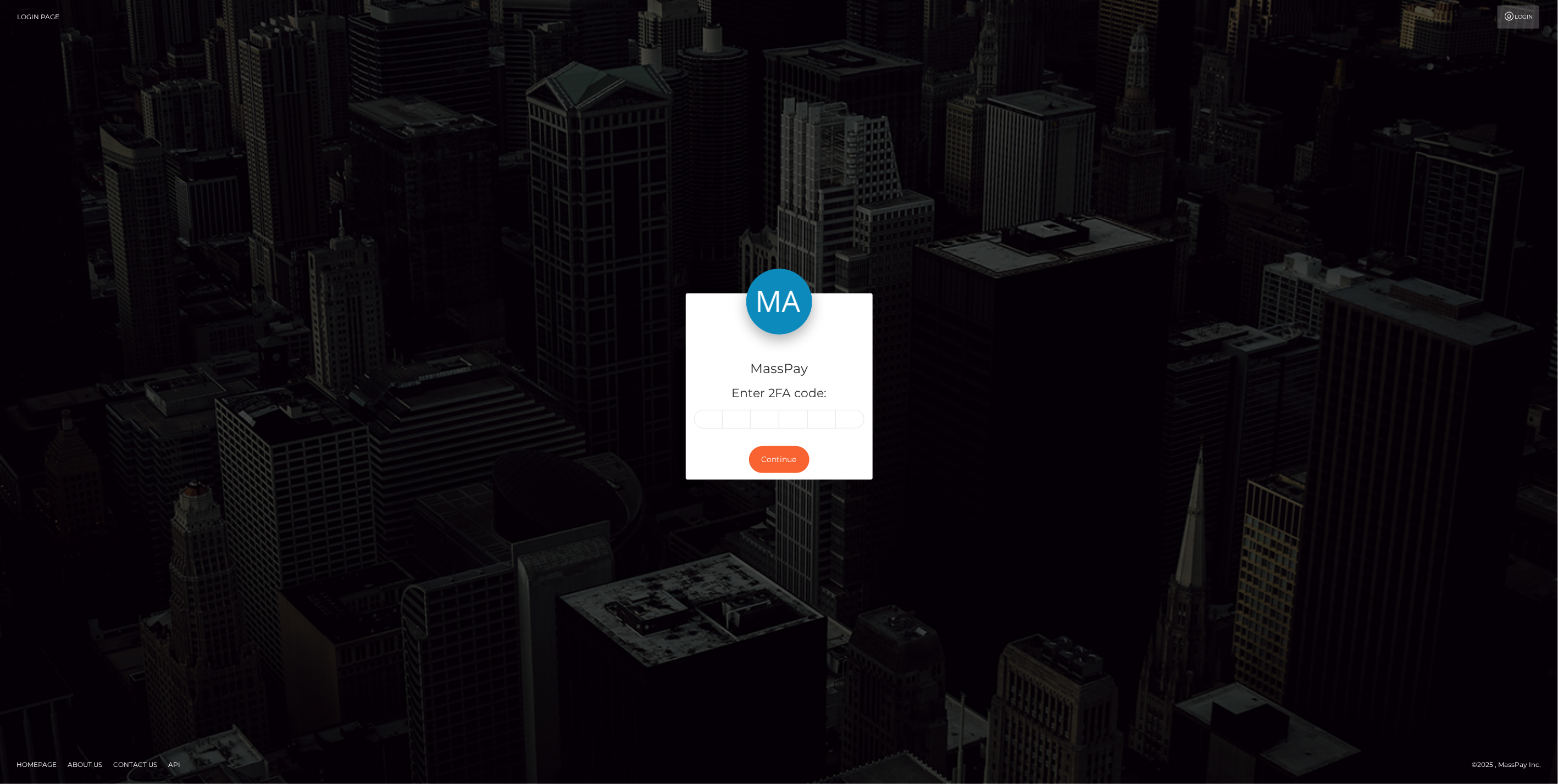
type input "4"
click at [791, 466] on button "Continue" at bounding box center [779, 459] width 60 height 27
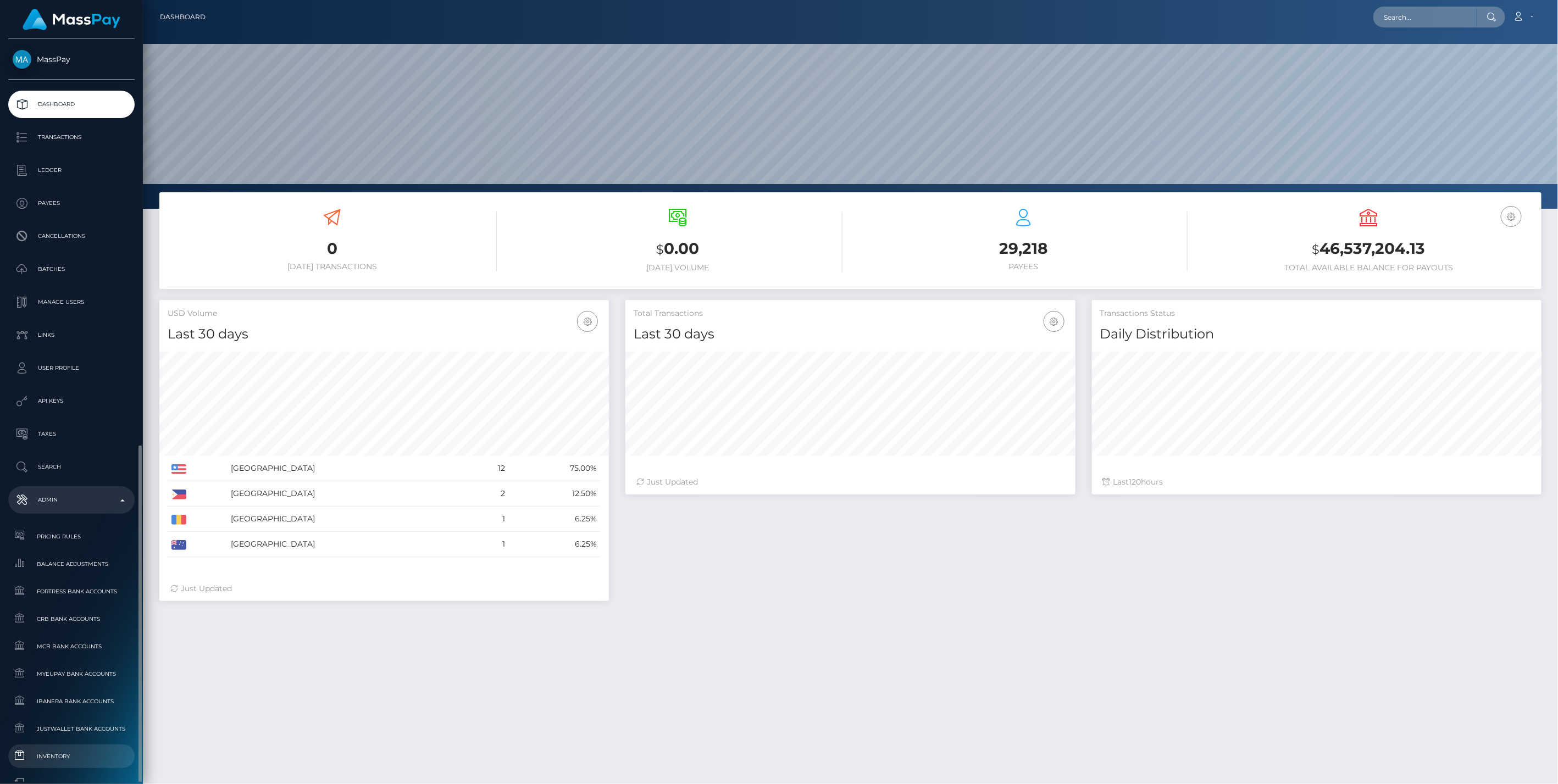
scroll to position [195, 450]
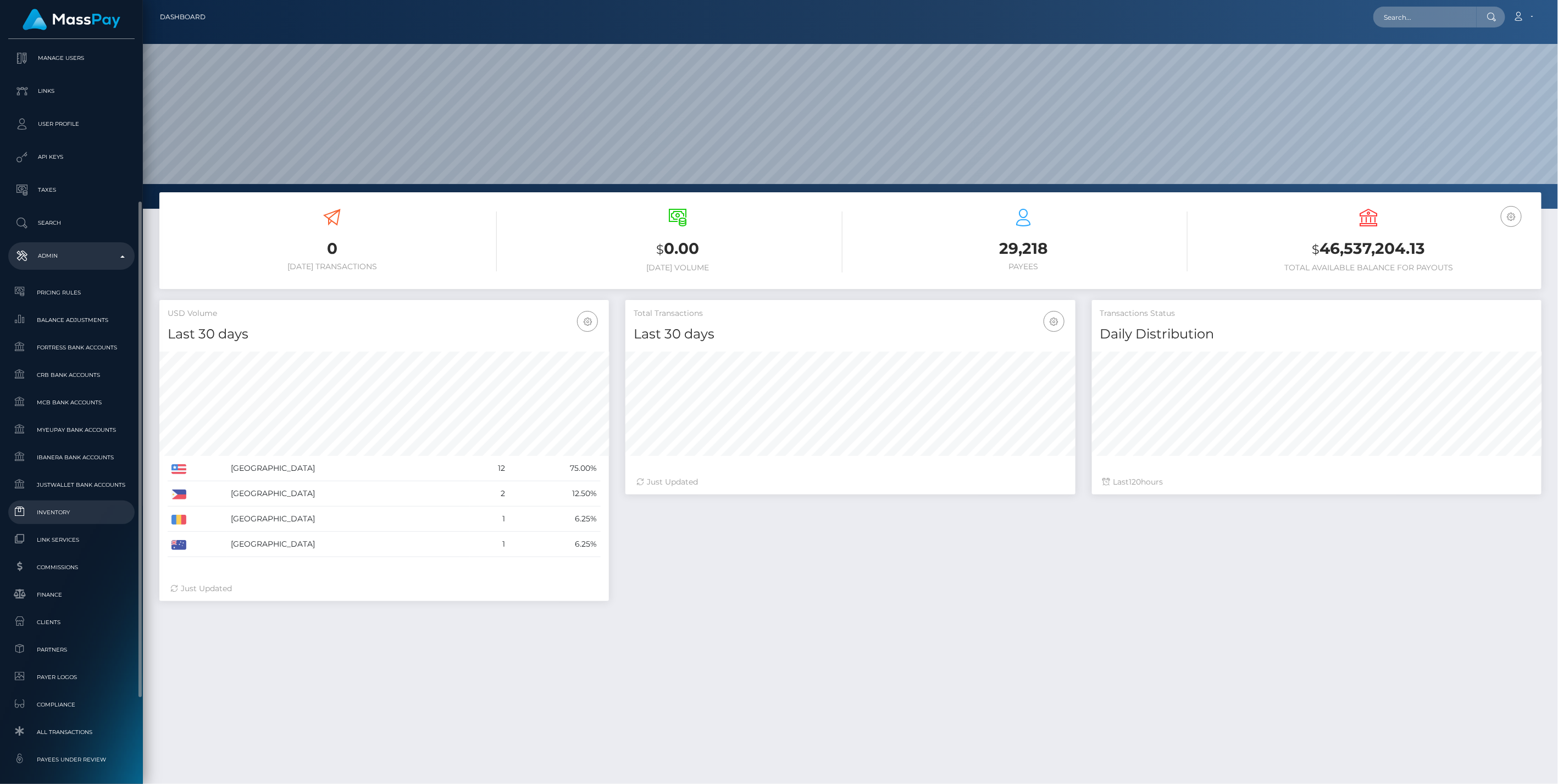
click at [31, 514] on span "Inventory" at bounding box center [71, 512] width 117 height 13
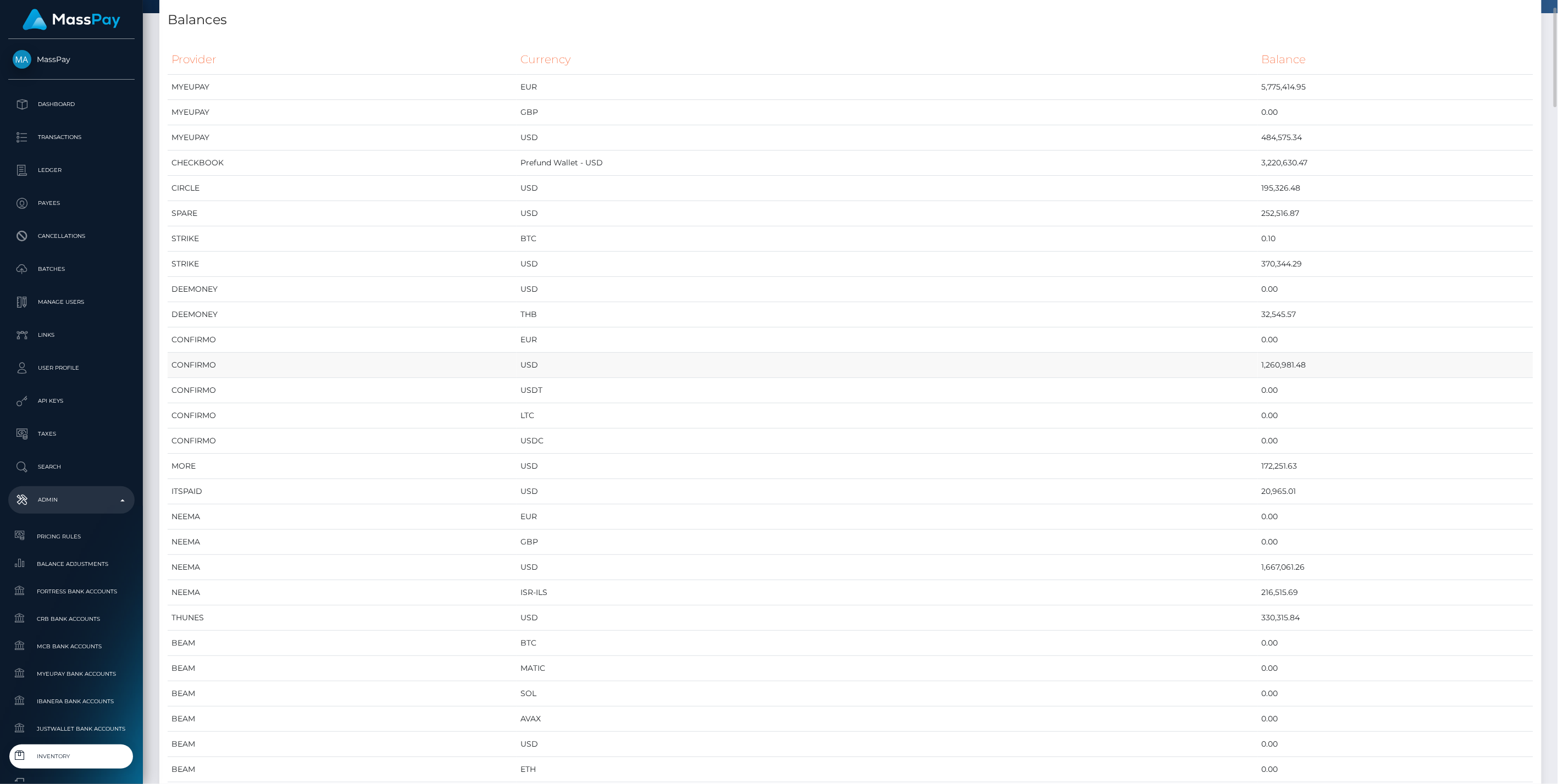
scroll to position [183, 0]
click at [226, 92] on td "SPARE" at bounding box center [342, 92] width 349 height 25
click at [92, 84] on div "MassPay Dashboard Transactions Ledger Payees Cancellations" at bounding box center [71, 410] width 143 height 742
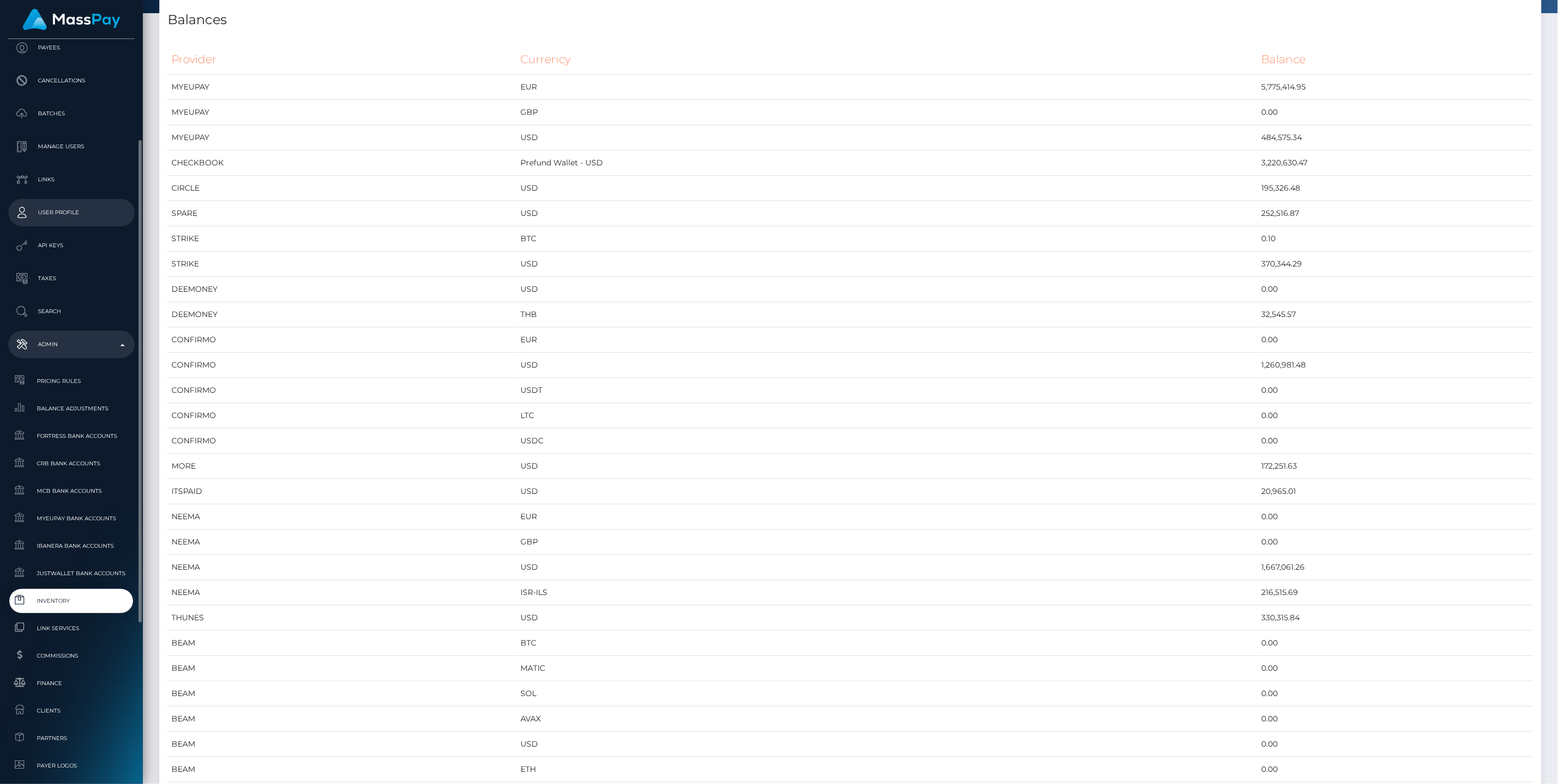
scroll to position [0, 0]
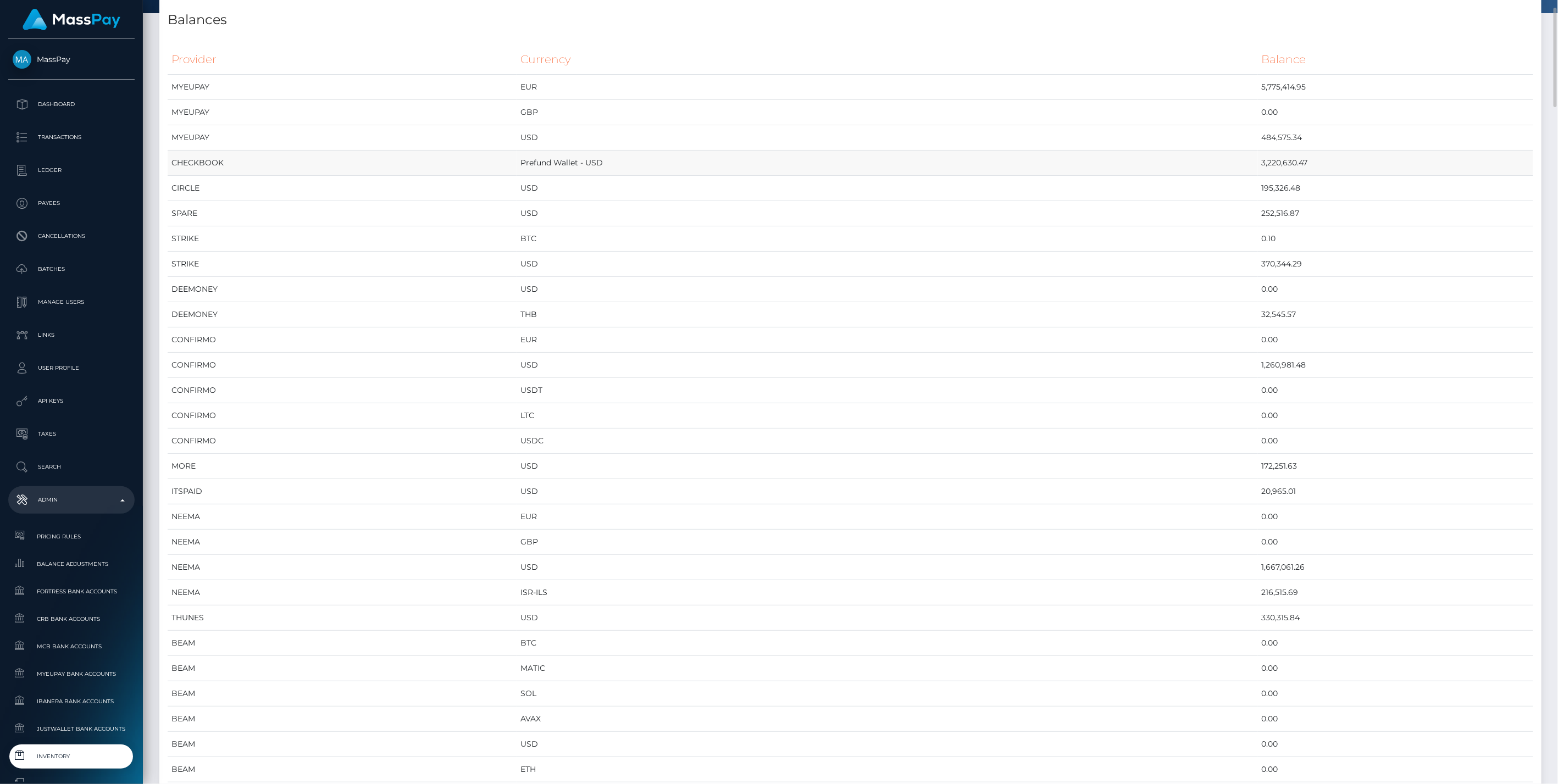
click at [632, 160] on td "Prefund Wallet - USD" at bounding box center [887, 163] width 741 height 25
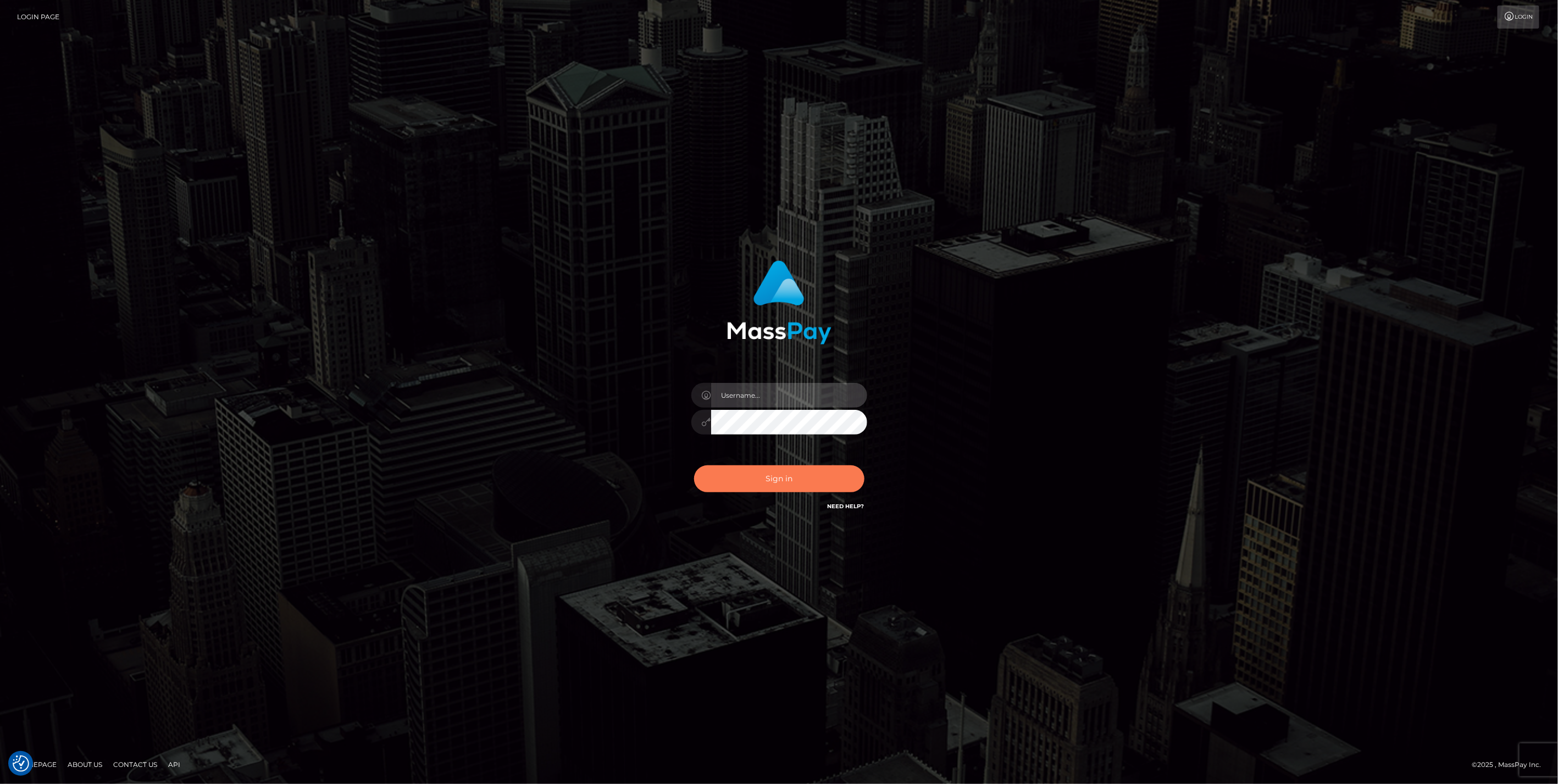
type input "bengreen"
click at [744, 473] on button "Sign in" at bounding box center [779, 479] width 171 height 27
type input "bengreen"
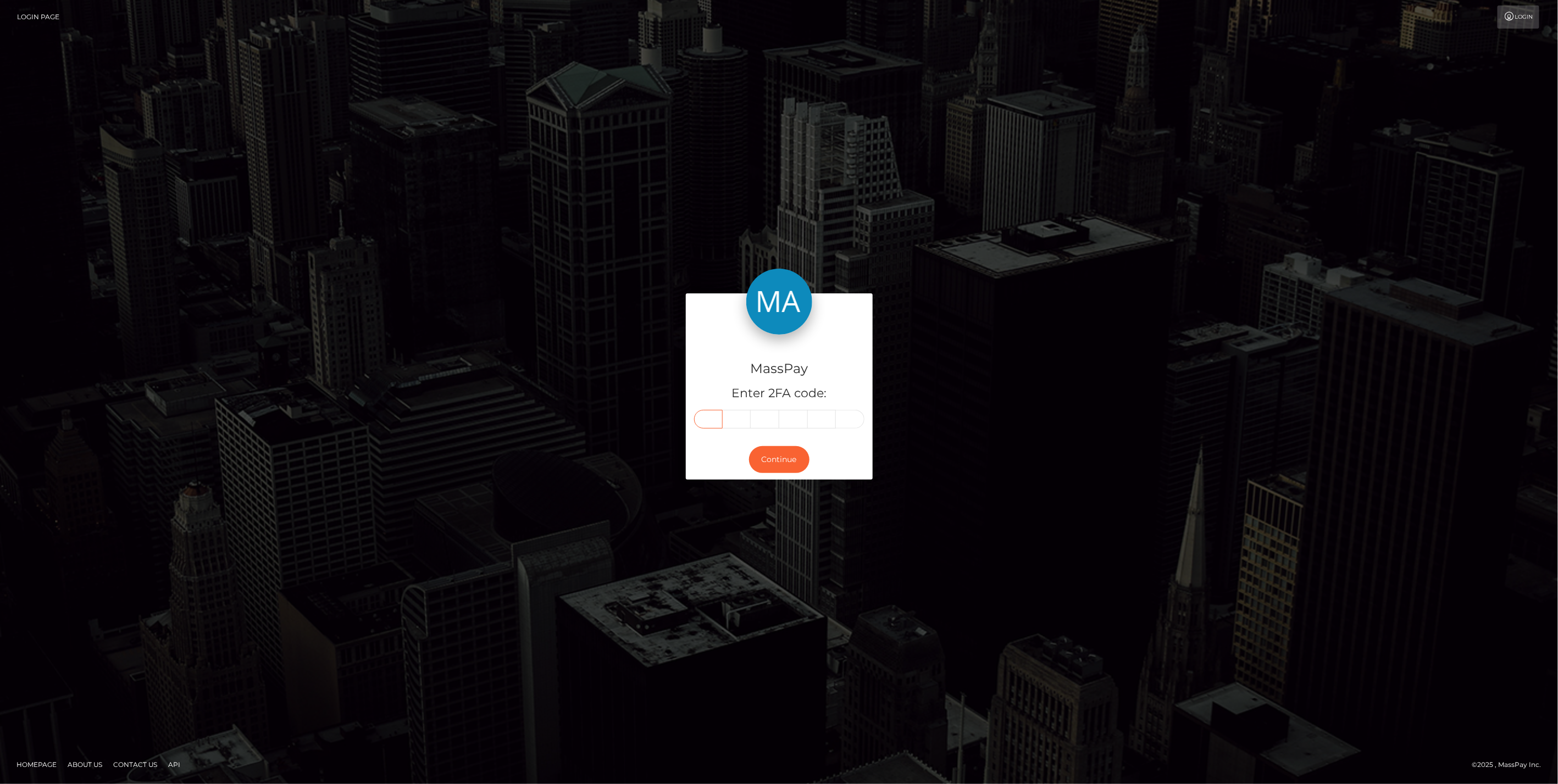
paste input "1"
type input "1"
type input "3"
type input "8"
type input "6"
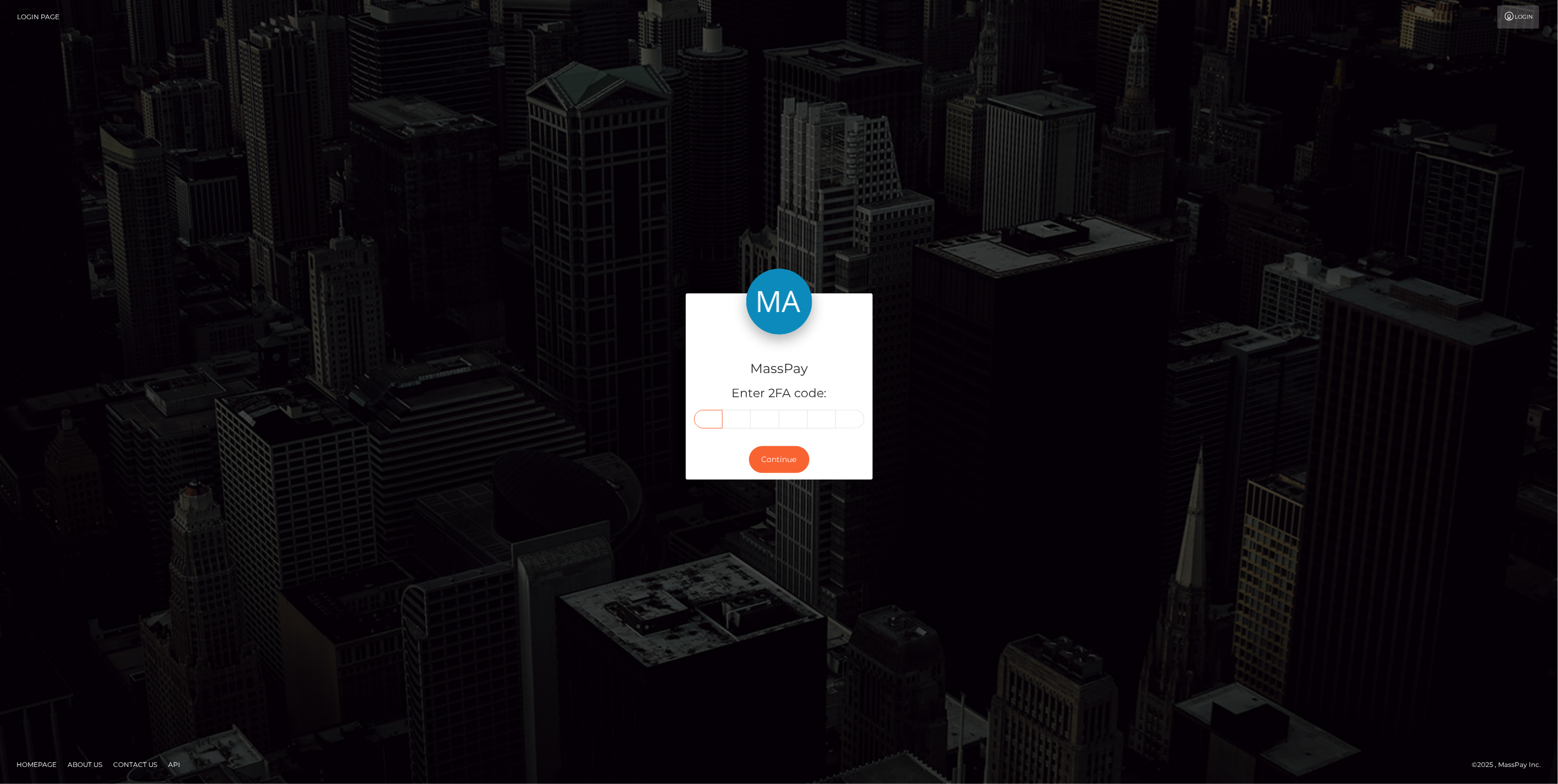
type input "5"
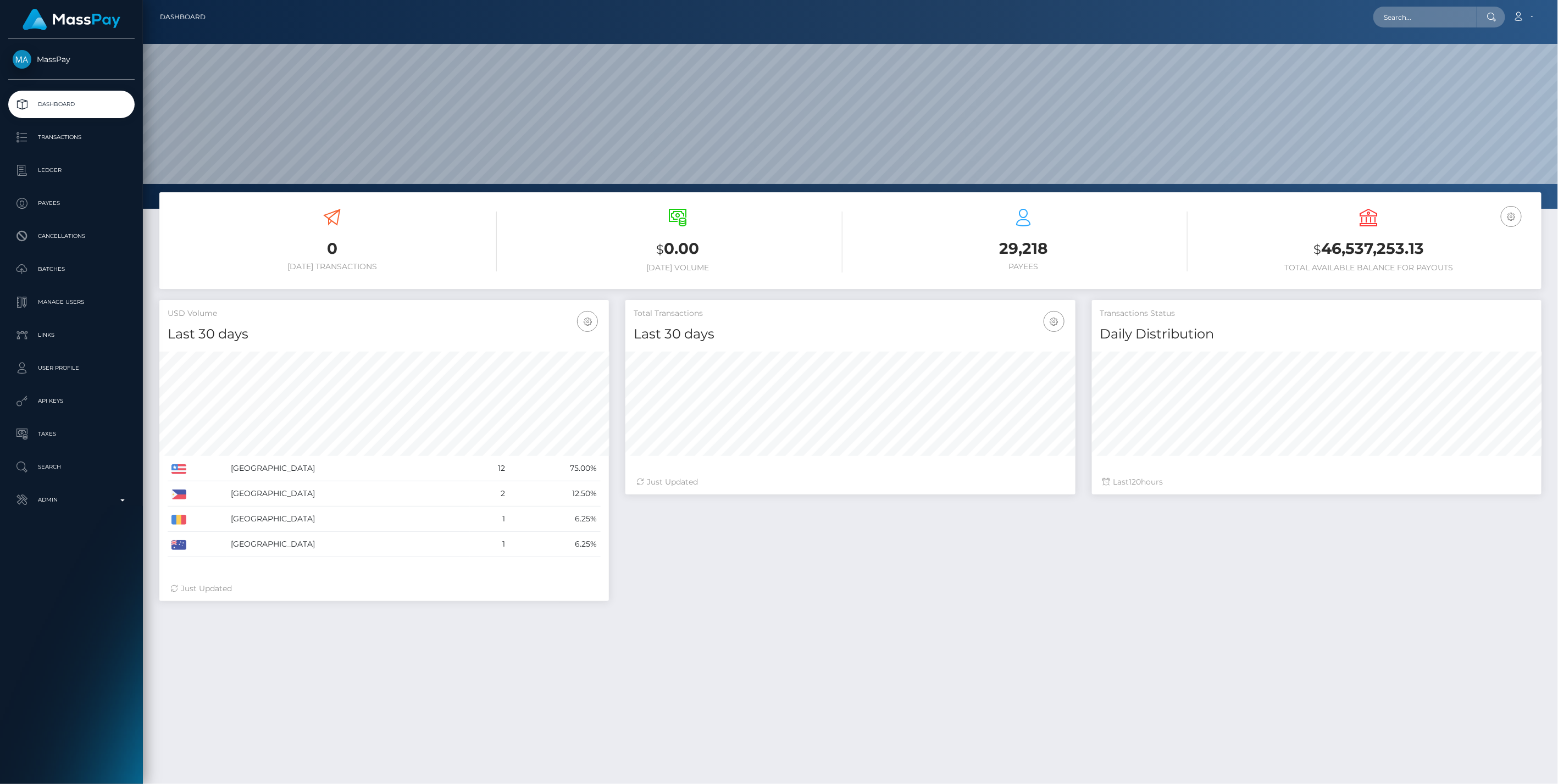
scroll to position [195, 450]
click at [59, 501] on p "Admin" at bounding box center [71, 499] width 117 height 16
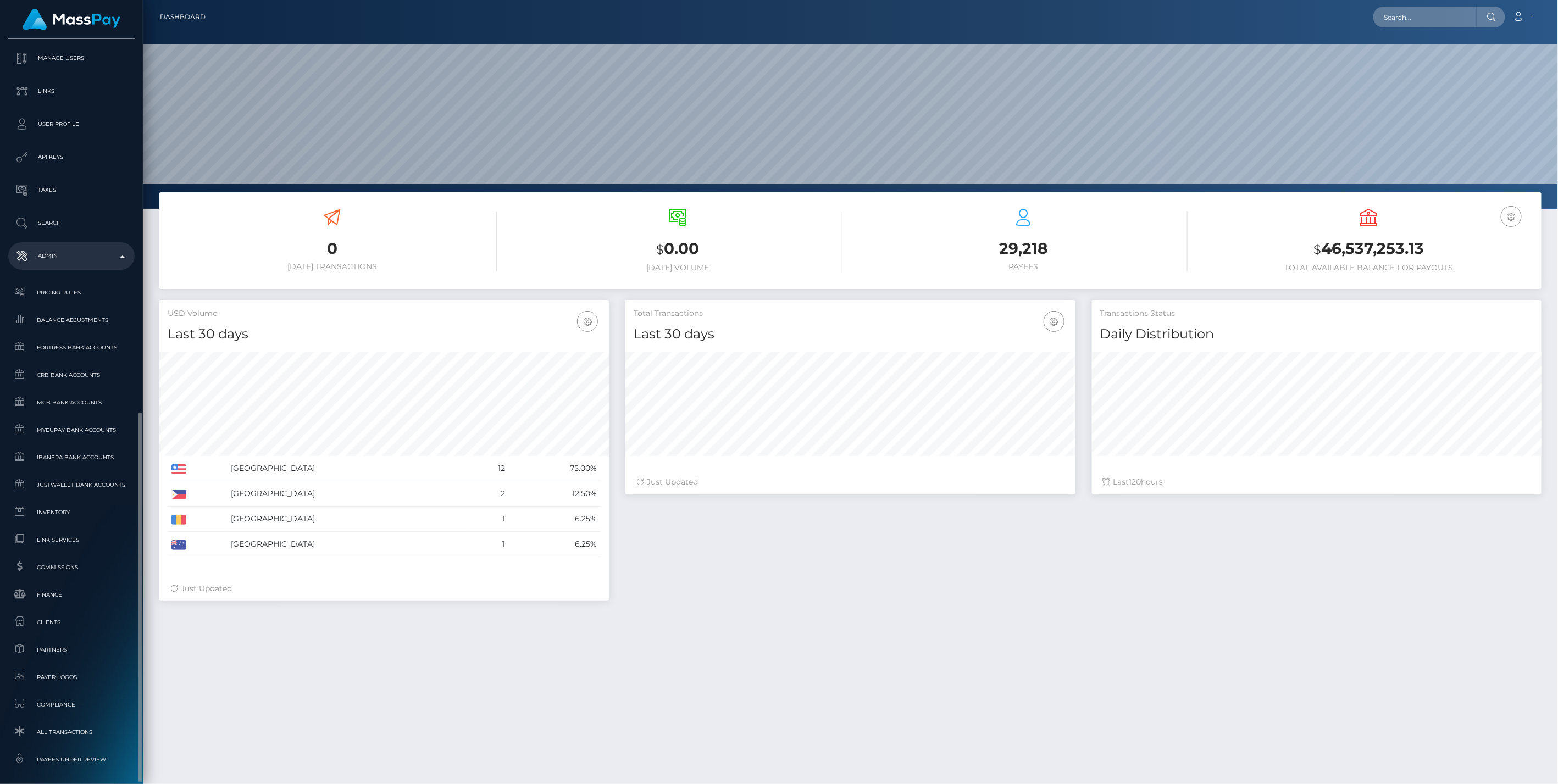
scroll to position [370, 0]
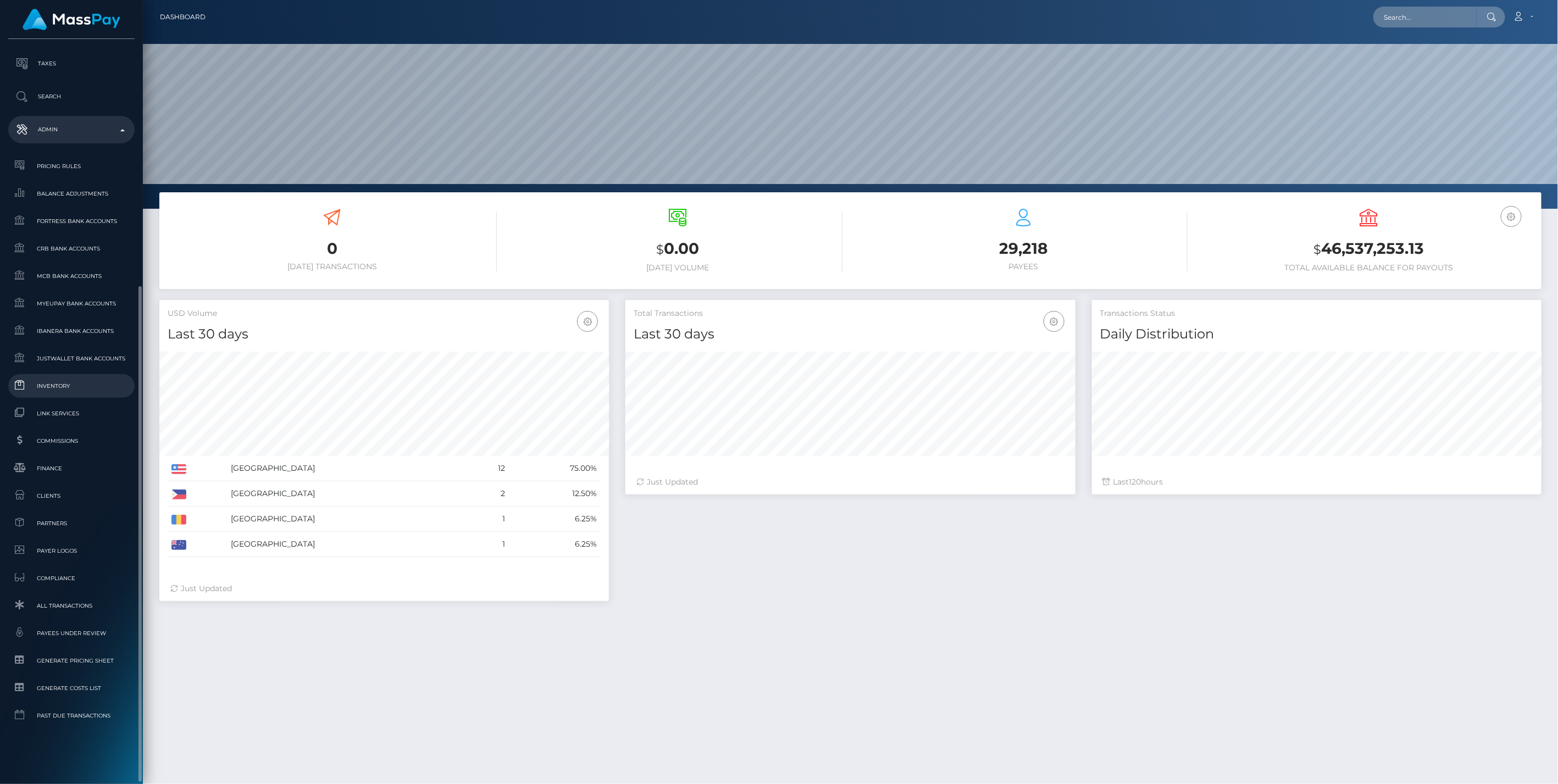
click at [75, 384] on span "Inventory" at bounding box center [71, 386] width 117 height 13
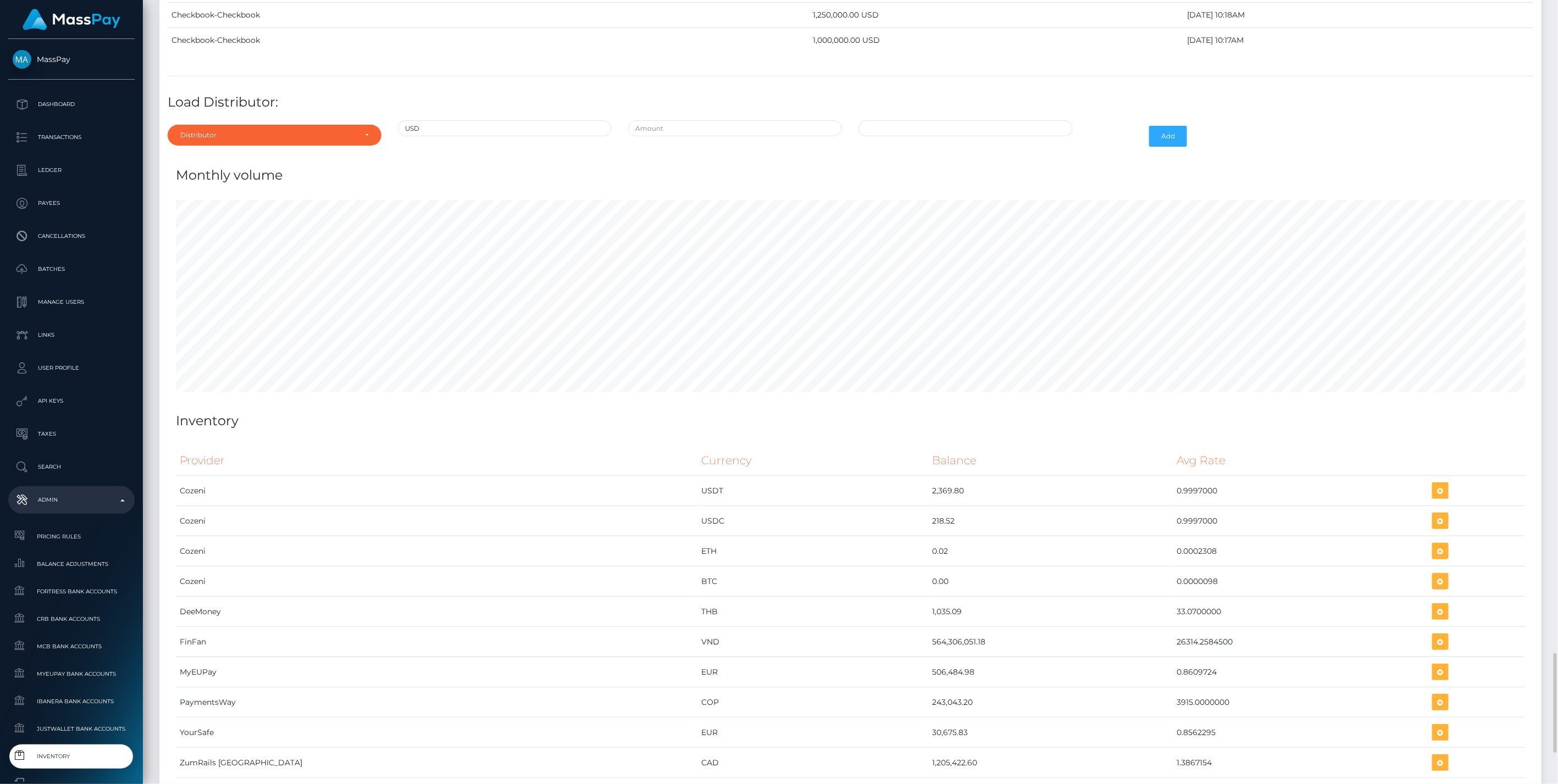
scroll to position [4948, 0]
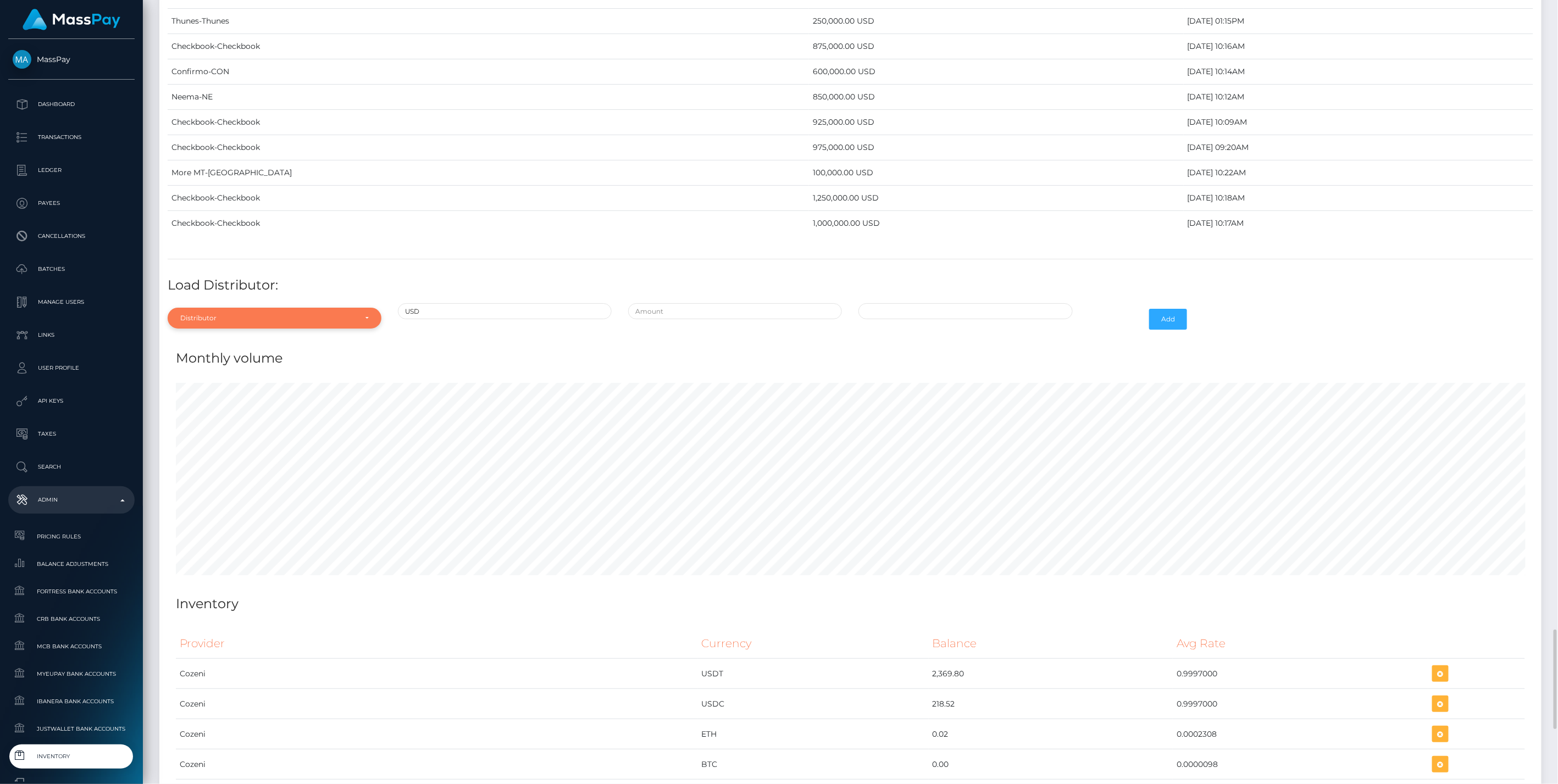
click at [263, 314] on div "Distributor" at bounding box center [268, 318] width 175 height 9
click at [207, 336] on input "Search" at bounding box center [273, 344] width 205 height 16
type input "chec"
click at [221, 358] on link "Checkbook" at bounding box center [274, 367] width 213 height 20
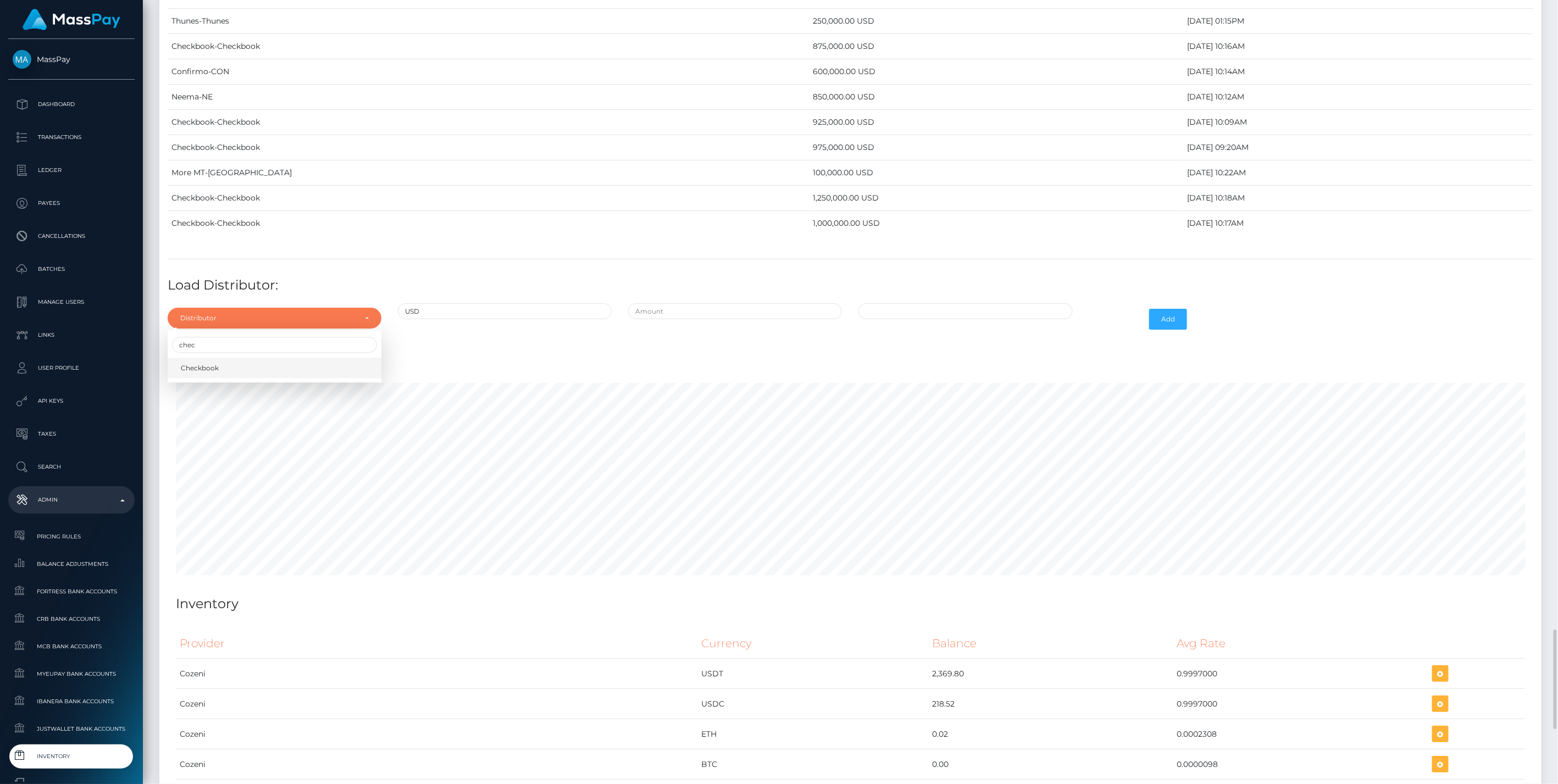
select select "7"
click at [765, 303] on input "text" at bounding box center [735, 311] width 213 height 16
type input "$975,000.0000000"
type input "10/15/2025 11:21 AM"
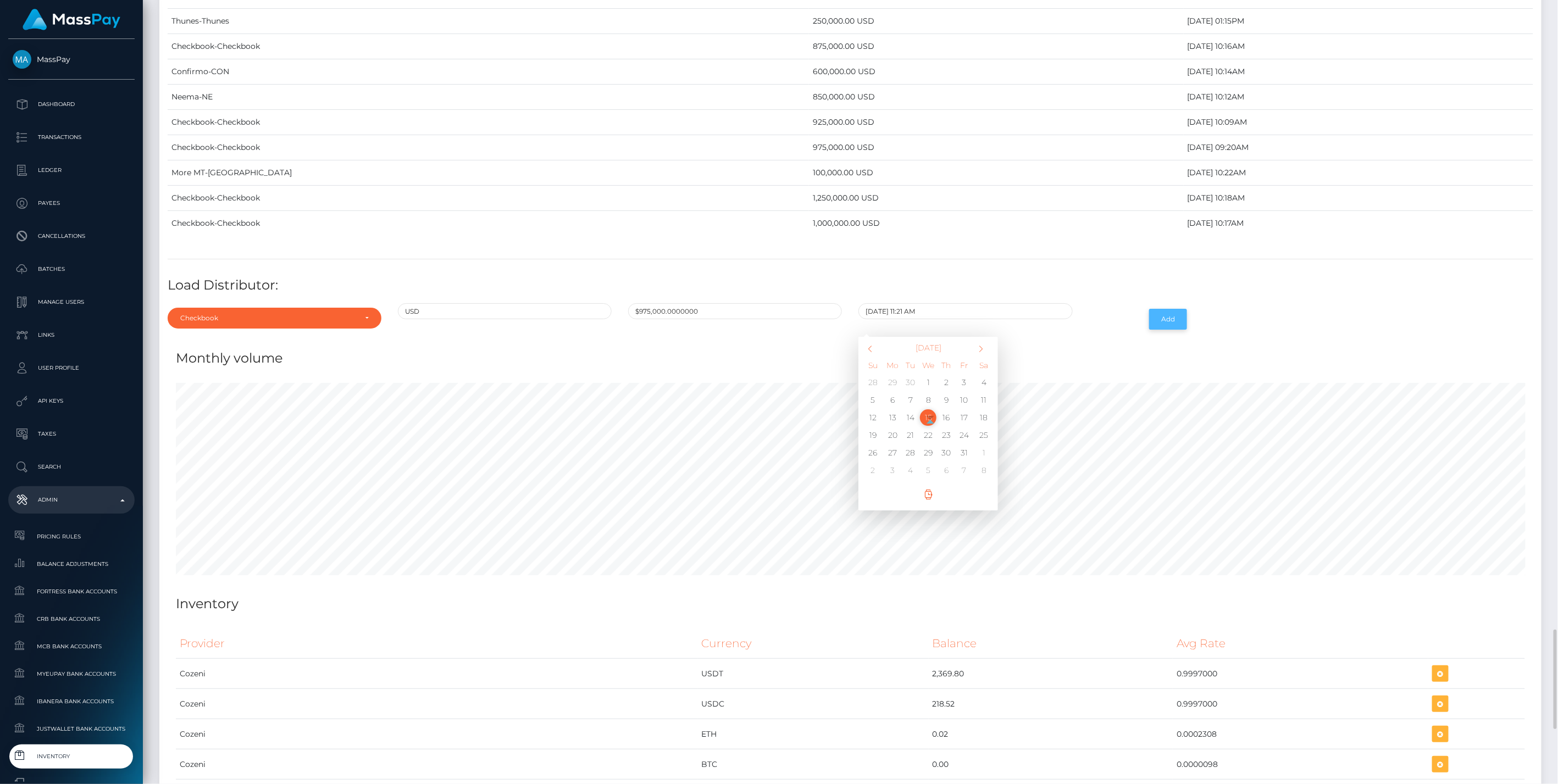
click at [1164, 308] on button "Add" at bounding box center [1167, 319] width 38 height 21
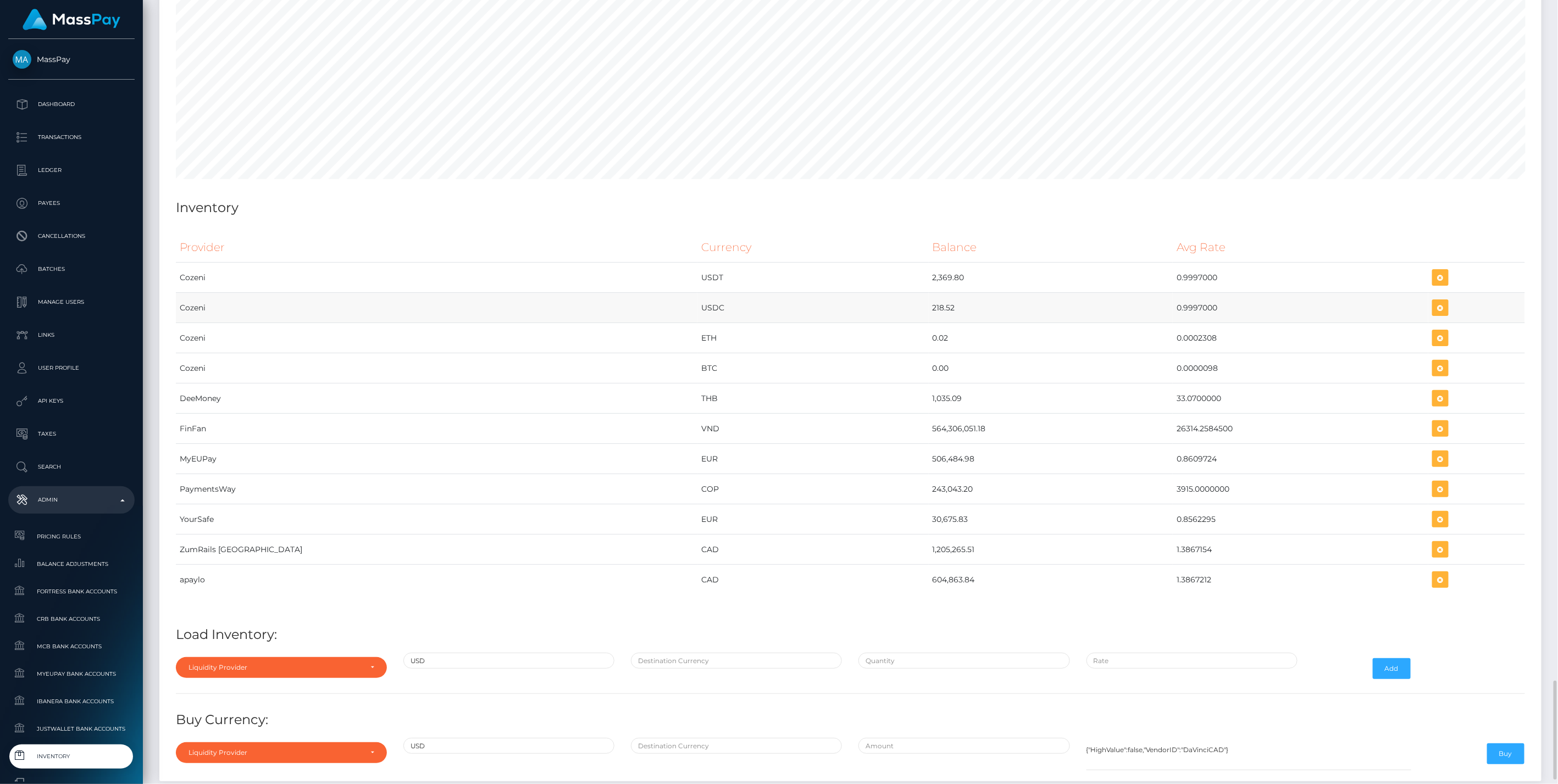
scroll to position [5126, 0]
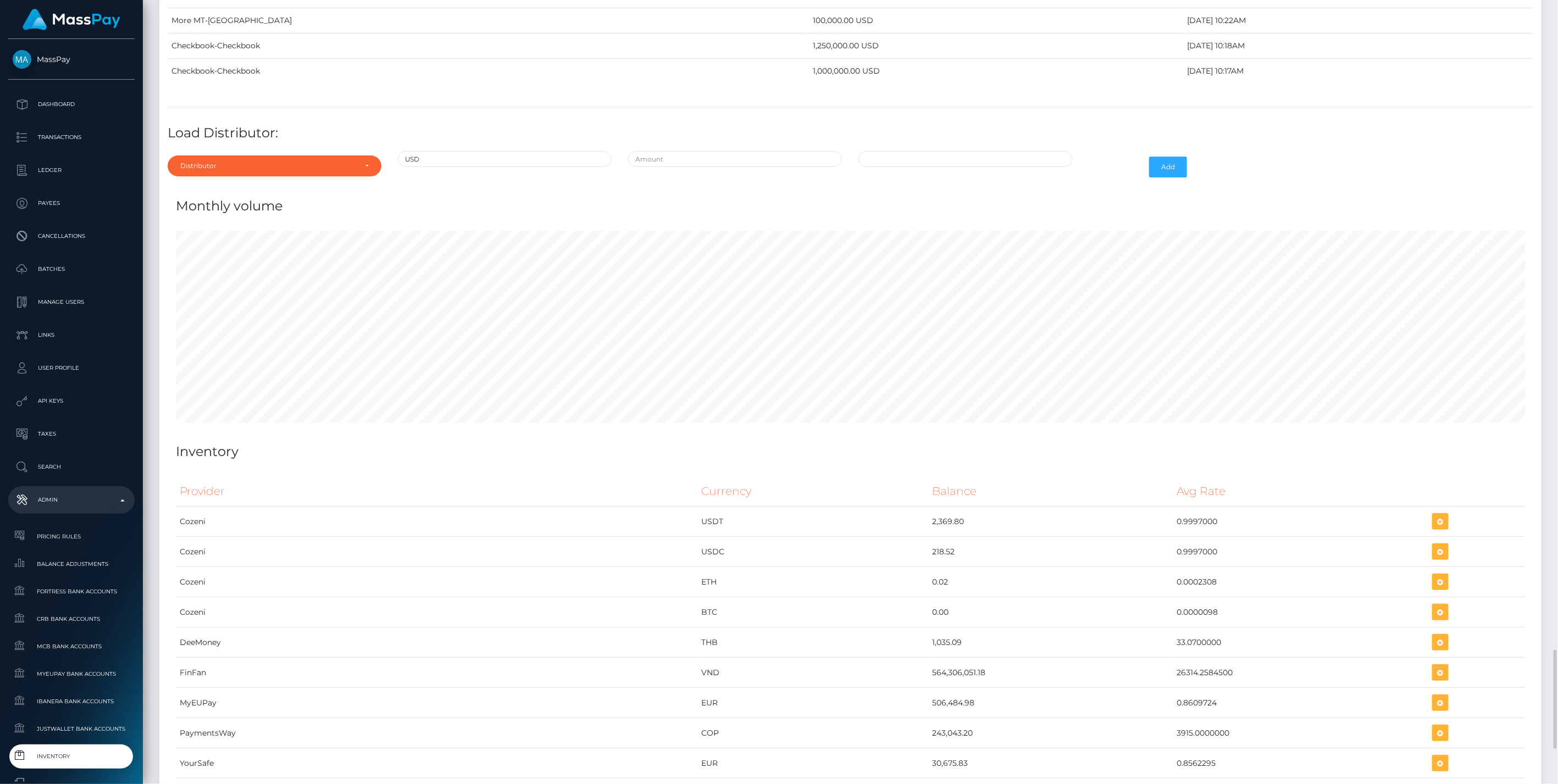
click at [212, 155] on div "Distributor" at bounding box center [274, 166] width 213 height 21
click at [204, 184] on input "Search" at bounding box center [273, 192] width 205 height 16
type input "chec"
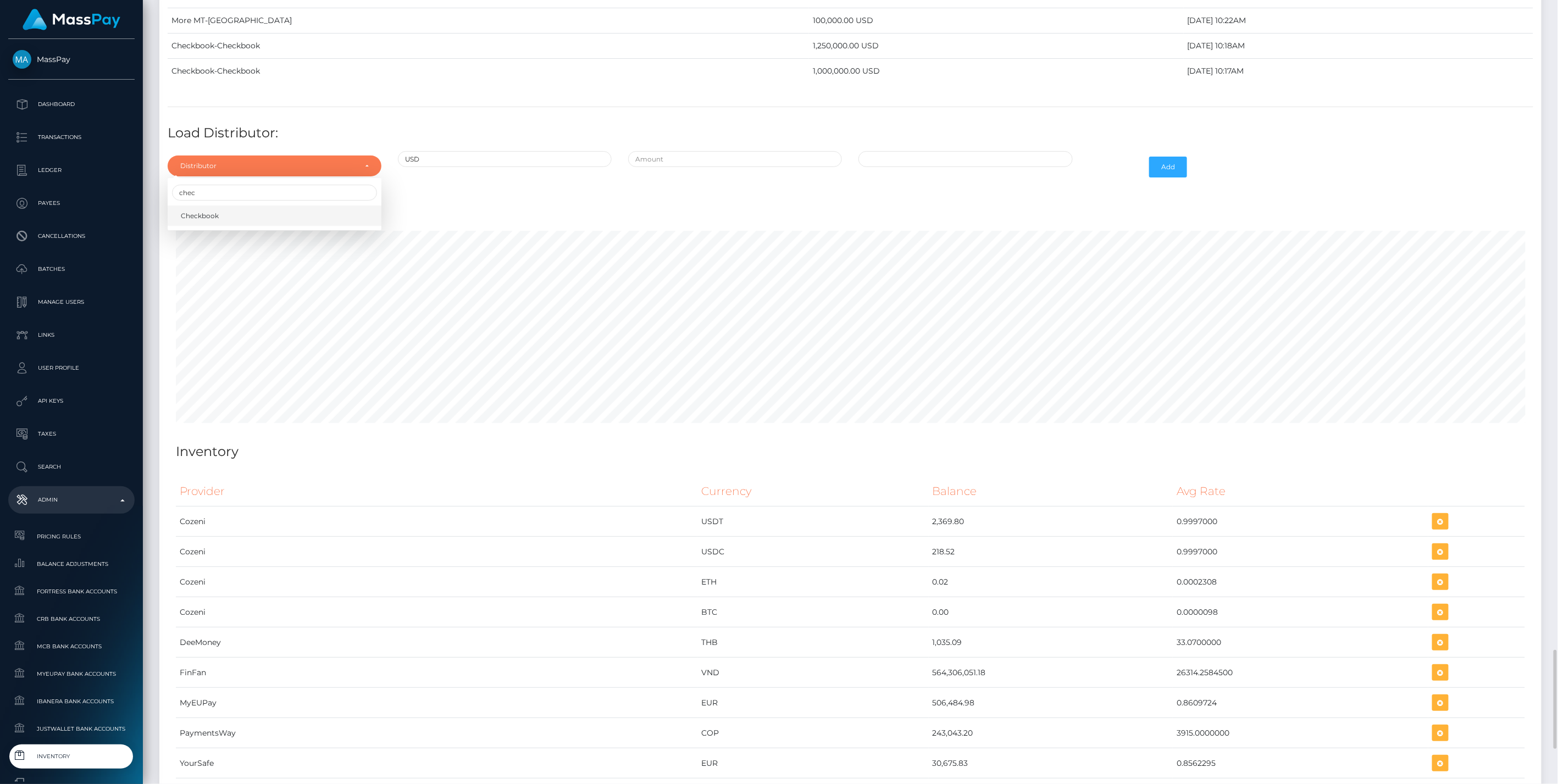
click at [312, 205] on link "Checkbook" at bounding box center [274, 215] width 213 height 20
select select "7"
click at [739, 151] on input "text" at bounding box center [735, 159] width 213 height 16
type input "$1,000,000.0000000"
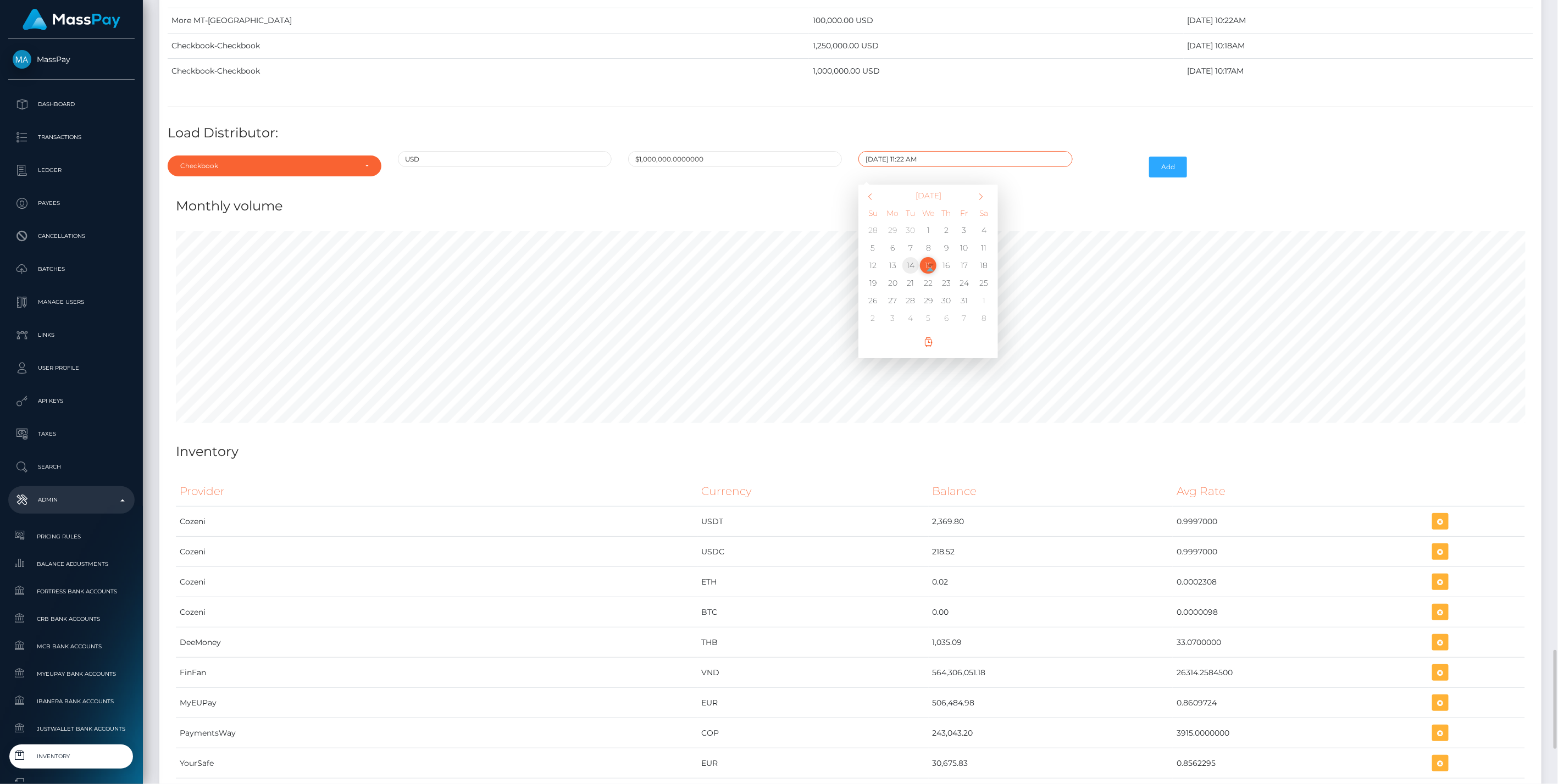
click at [911, 257] on td "14" at bounding box center [910, 266] width 18 height 17
type input "10/14/2025 11:22 AM"
click at [1167, 157] on button "Add" at bounding box center [1167, 168] width 38 height 21
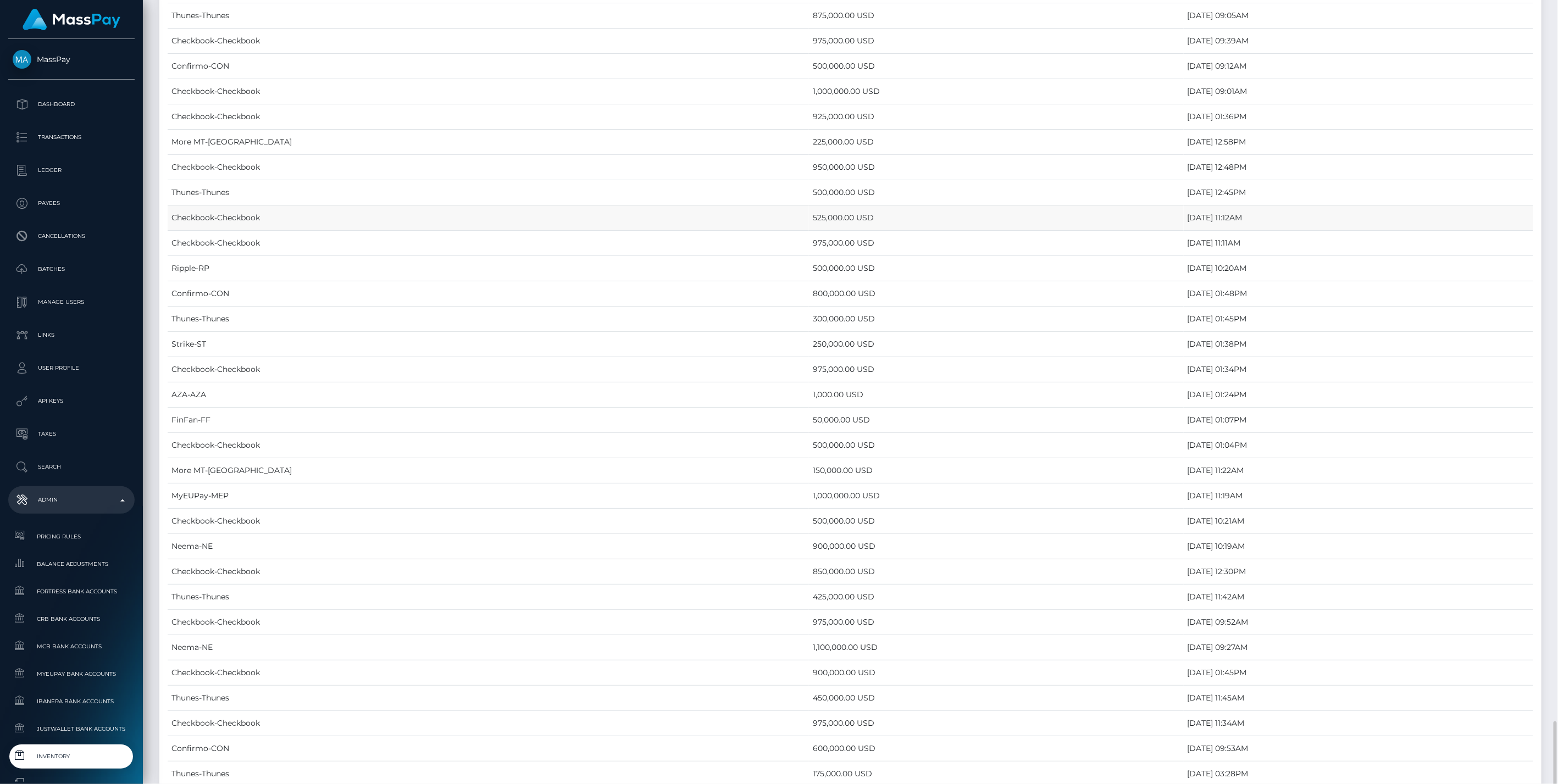
scroll to position [5426, 0]
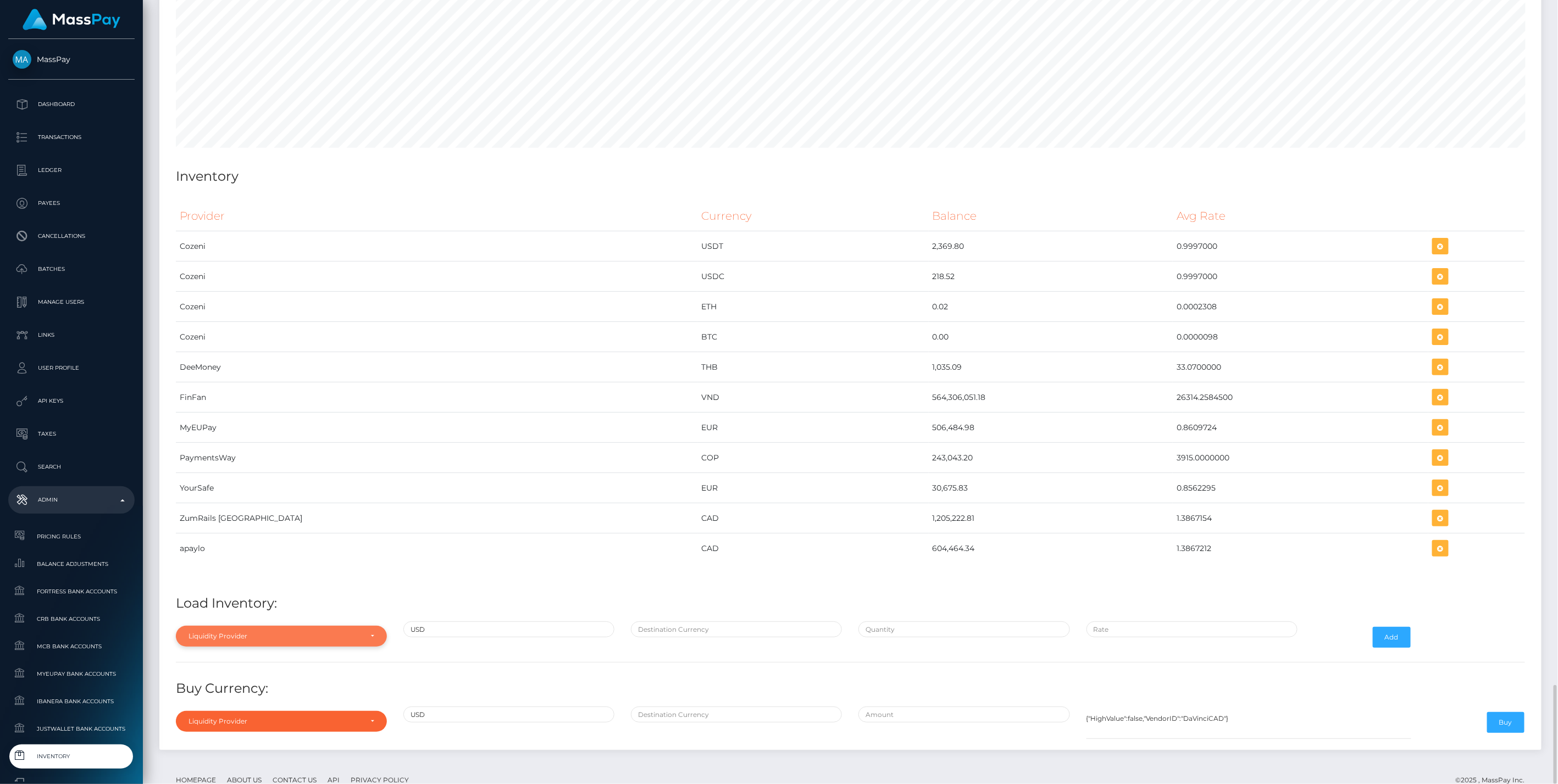
click at [212, 632] on div "Liquidity Provider" at bounding box center [274, 636] width 174 height 9
click at [309, 153] on div "Inventory" at bounding box center [850, 170] width 1365 height 33
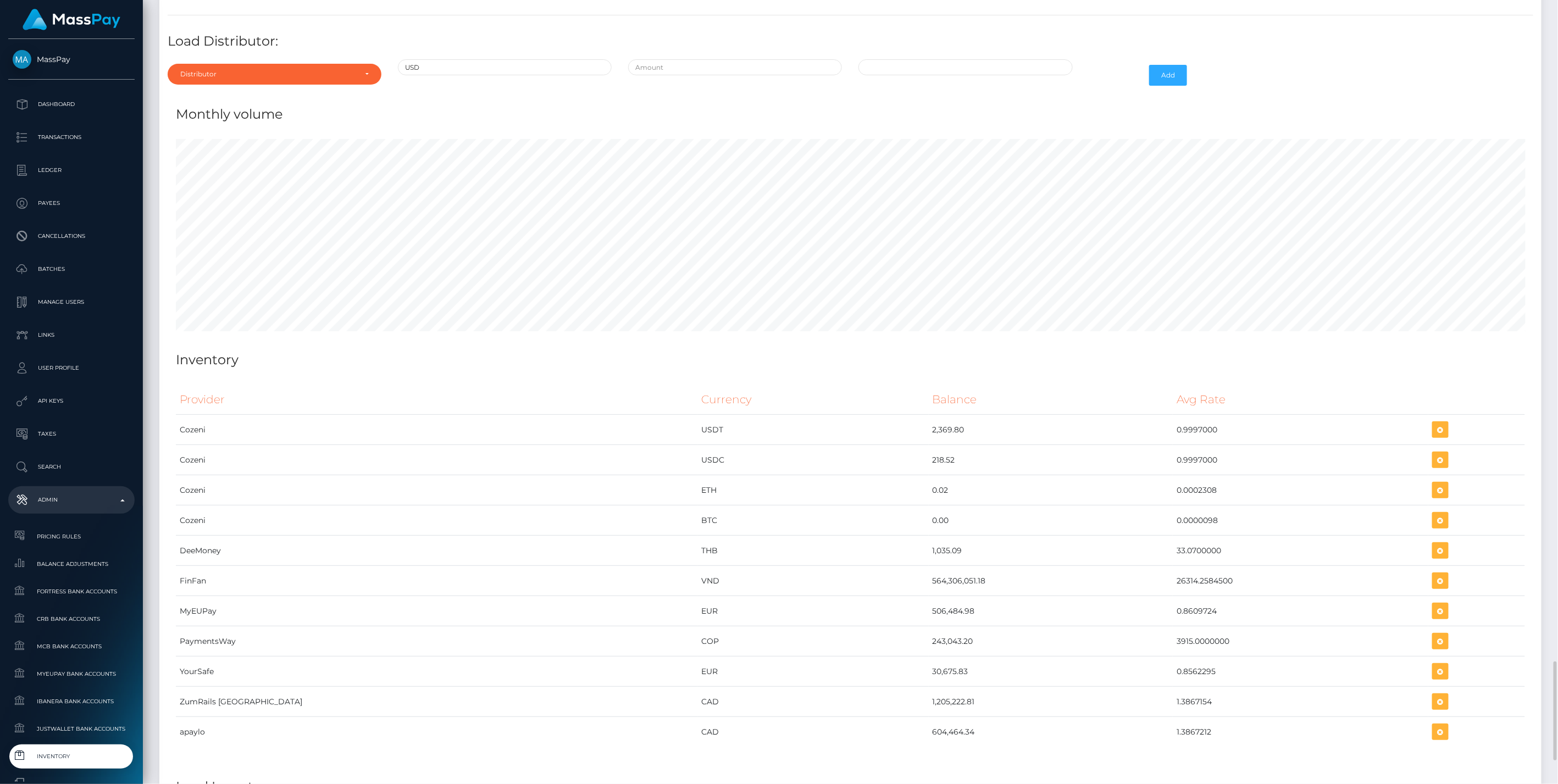
scroll to position [5060, 0]
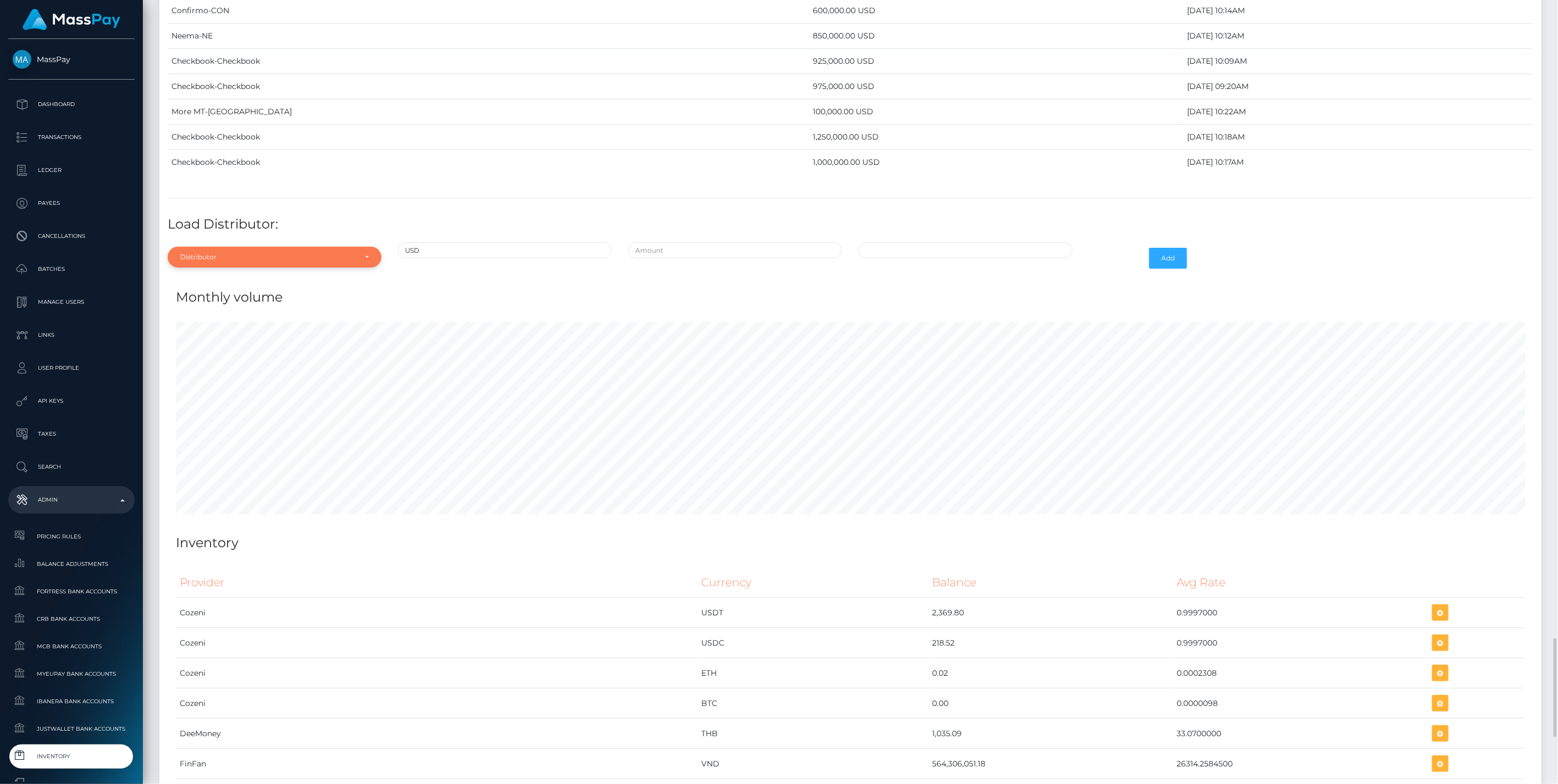
click at [238, 253] on div "Distributor" at bounding box center [268, 257] width 175 height 9
click at [228, 275] on input "Search" at bounding box center [273, 283] width 205 height 16
type input "con"
click at [268, 297] on link "Confirmo" at bounding box center [274, 306] width 213 height 20
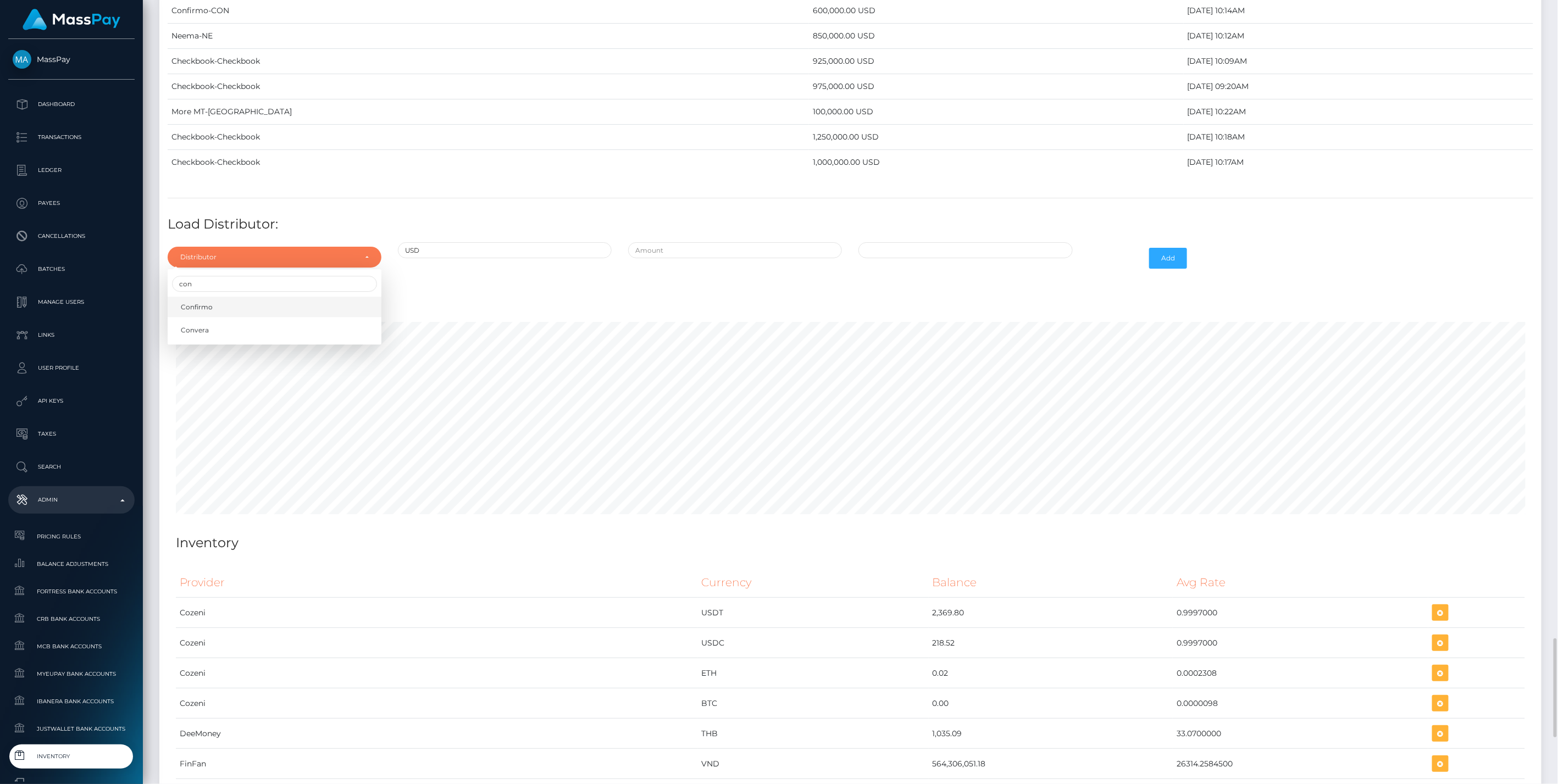
select select "48"
click at [616, 242] on div "USD" at bounding box center [504, 258] width 230 height 32
click at [698, 242] on input "text" at bounding box center [735, 250] width 213 height 16
type input "$750,000.0000000"
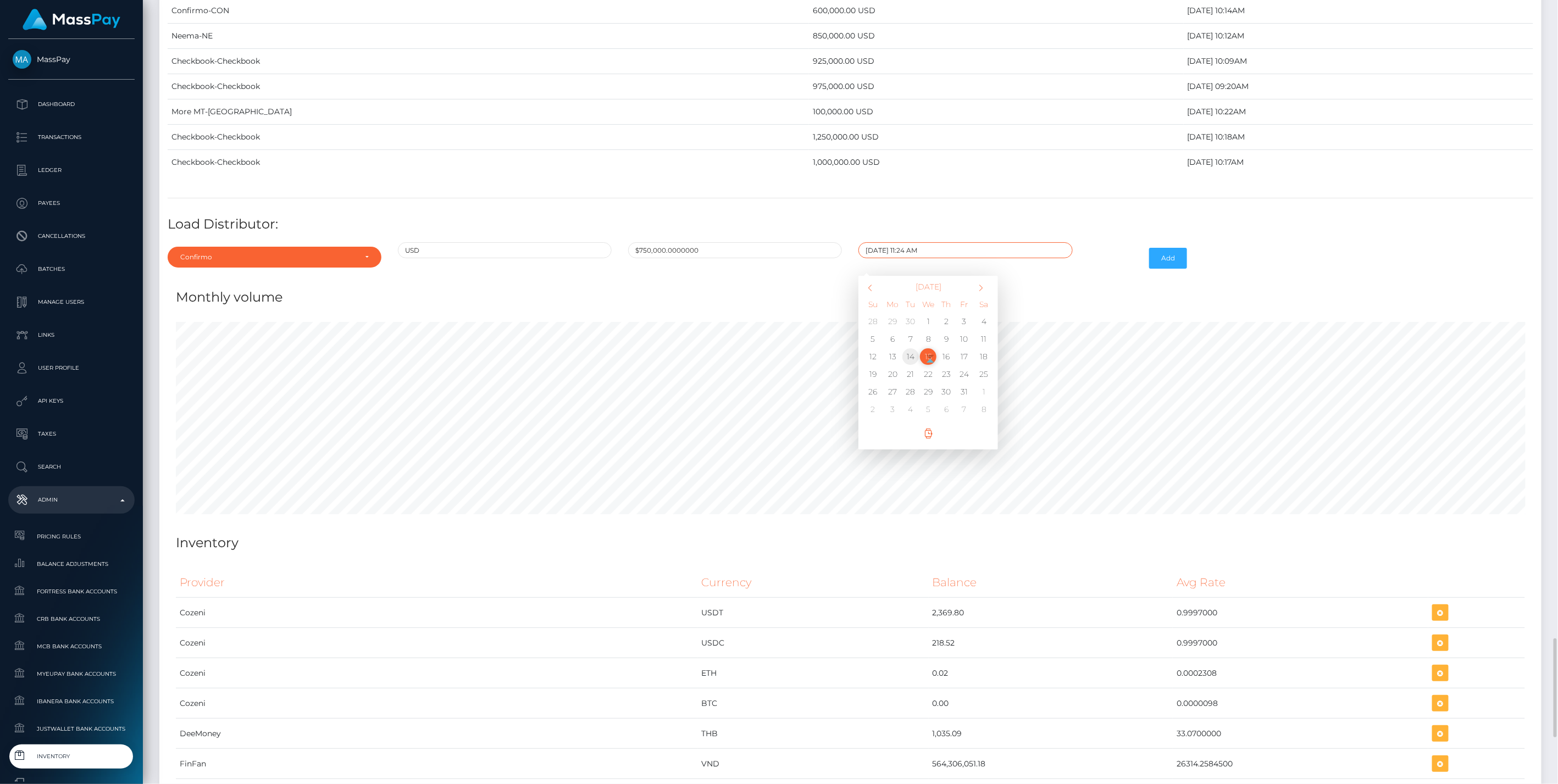
click at [911, 348] on td "14" at bounding box center [910, 357] width 18 height 17
type input "[DATE] 11:24 AM"
click at [1158, 248] on button "Add" at bounding box center [1167, 259] width 38 height 21
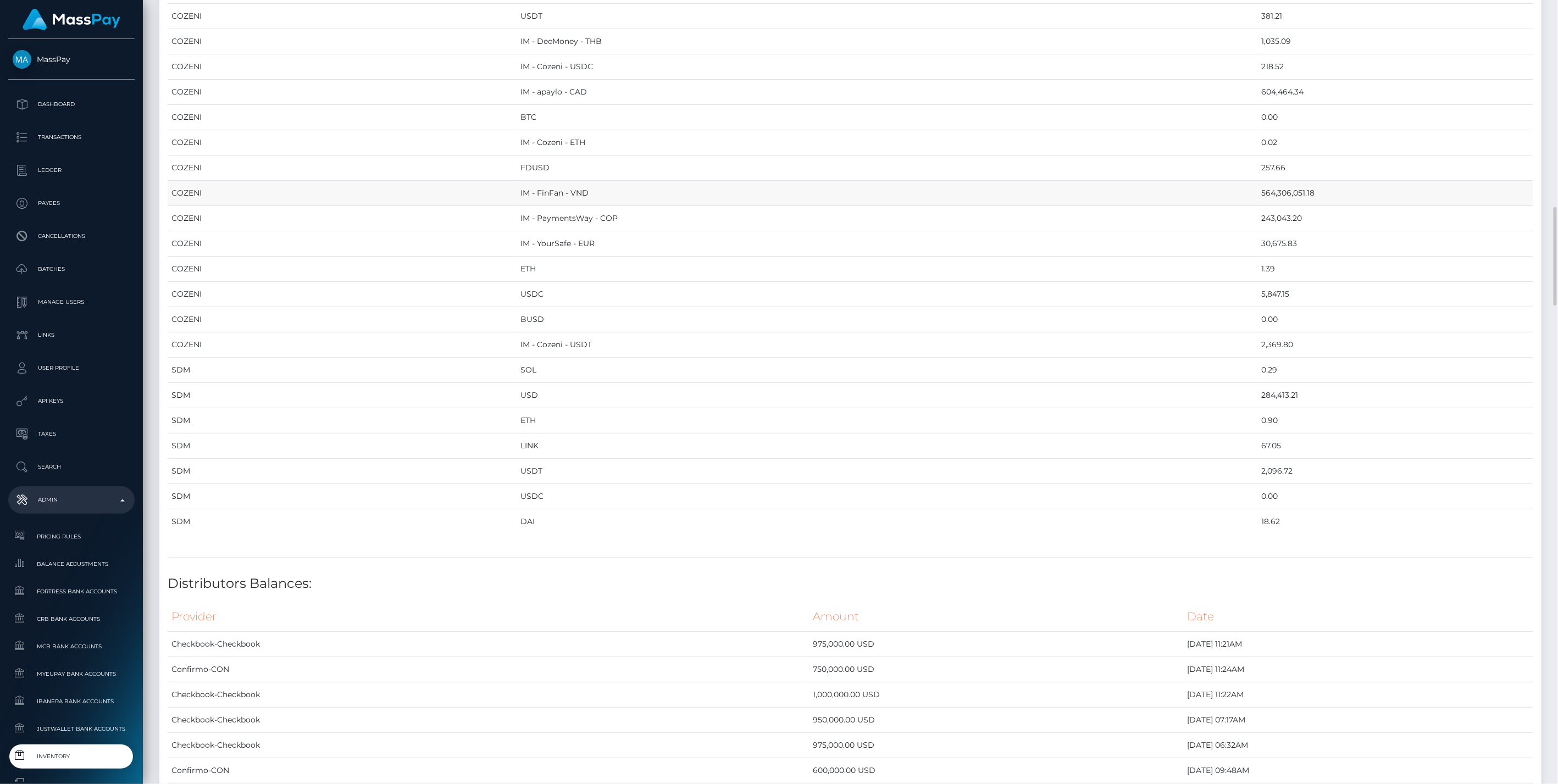
scroll to position [1709, 0]
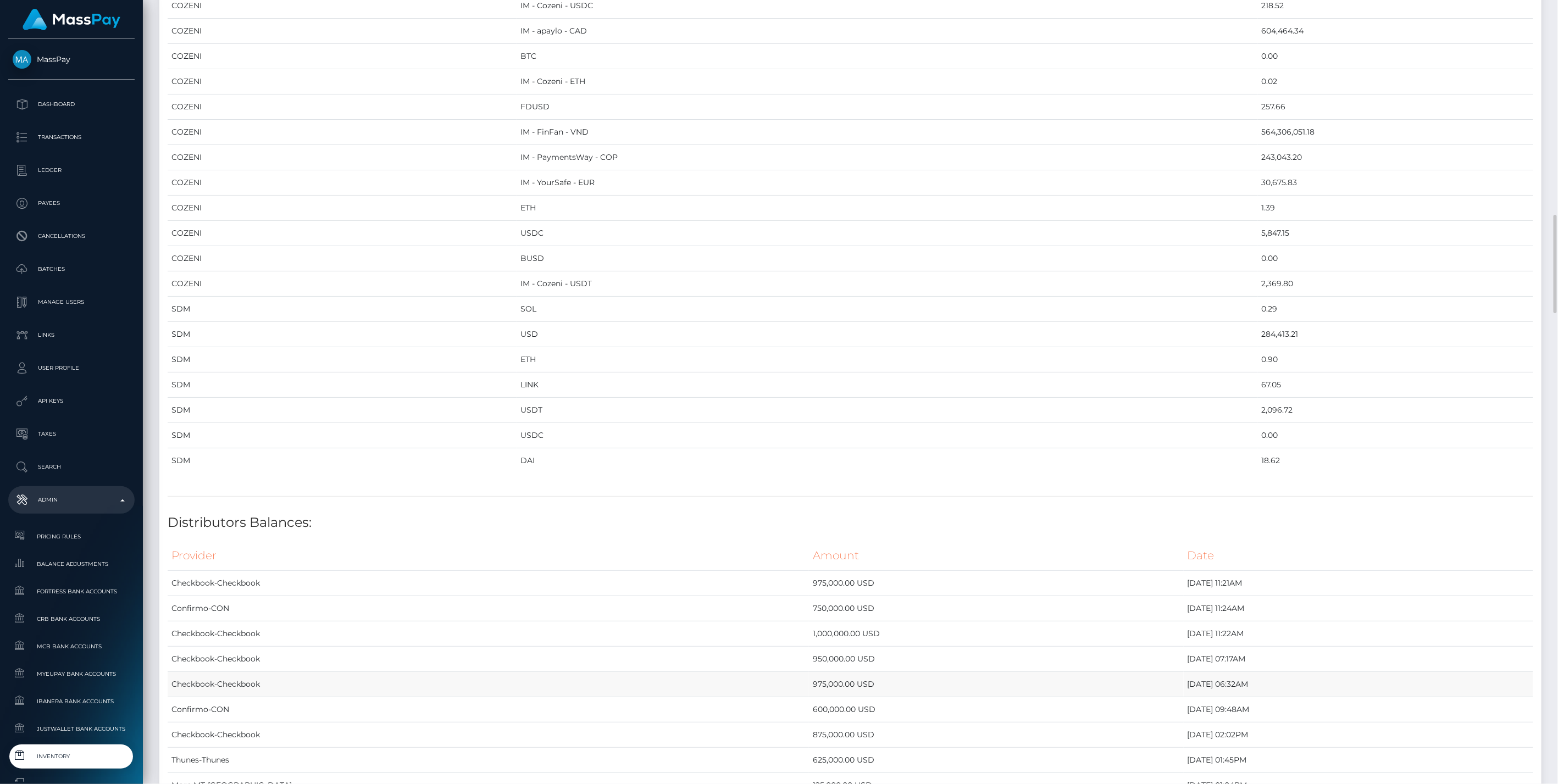
drag, startPoint x: 627, startPoint y: 616, endPoint x: 1073, endPoint y: 671, distance: 449.4
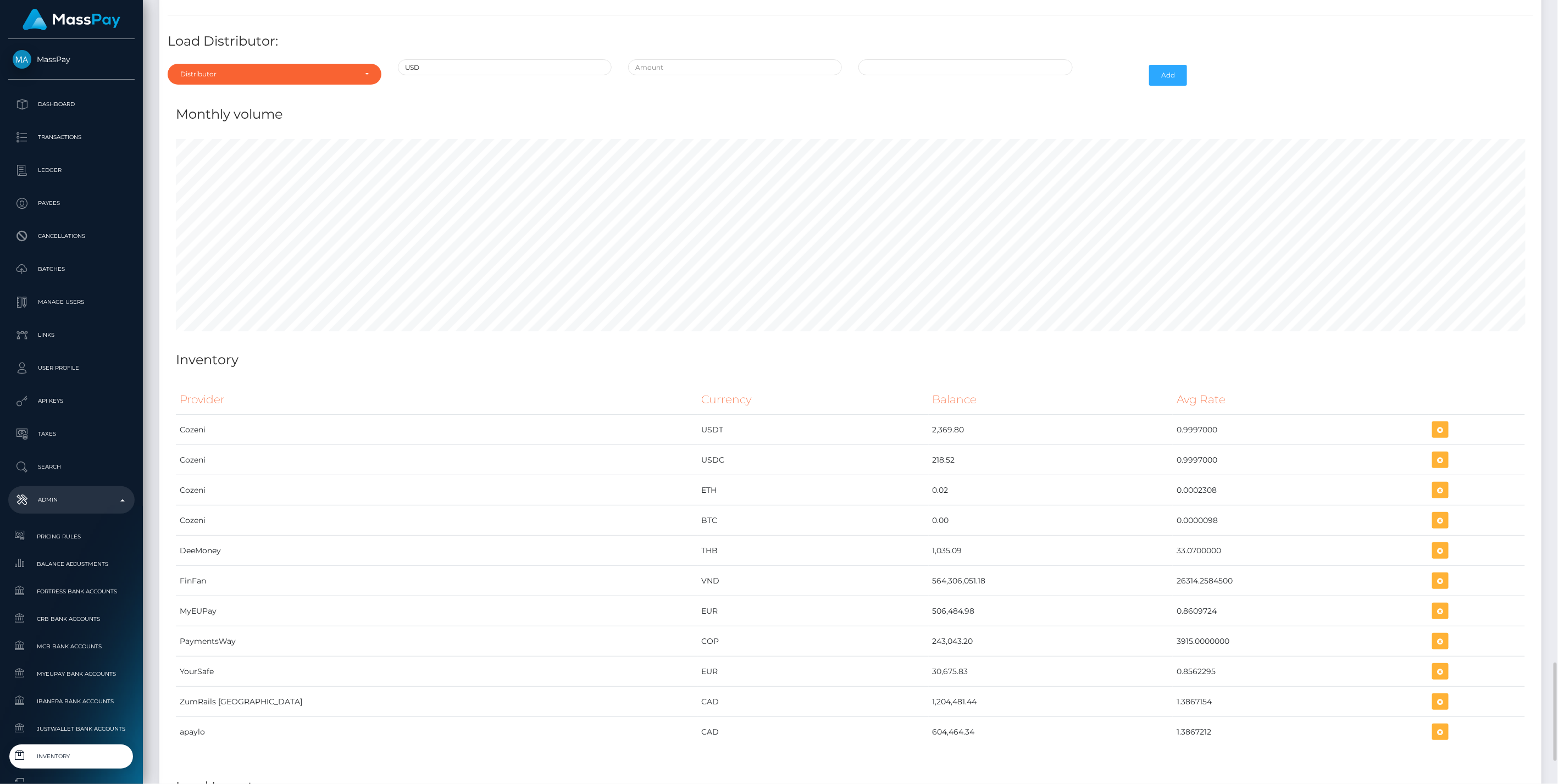
scroll to position [5146, 0]
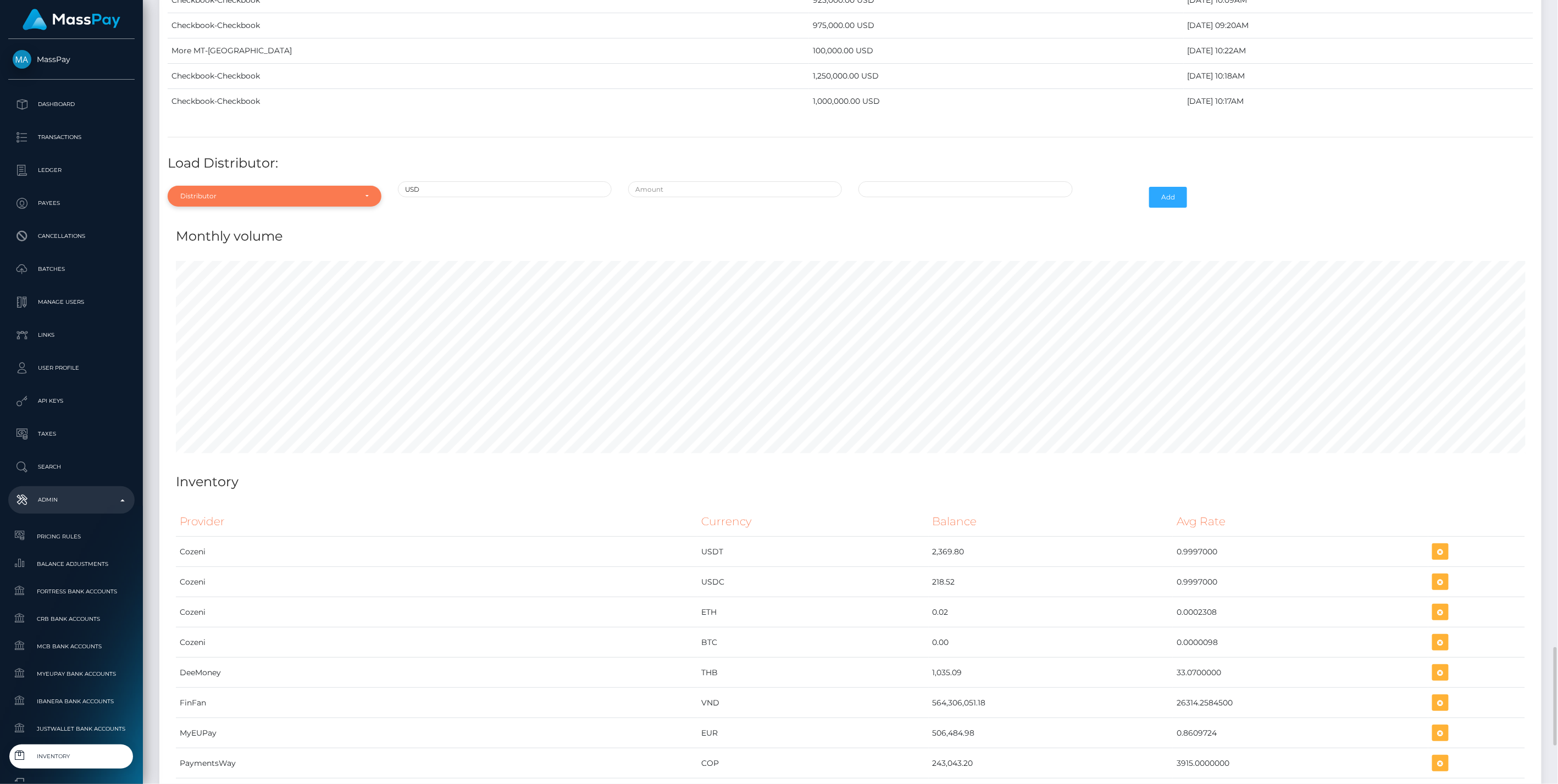
click at [193, 186] on div "Distributor" at bounding box center [274, 197] width 213 height 21
click at [190, 215] on input "Search" at bounding box center [273, 223] width 205 height 16
type input "more"
click at [271, 235] on link "More MT" at bounding box center [274, 245] width 213 height 20
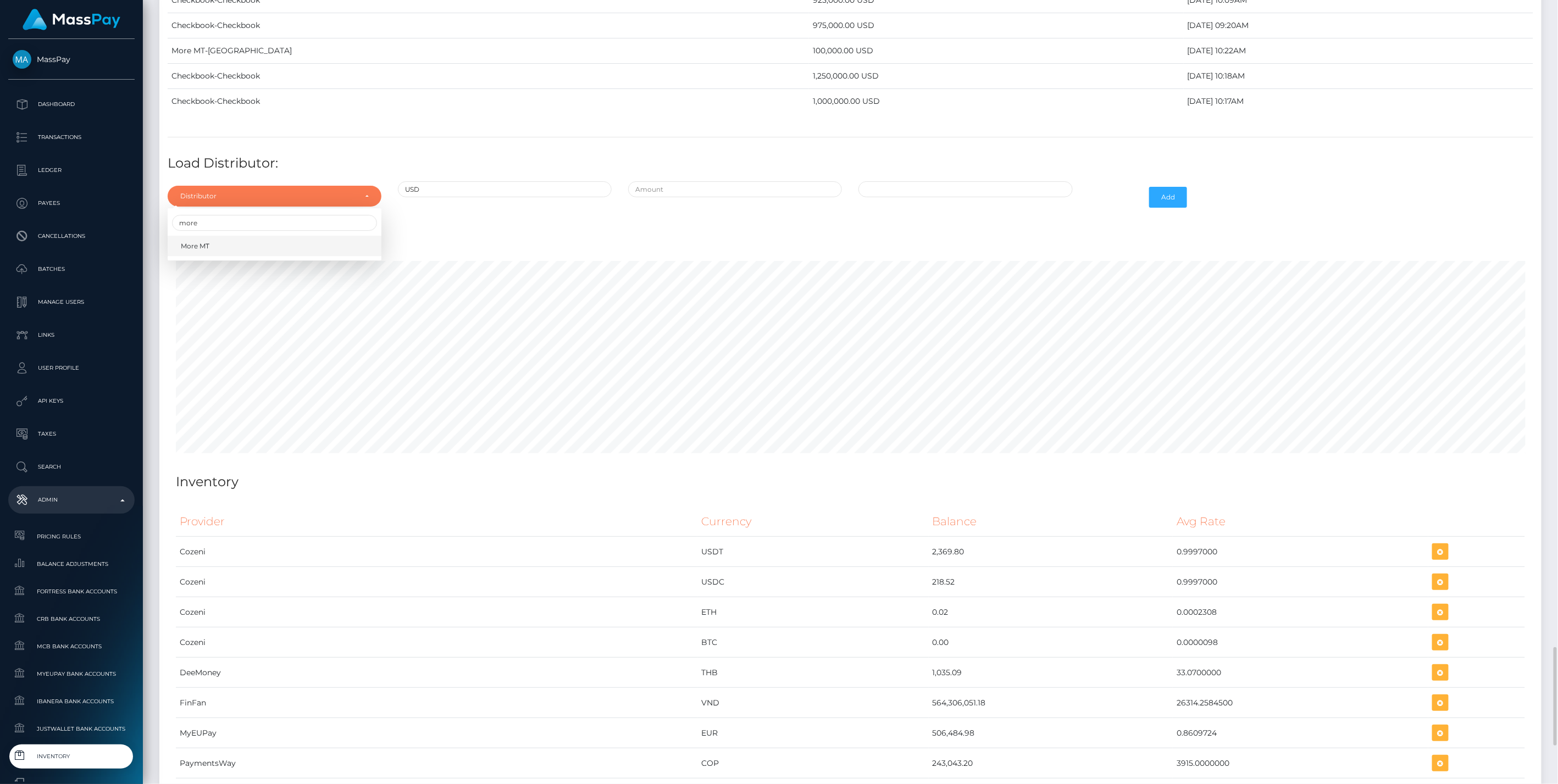
select select "23"
click at [752, 181] on input "text" at bounding box center [735, 189] width 213 height 16
type input "$175,000.0000000"
click at [924, 181] on input "10/15/2025 11:26 AM" at bounding box center [965, 189] width 213 height 16
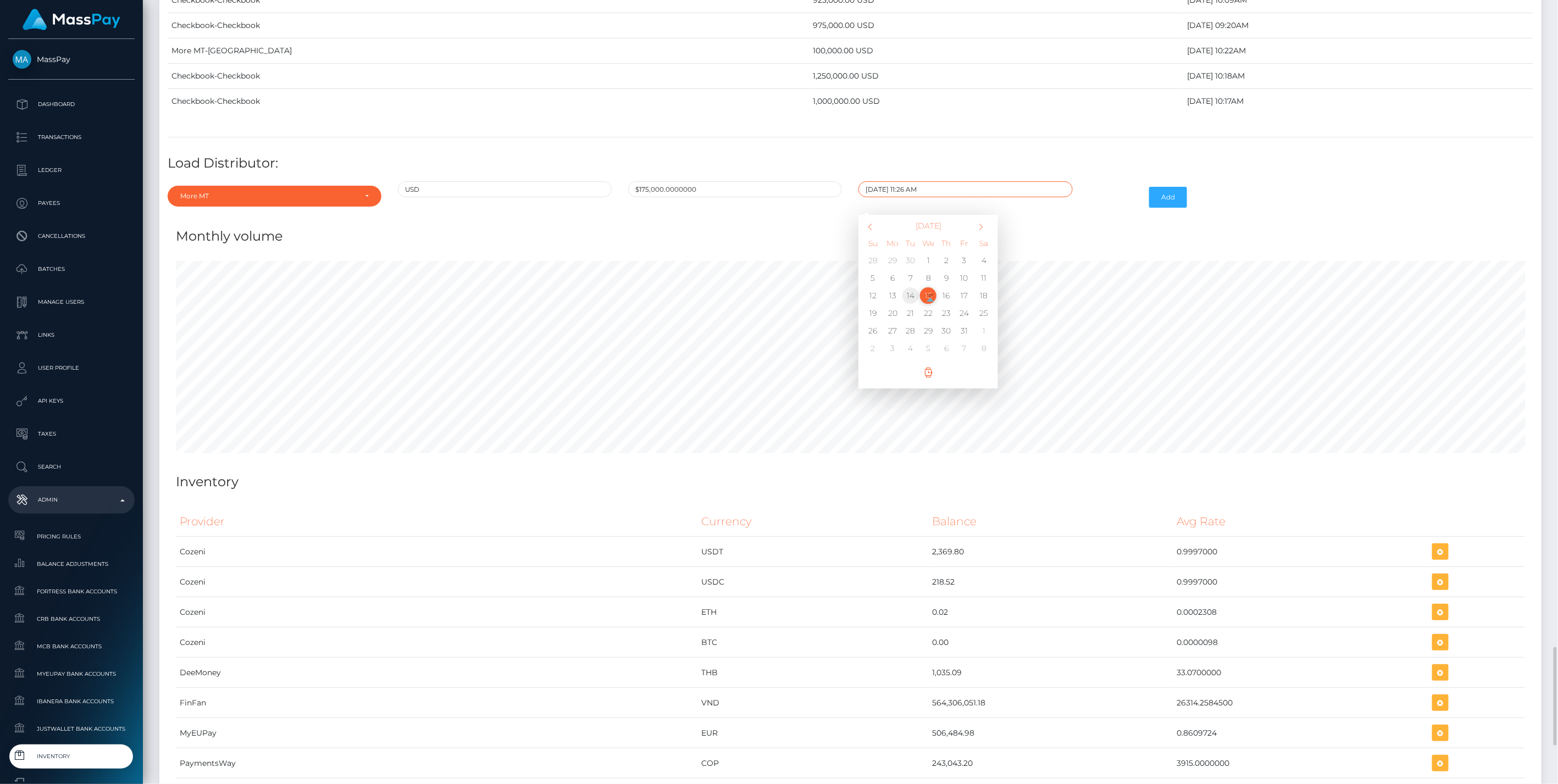
click at [907, 287] on td "14" at bounding box center [910, 296] width 18 height 17
type input "10/14/2025 11:26 AM"
click at [1043, 213] on div "Monthly volume" at bounding box center [850, 230] width 1365 height 33
click at [1155, 187] on button "Add" at bounding box center [1167, 198] width 38 height 21
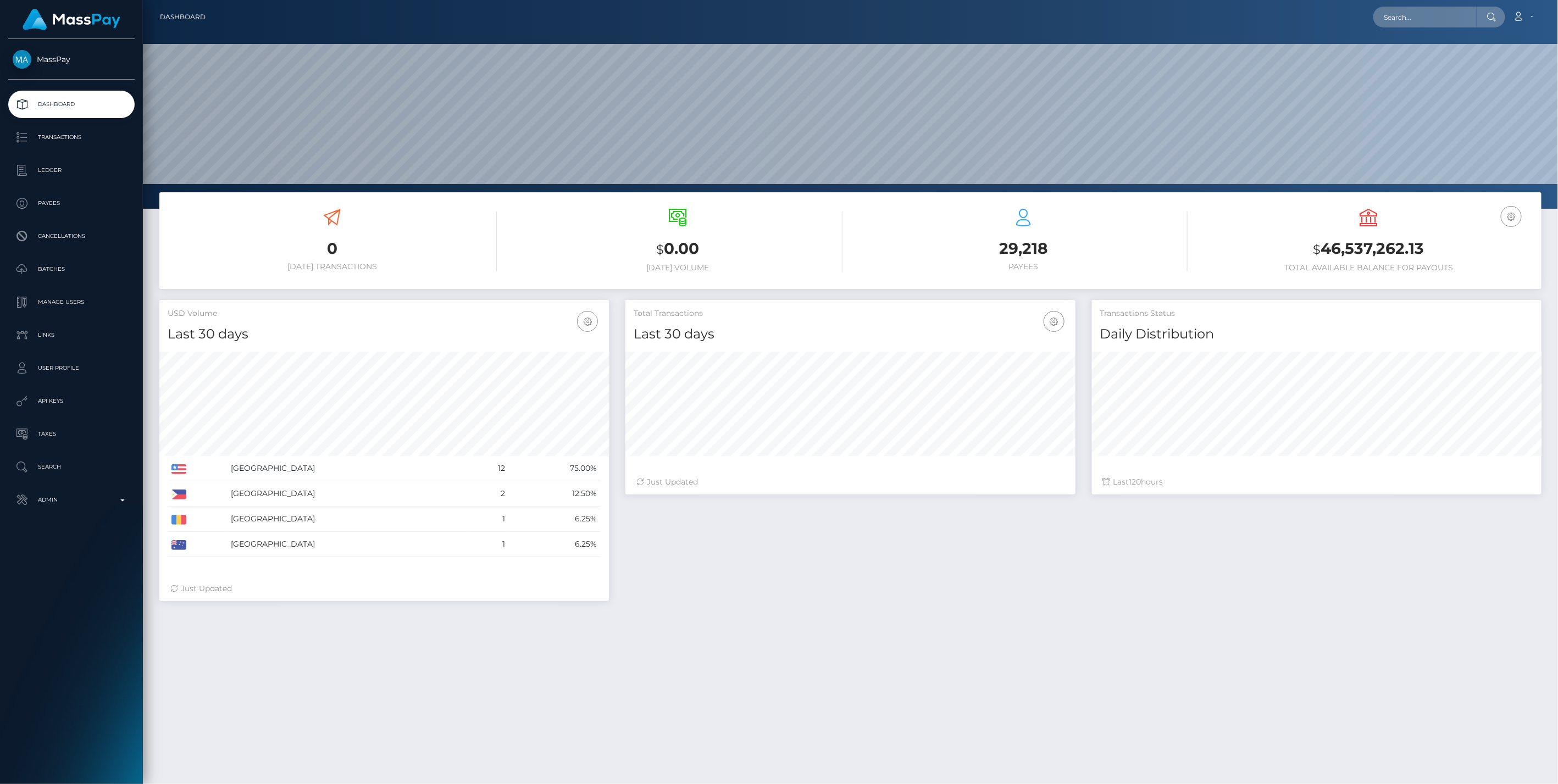
scroll to position [195, 450]
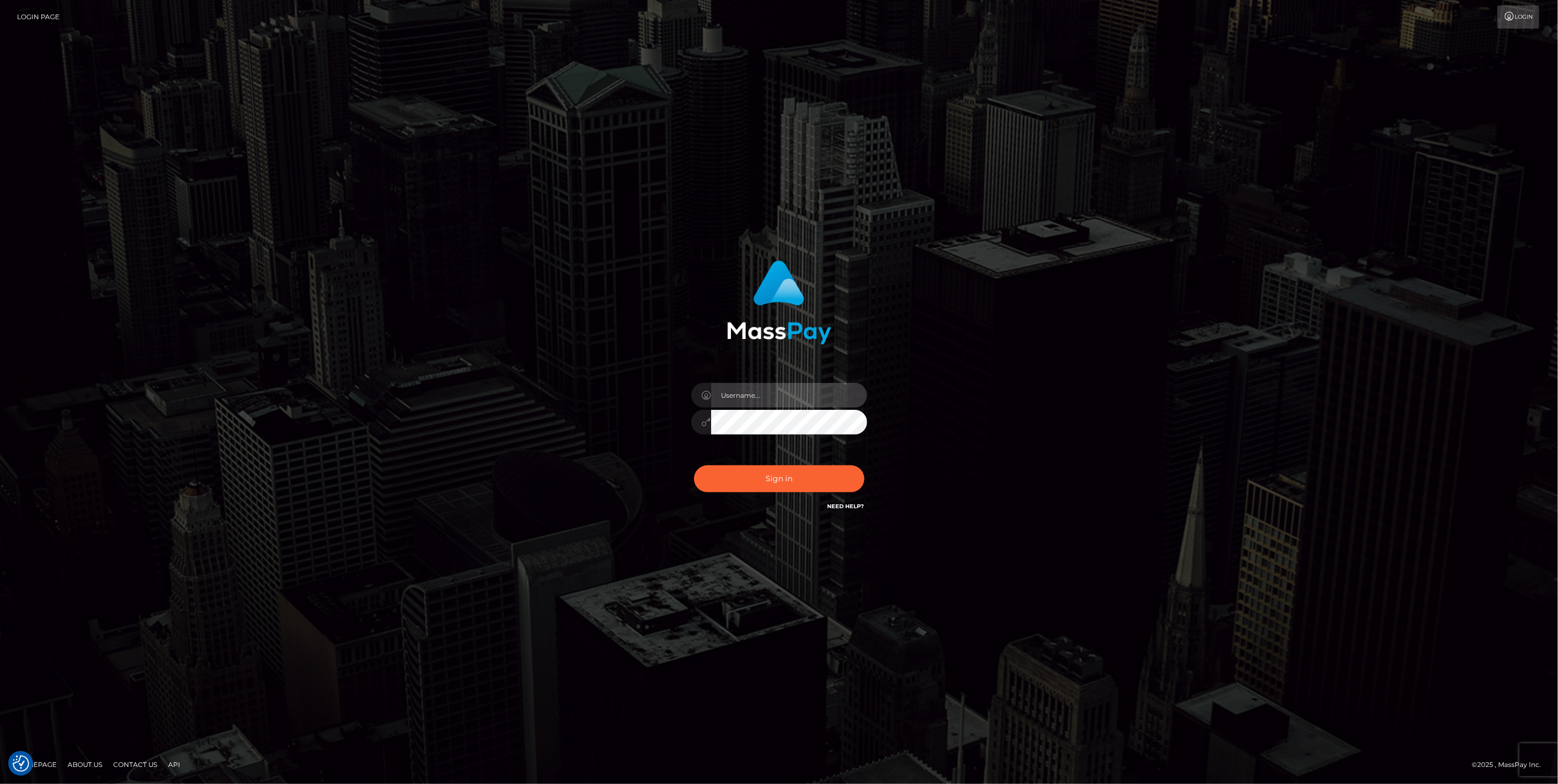
type input "bengreen"
click at [809, 480] on button "Sign in" at bounding box center [779, 479] width 171 height 27
type input "bengreen"
click at [715, 473] on button "Sign in" at bounding box center [779, 479] width 171 height 27
click at [757, 488] on button "Sign in" at bounding box center [779, 479] width 171 height 27
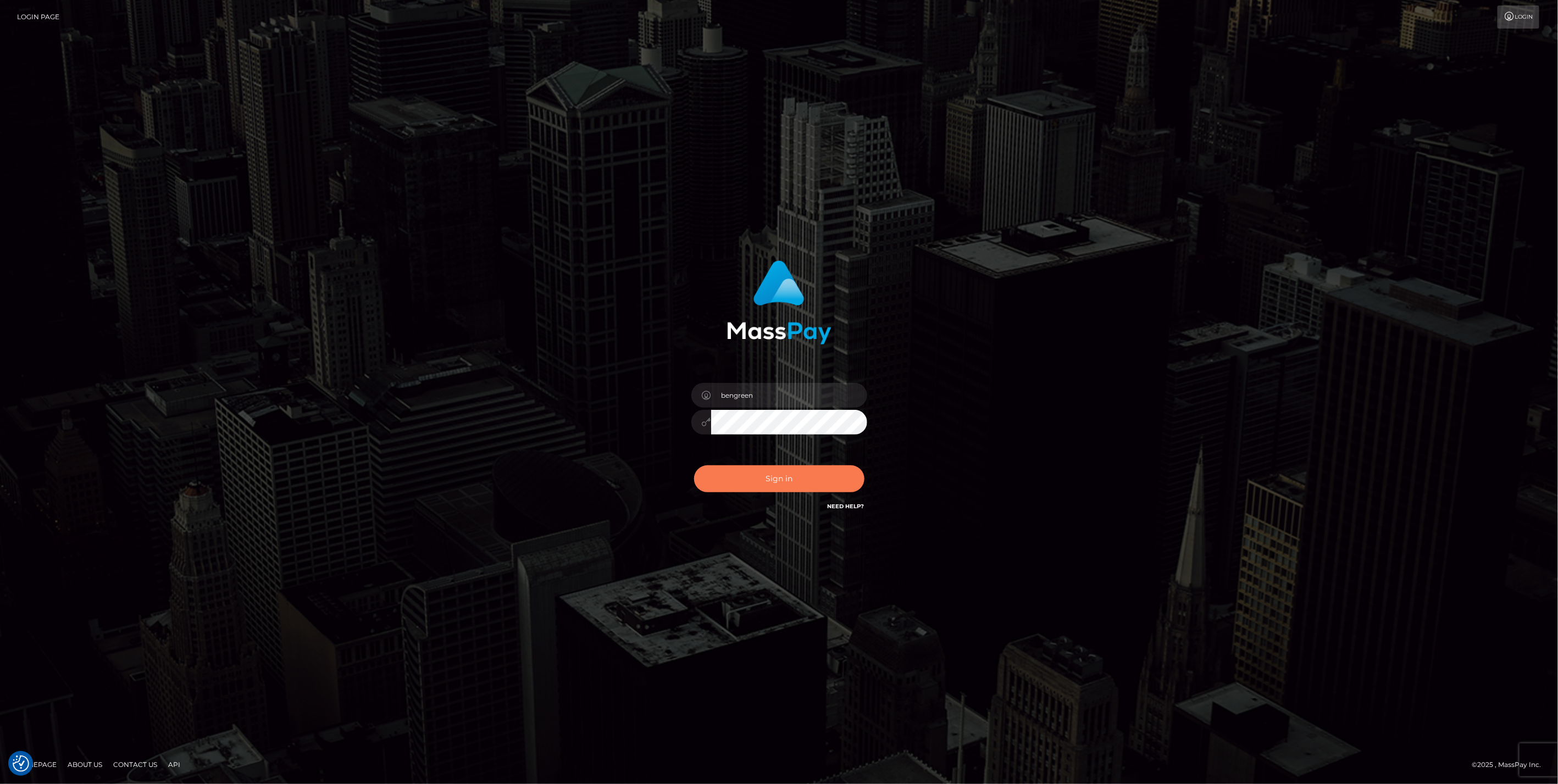
click at [733, 473] on button "Sign in" at bounding box center [779, 479] width 171 height 27
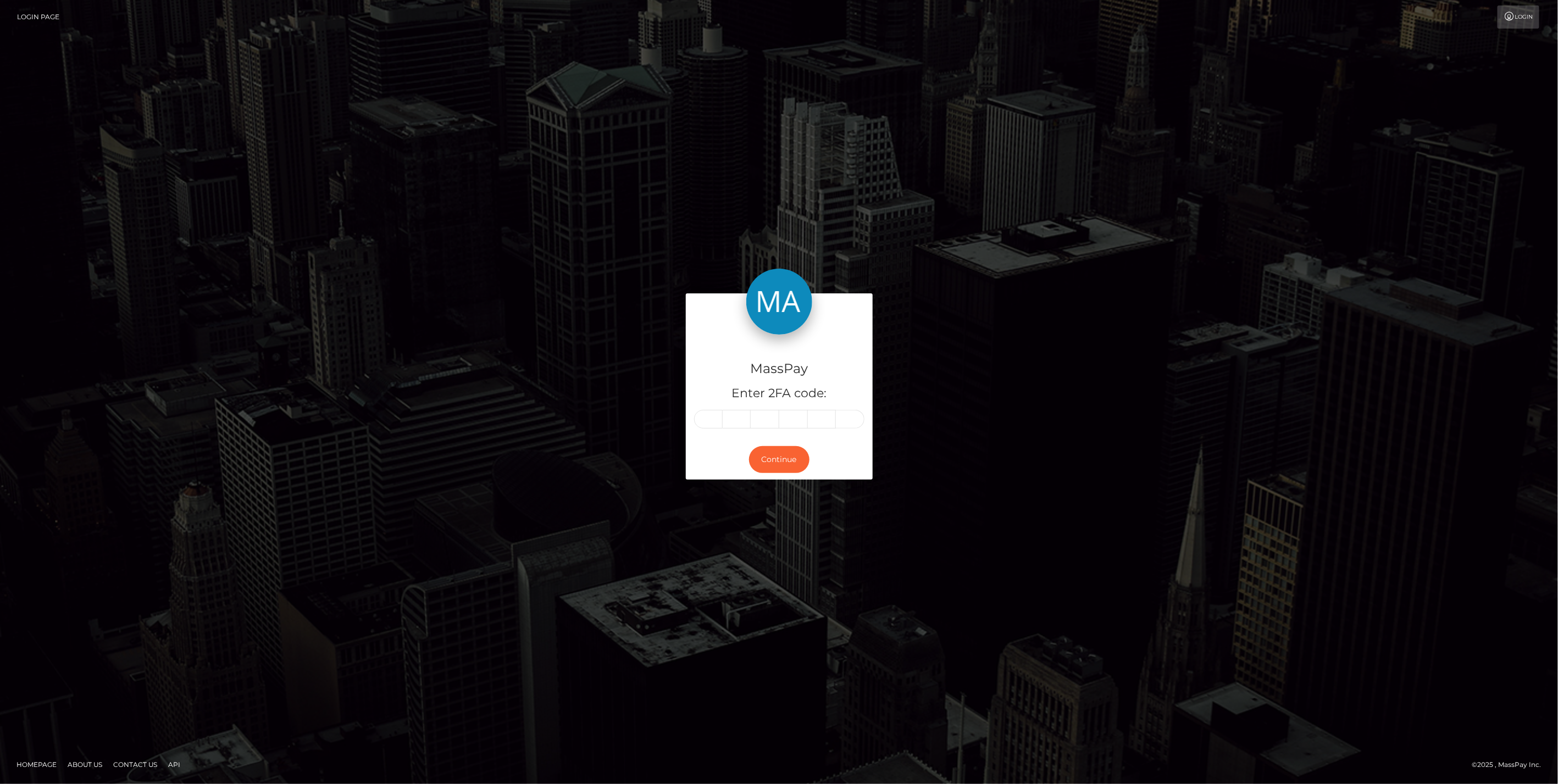
type input "0"
type input "9"
type input "7"
type input "1"
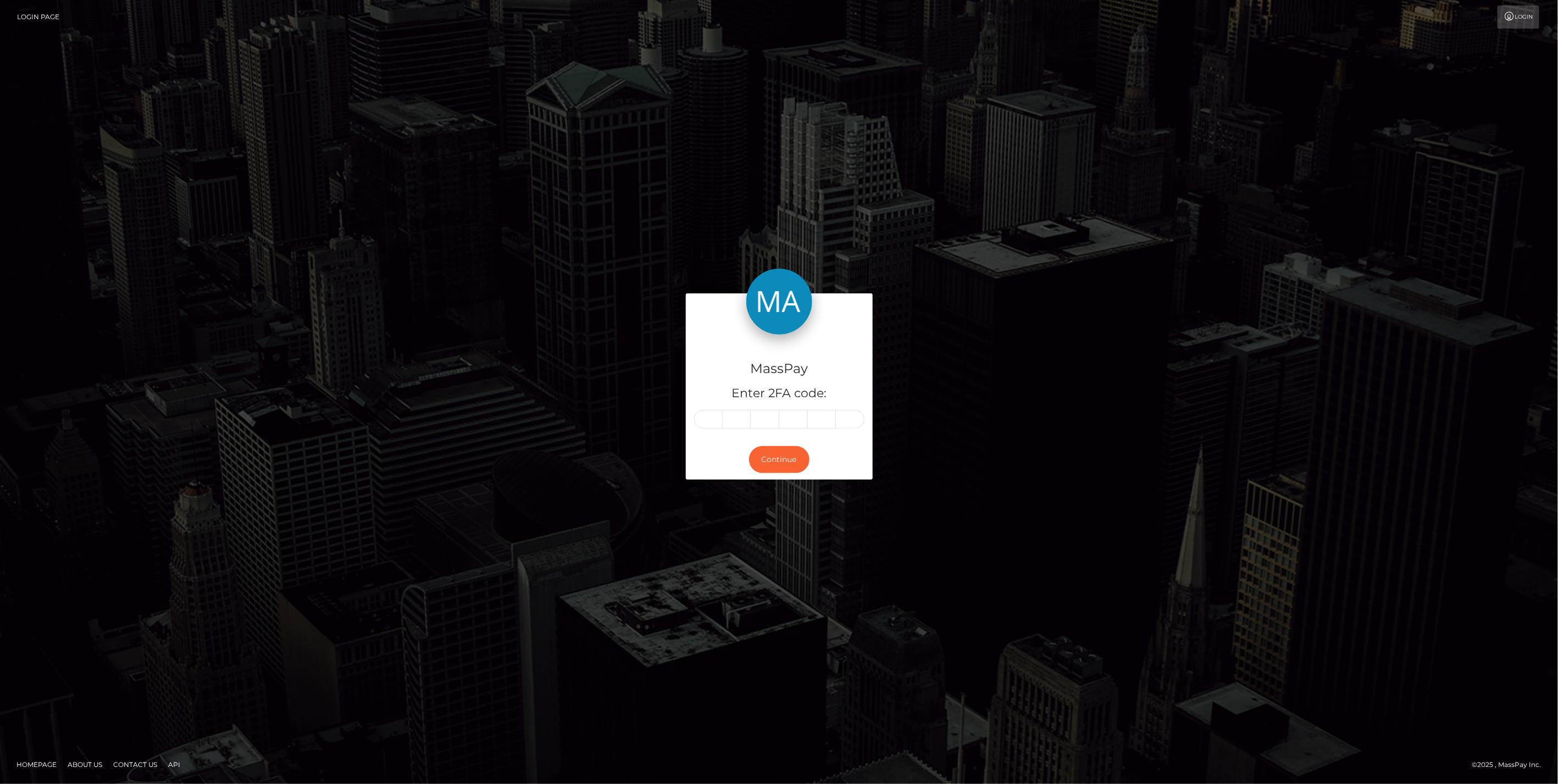
type input "0"
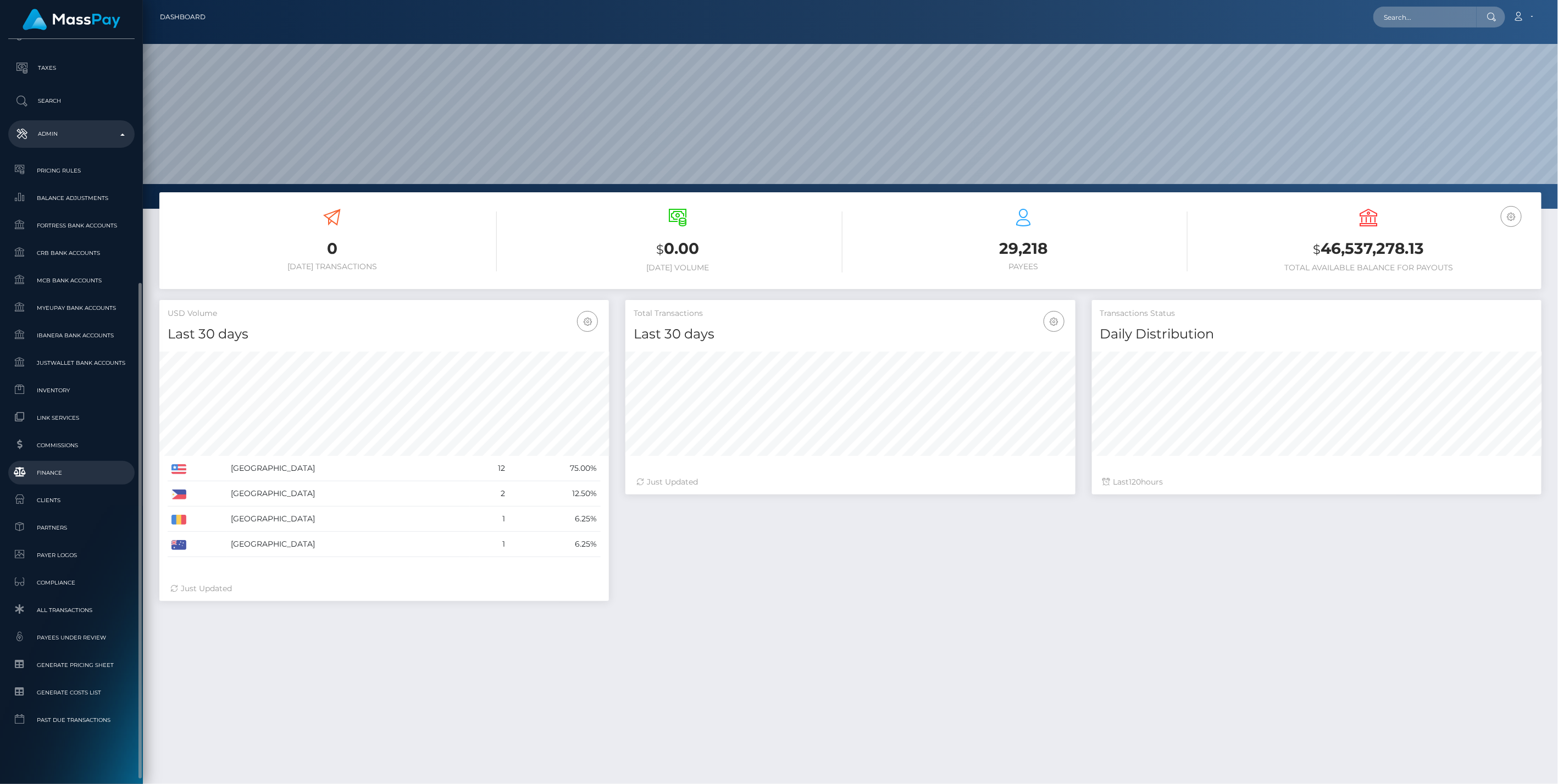
click at [77, 472] on span "Finance" at bounding box center [71, 472] width 117 height 13
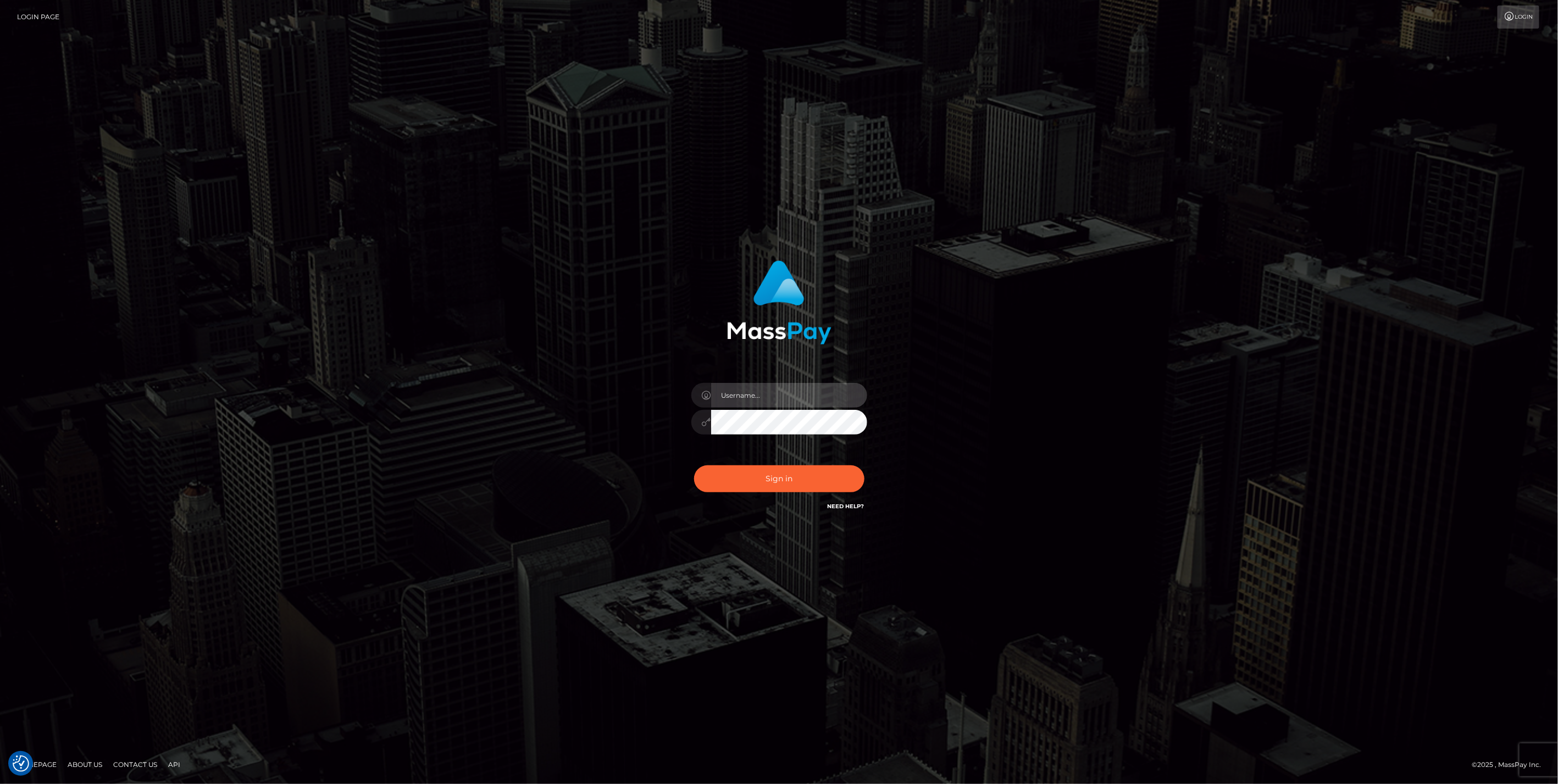
type input "bengreen"
